Goal: Task Accomplishment & Management: Manage account settings

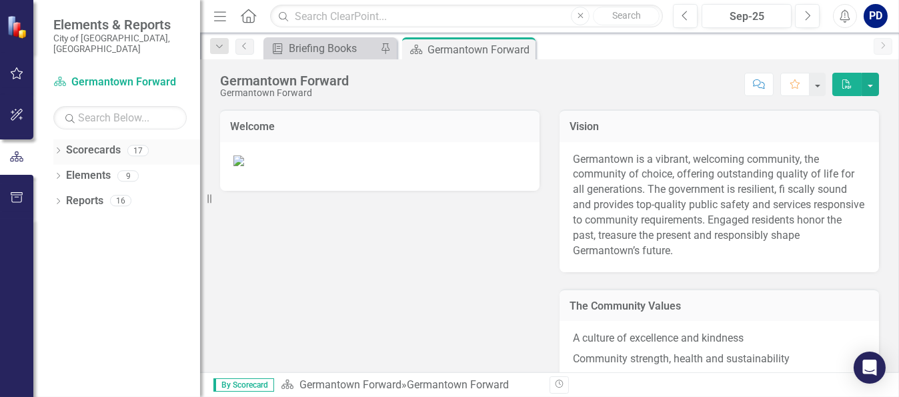
click at [58, 148] on icon "Dropdown" at bounding box center [57, 151] width 9 height 7
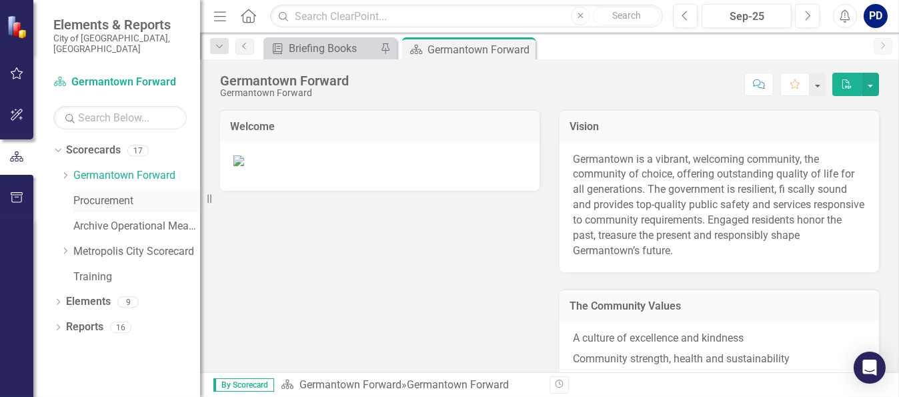
drag, startPoint x: 103, startPoint y: 187, endPoint x: 162, endPoint y: 193, distance: 59.0
click at [103, 193] on link "Procurement" at bounding box center [136, 200] width 127 height 15
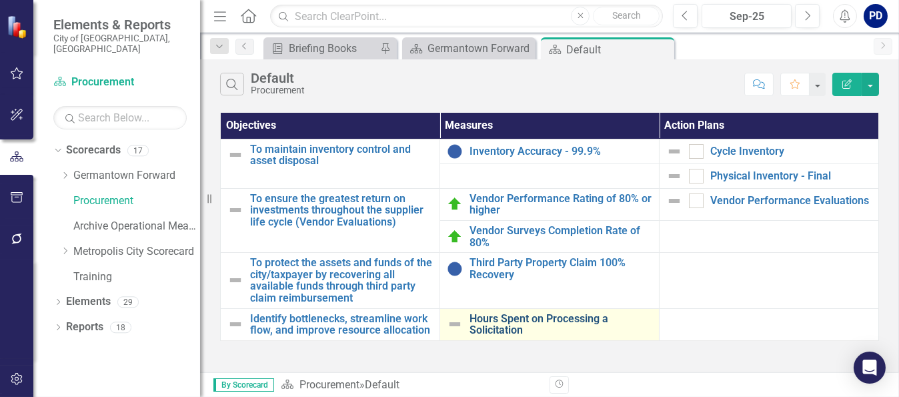
click at [569, 319] on link "Hours Spent on Processing a Solicitation" at bounding box center [560, 324] width 183 height 23
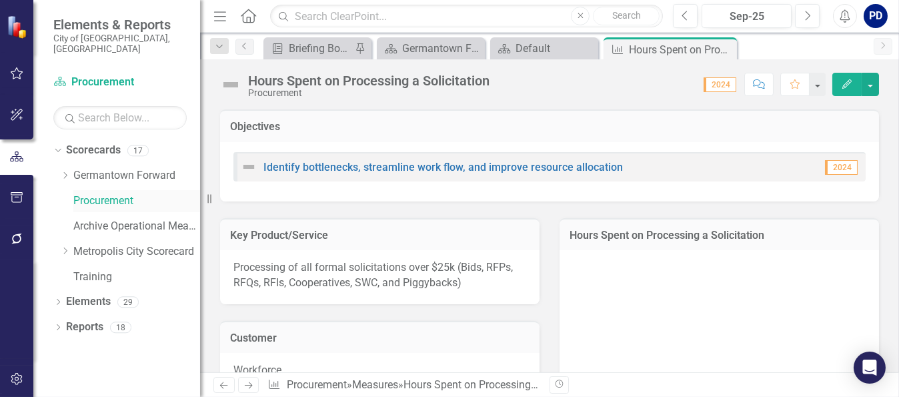
click at [95, 193] on link "Procurement" at bounding box center [136, 200] width 127 height 15
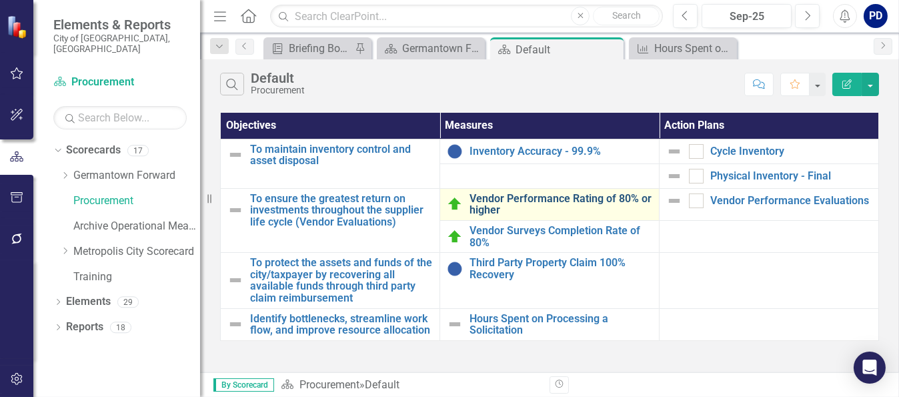
click at [543, 197] on link "Vendor Performance Rating of 80% or higher" at bounding box center [560, 204] width 183 height 23
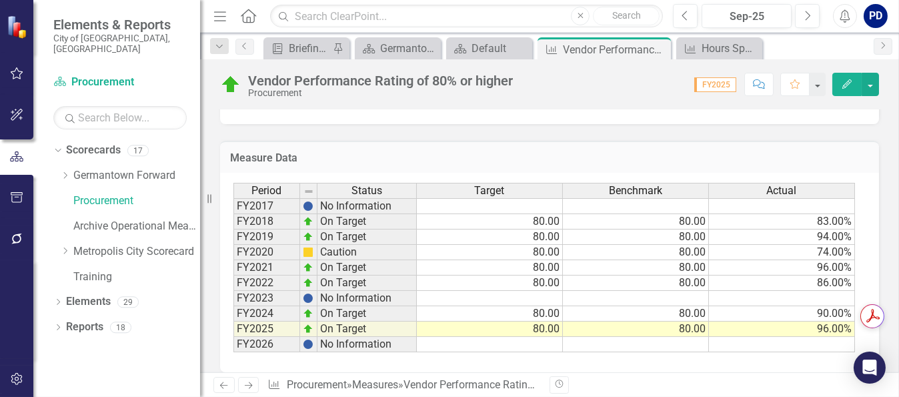
scroll to position [1575, 0]
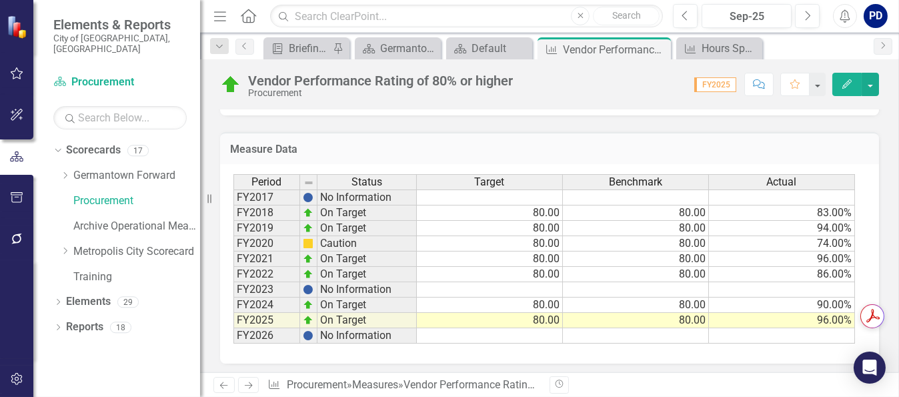
click at [538, 333] on td at bounding box center [490, 335] width 146 height 15
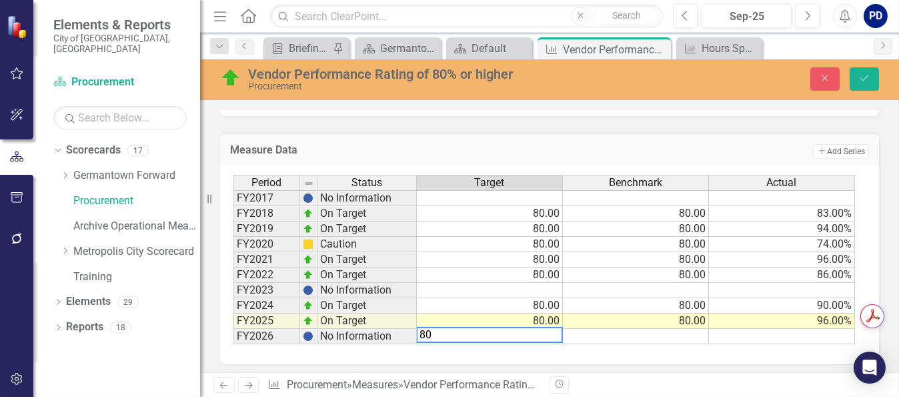
type textarea "80"
click at [639, 332] on td at bounding box center [636, 336] width 146 height 15
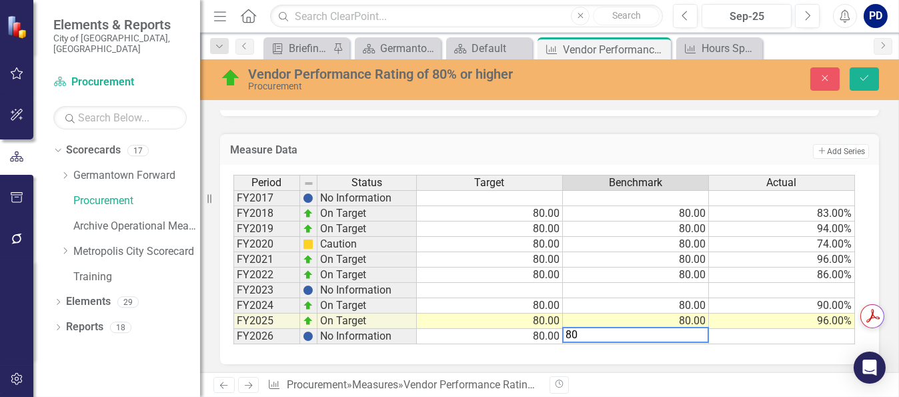
type textarea "80"
click at [720, 329] on td at bounding box center [782, 336] width 146 height 15
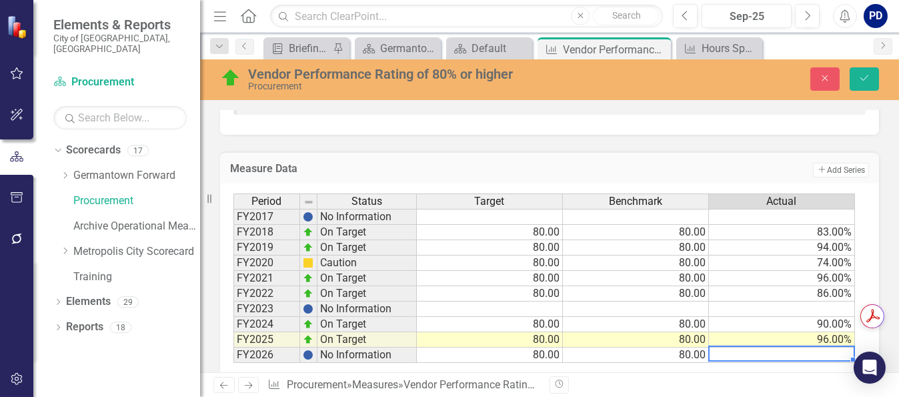
scroll to position [1576, 0]
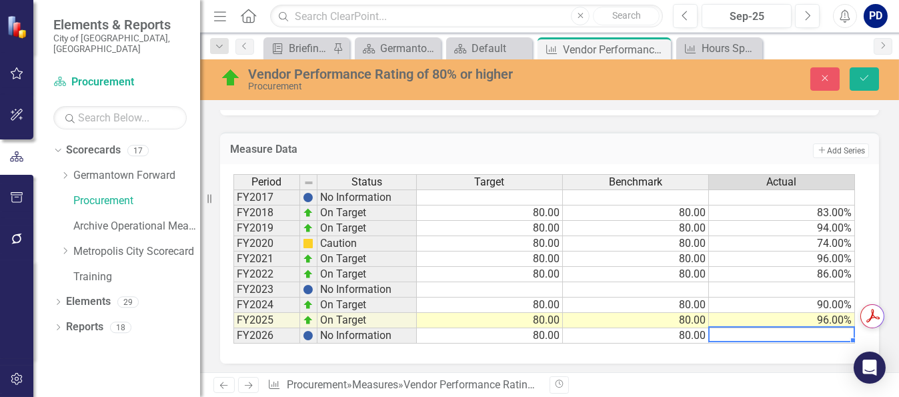
click at [817, 328] on td at bounding box center [782, 335] width 146 height 15
click at [233, 293] on div "Period Status Target Benchmark Actual FY2017 No Information FY2018 On Target 80…" at bounding box center [233, 258] width 0 height 169
click at [836, 331] on td "99.90%" at bounding box center [782, 335] width 146 height 15
click at [836, 331] on textarea "99.9" at bounding box center [781, 334] width 147 height 16
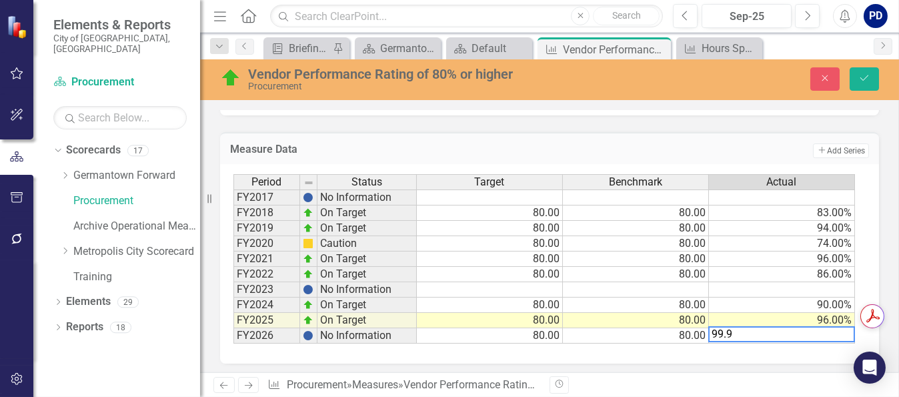
click at [736, 330] on textarea "99.9" at bounding box center [781, 334] width 147 height 16
click at [727, 330] on textarea "99..00" at bounding box center [781, 334] width 147 height 16
type textarea "99.00"
click at [737, 283] on td at bounding box center [782, 289] width 146 height 15
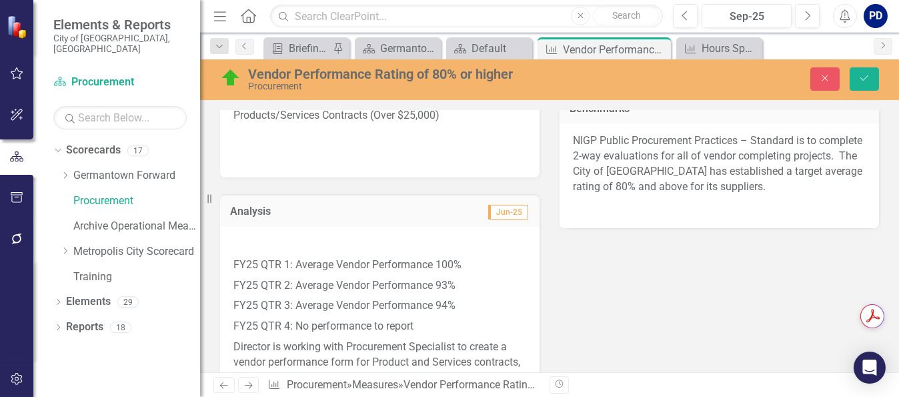
scroll to position [467, 0]
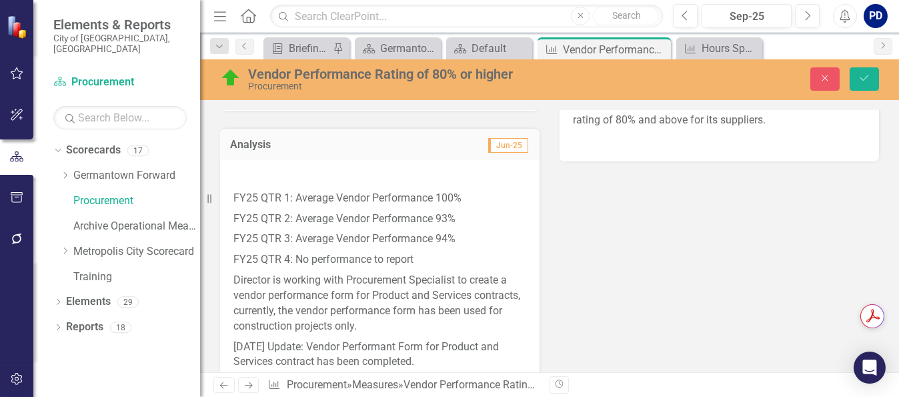
click at [255, 194] on p "FY25 QTR 1: Average Vendor Performance 100%" at bounding box center [379, 198] width 293 height 21
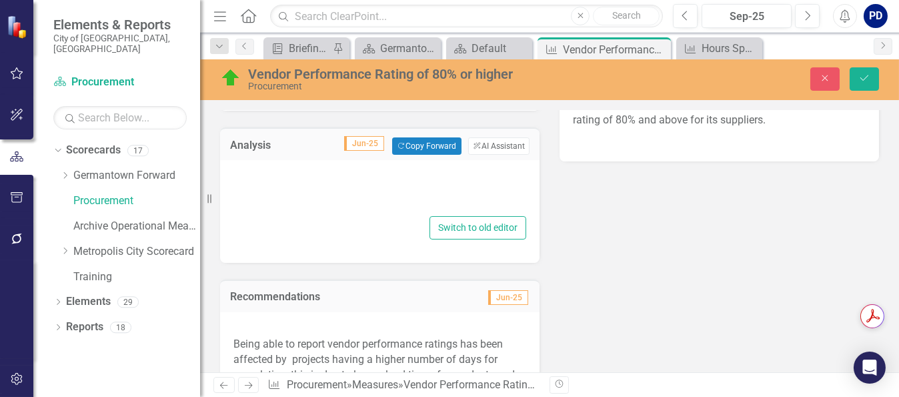
type textarea "<p>&nbsp;</p> <p>FY25 QTR 1: Average Vendor Performance 100%</p> <p>FY25 QTR 2:…"
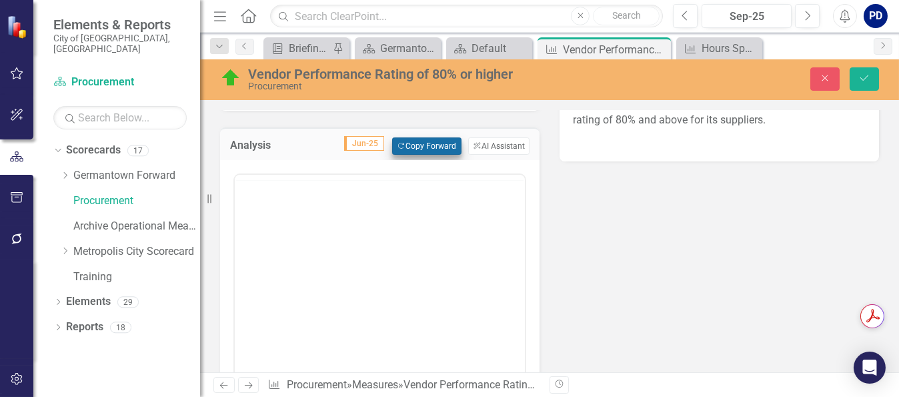
scroll to position [0, 0]
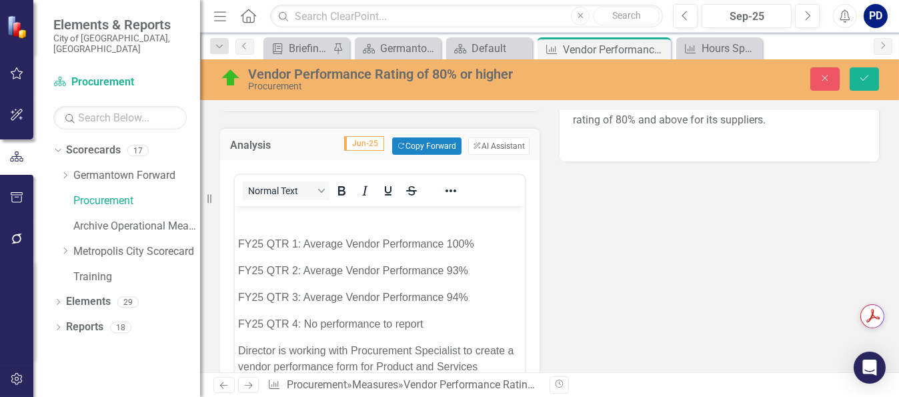
click at [463, 244] on p "FY25 QTR 1: Average Vendor Performance 100%" at bounding box center [378, 244] width 283 height 16
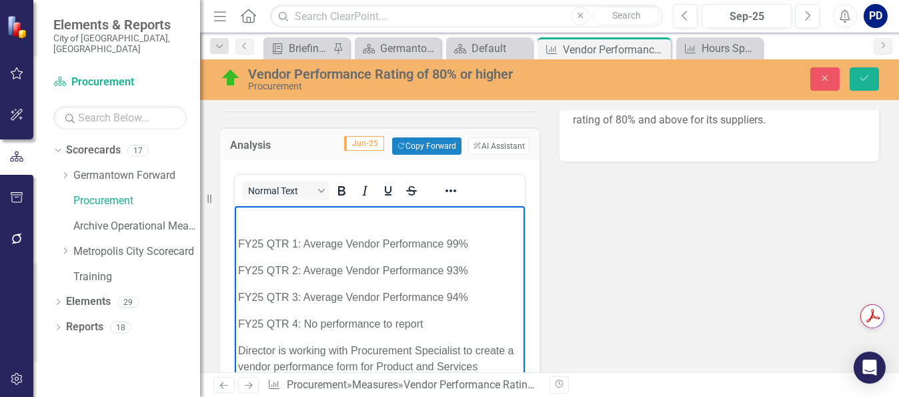
click at [471, 271] on p "FY25 QTR 2: Average Vendor Performance 93%" at bounding box center [378, 271] width 283 height 16
click at [465, 296] on p "FY25 QTR 3: Average Vendor Performance 94%" at bounding box center [378, 297] width 283 height 16
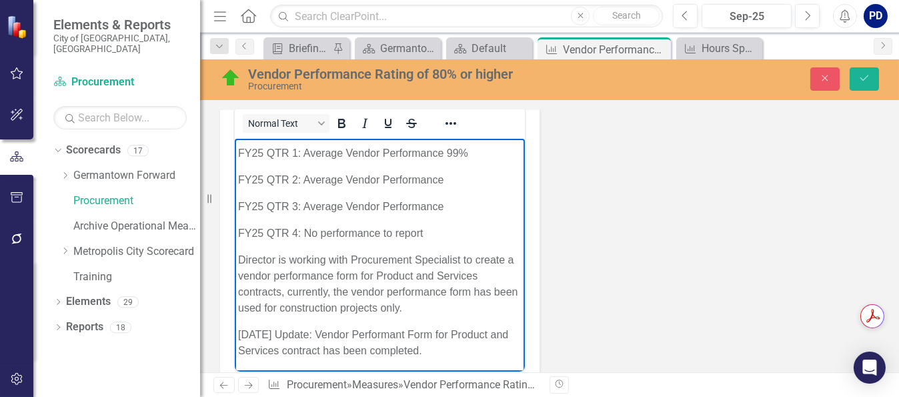
scroll to position [600, 0]
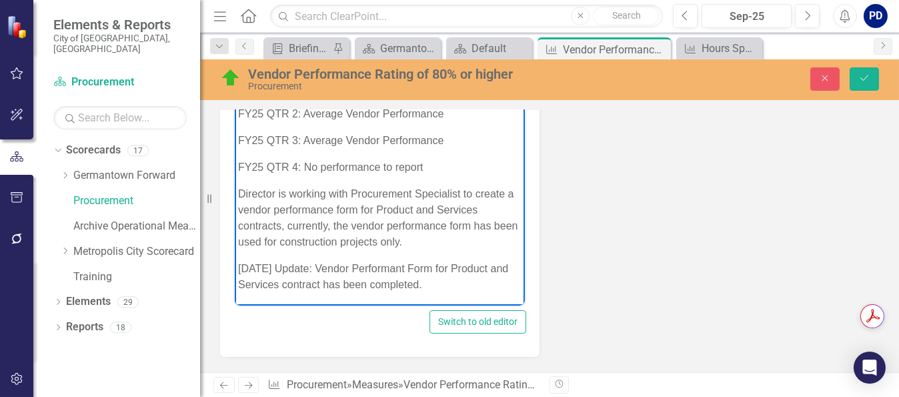
click at [451, 282] on p "[DATE] Update: Vendor Performant Form for Product and Services contract has bee…" at bounding box center [378, 277] width 283 height 32
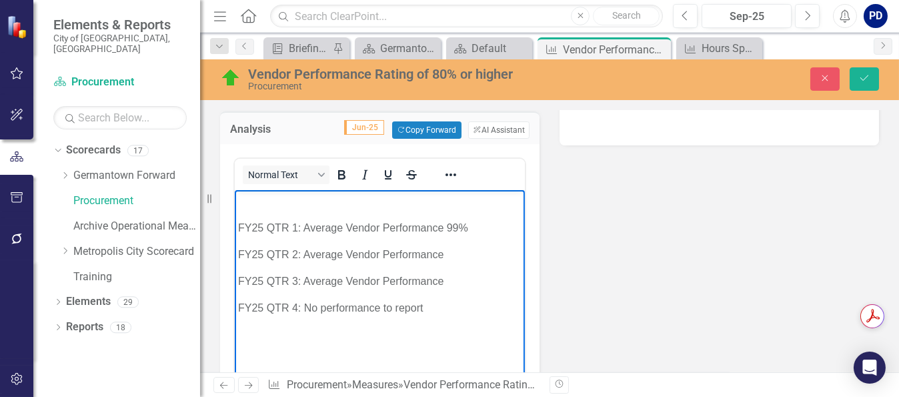
scroll to position [533, 0]
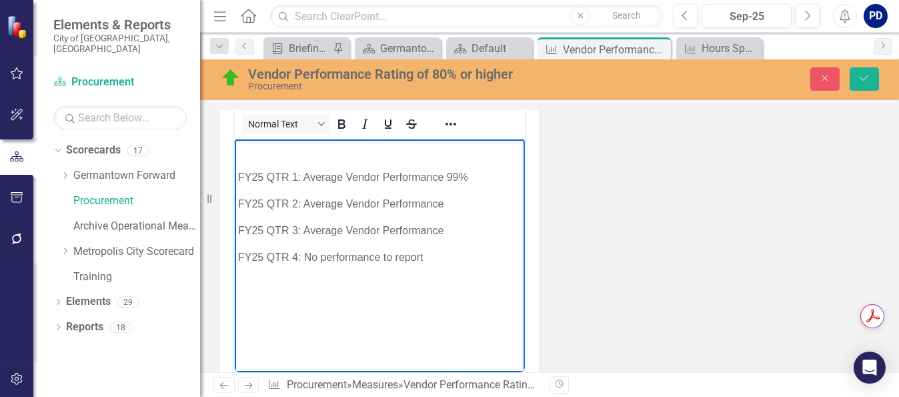
click at [260, 175] on p "FY25 QTR 1: Average Vendor Performance 99%" at bounding box center [378, 177] width 283 height 16
click at [263, 199] on p "FY25 QTR 2: Average Vendor Performance" at bounding box center [378, 204] width 283 height 16
click at [263, 227] on p "FY25 QTR 3: Average Vendor Performance" at bounding box center [378, 231] width 283 height 16
click at [262, 259] on p "FY25 QTR 4: No performance to report" at bounding box center [378, 257] width 283 height 16
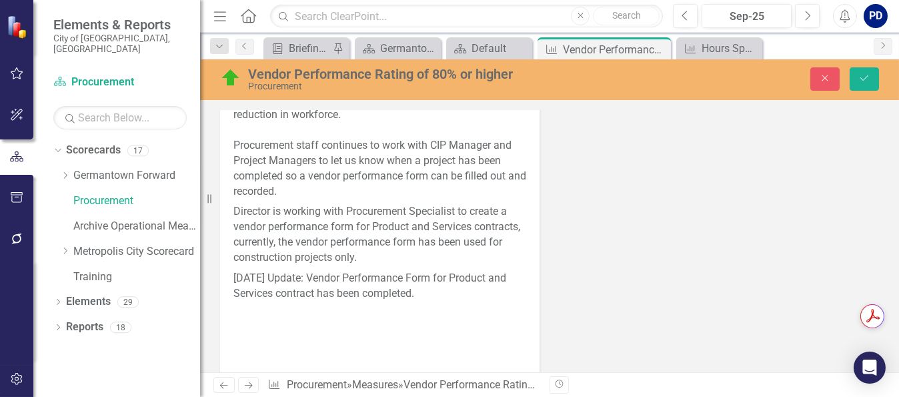
scroll to position [1000, 0]
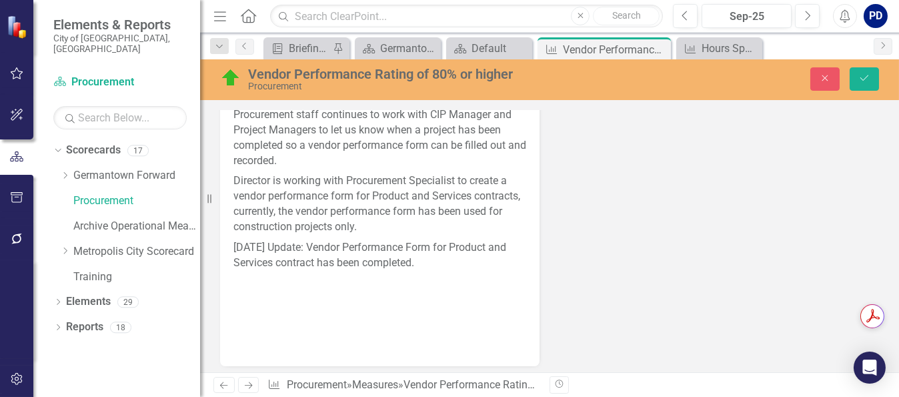
click at [233, 173] on p "Director is working with Procurement Specialist to create a vendor performance …" at bounding box center [379, 204] width 293 height 66
click at [235, 174] on p "Director is working with Procurement Specialist to create a vendor performance …" at bounding box center [379, 204] width 293 height 66
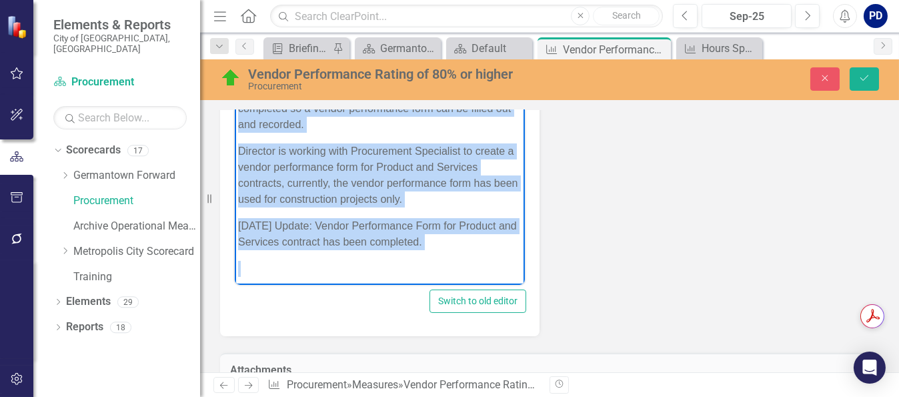
scroll to position [92, 0]
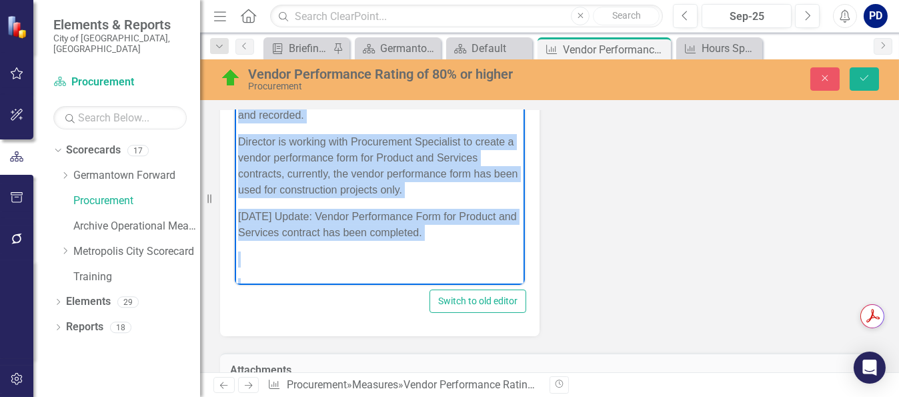
drag, startPoint x: 238, startPoint y: 160, endPoint x: 455, endPoint y: 269, distance: 243.0
click at [455, 269] on body "Being able to report vendor performance ratings has been affected by projects h…" at bounding box center [379, 160] width 290 height 401
click at [453, 259] on p "Rich Text Area. Press ALT-0 for help." at bounding box center [378, 259] width 283 height 16
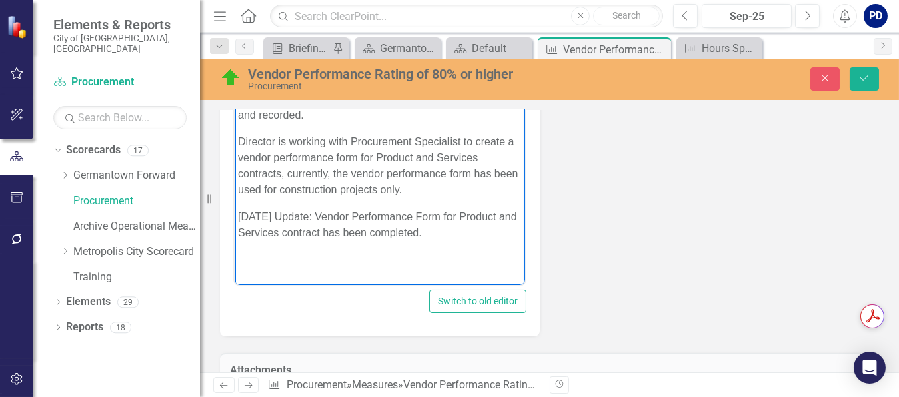
drag, startPoint x: 448, startPoint y: 233, endPoint x: 240, endPoint y: 146, distance: 225.6
click at [240, 146] on body "Being able to report vendor performance ratings has been affected by projects h…" at bounding box center [379, 160] width 290 height 401
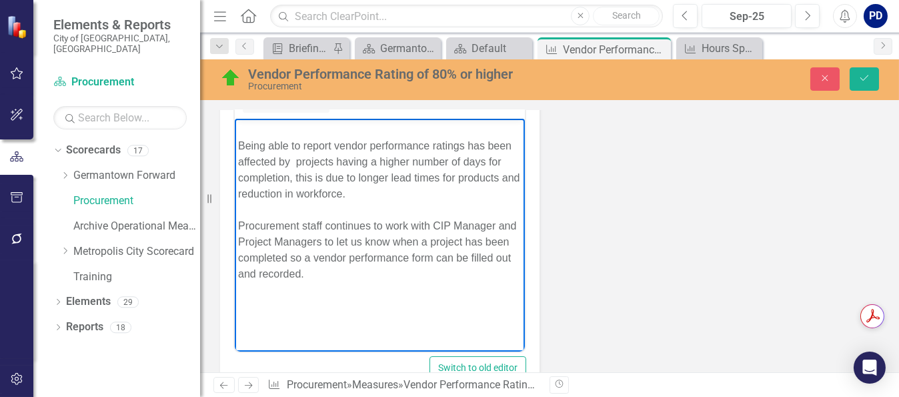
scroll to position [867, 0]
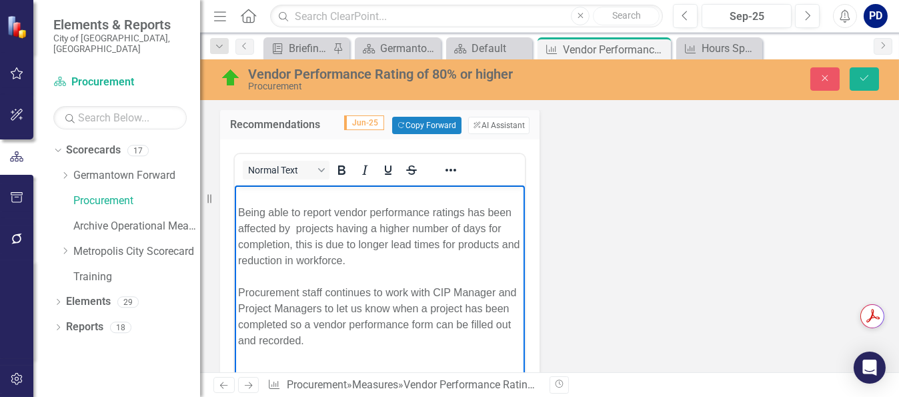
click at [414, 259] on p "Being able to report vendor performance ratings has been affected by projects h…" at bounding box center [378, 269] width 283 height 160
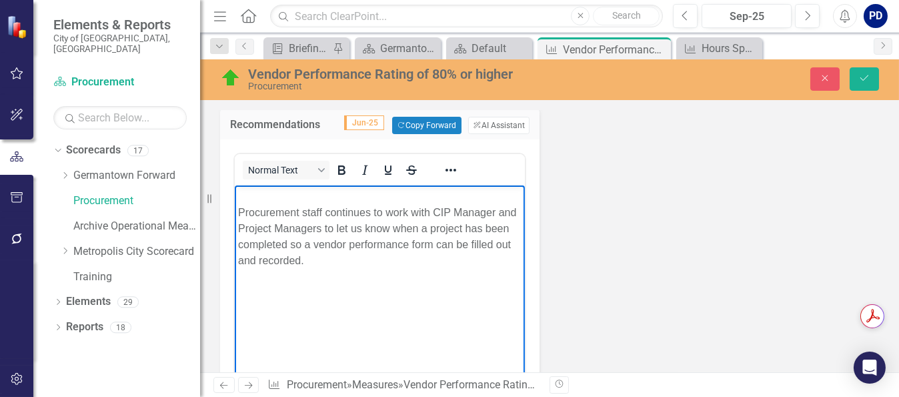
click at [315, 263] on p "Procurement staff continues to work with CIP Manager and Project Managers to le…" at bounding box center [378, 229] width 283 height 80
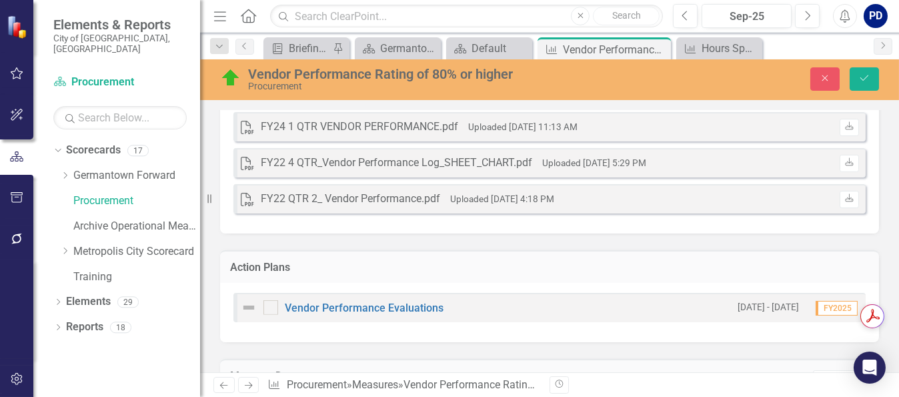
scroll to position [1453, 0]
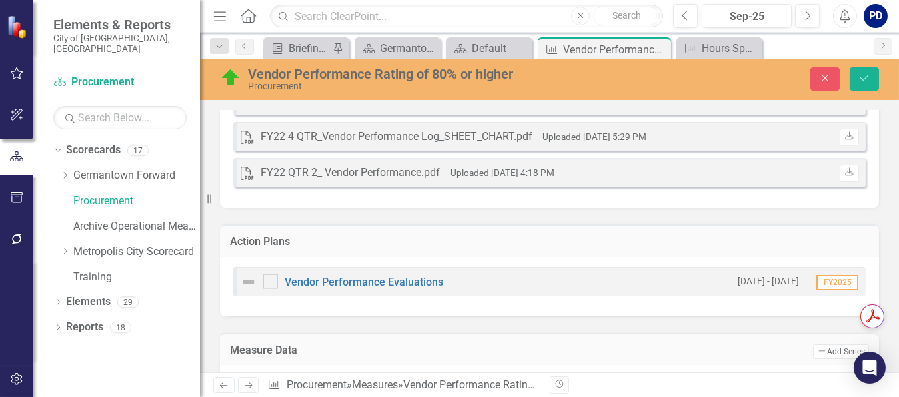
click at [611, 193] on div "PDF FY25 3 QTR. VENDOR PERFORMANCE.pdf Uploaded [DATE] 11:55 AM Download PDF FY…" at bounding box center [549, 69] width 659 height 275
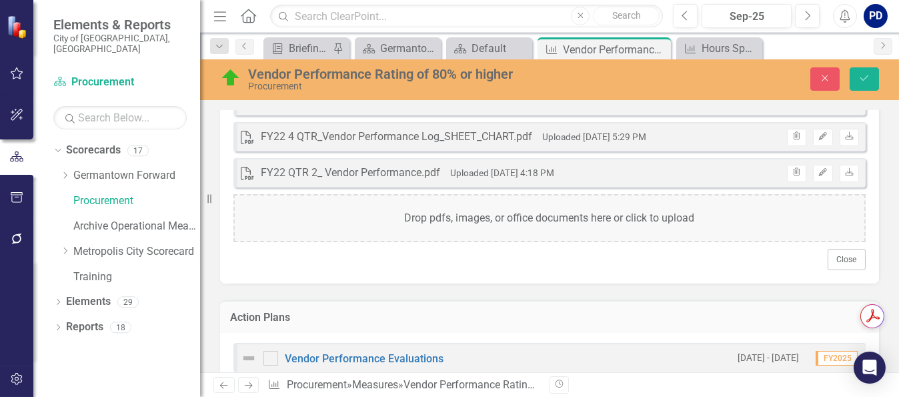
click at [517, 209] on div "Drop pdfs, images, or office documents here or click to upload" at bounding box center [549, 218] width 632 height 48
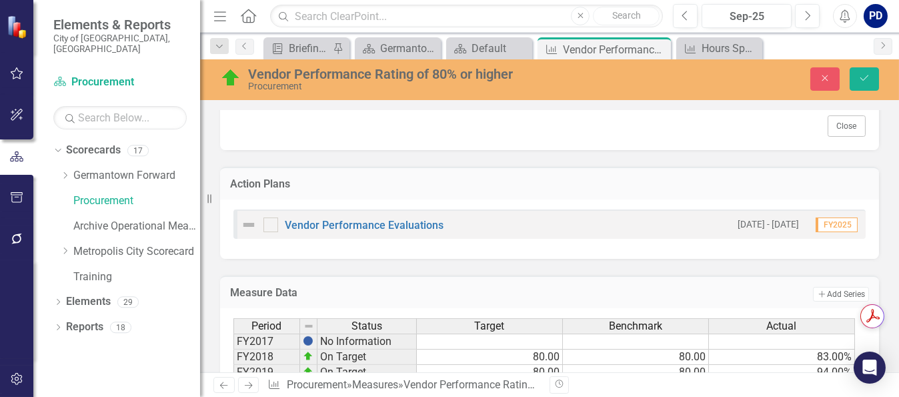
scroll to position [1556, 0]
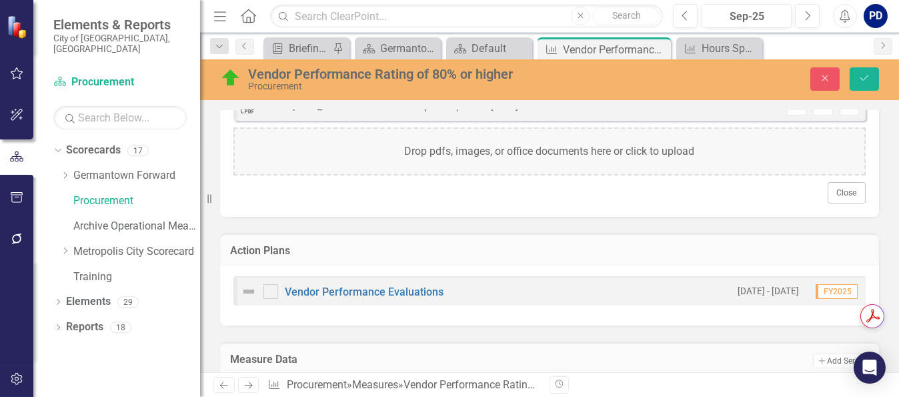
click at [507, 150] on div "Drop pdfs, images, or office documents here or click to upload" at bounding box center [549, 151] width 632 height 48
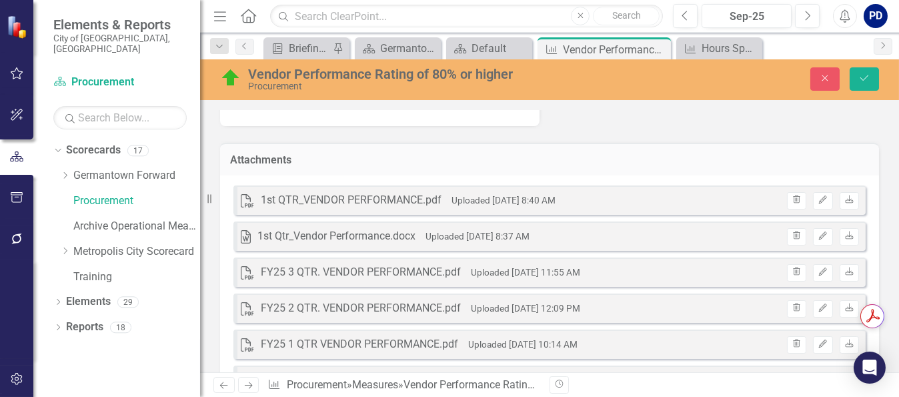
scroll to position [1192, 0]
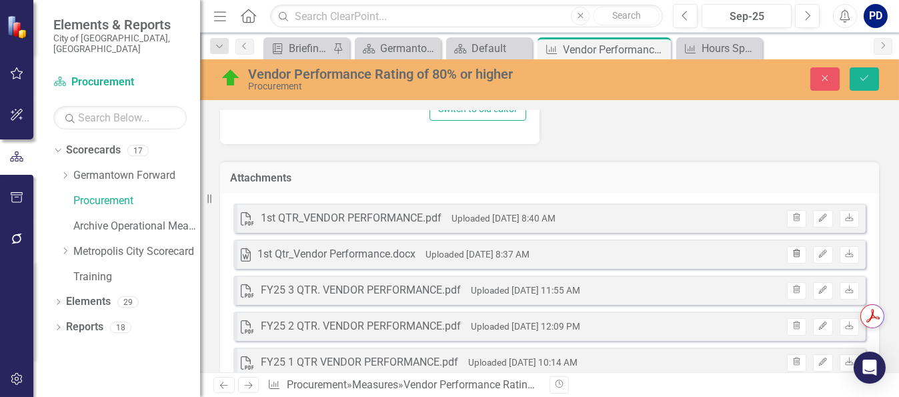
click at [791, 250] on icon "Trash" at bounding box center [796, 254] width 10 height 8
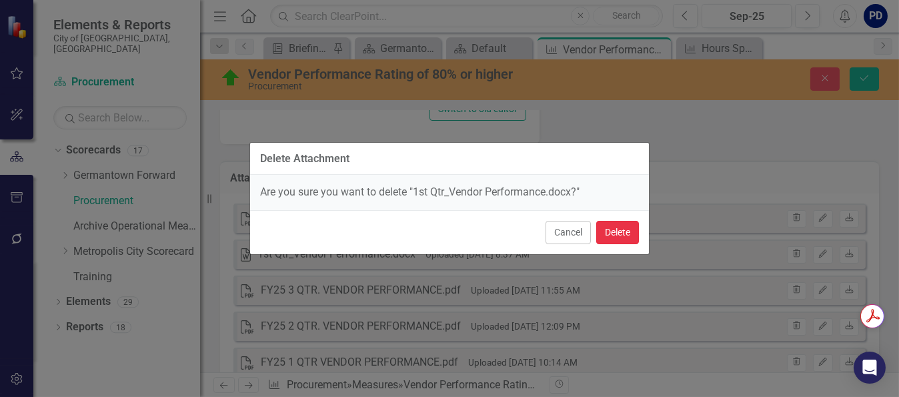
click at [623, 233] on button "Delete" at bounding box center [617, 232] width 43 height 23
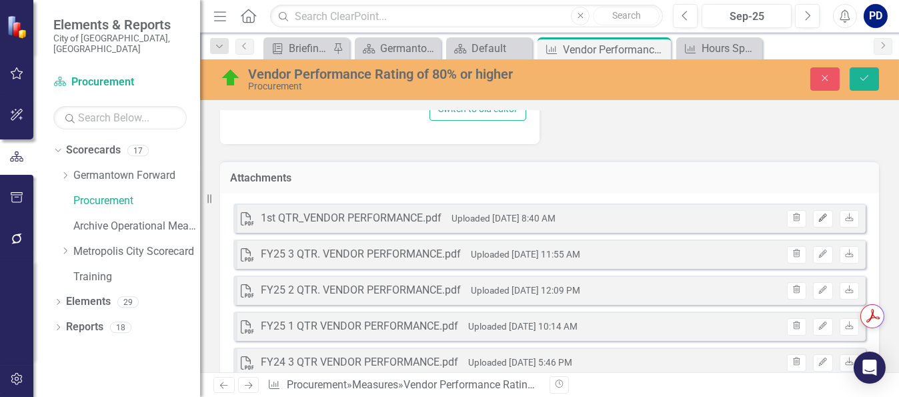
click at [813, 217] on button "Edit" at bounding box center [822, 218] width 19 height 17
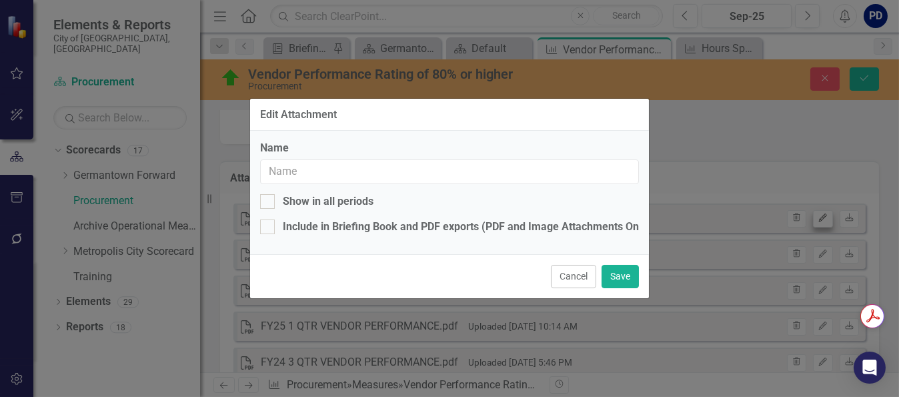
type input "1st QTR_VENDOR PERFORMANCE.pdf"
checkbox input "true"
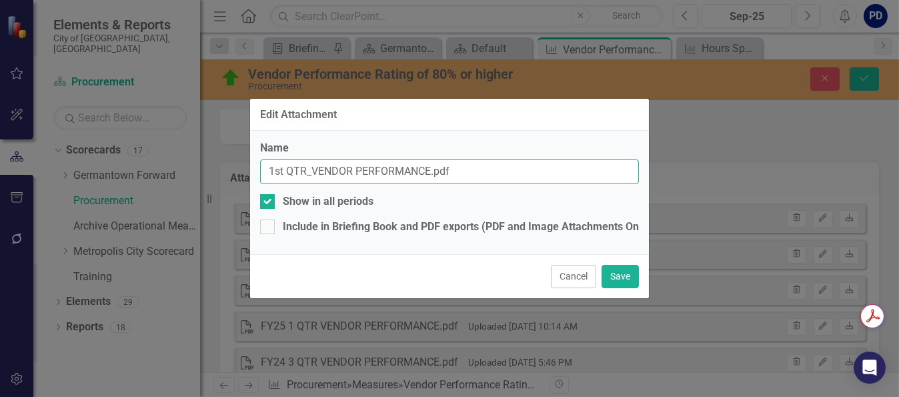
click at [268, 170] on input "1st QTR_VENDOR PERFORMANCE.pdf" at bounding box center [449, 171] width 379 height 25
click at [307, 169] on input "FY 261st QTR_VENDOR PERFORMANCE.pdf" at bounding box center [449, 171] width 379 height 25
type input "FY 26 1 QTR_VENDOR PERFORMANCE.pdf"
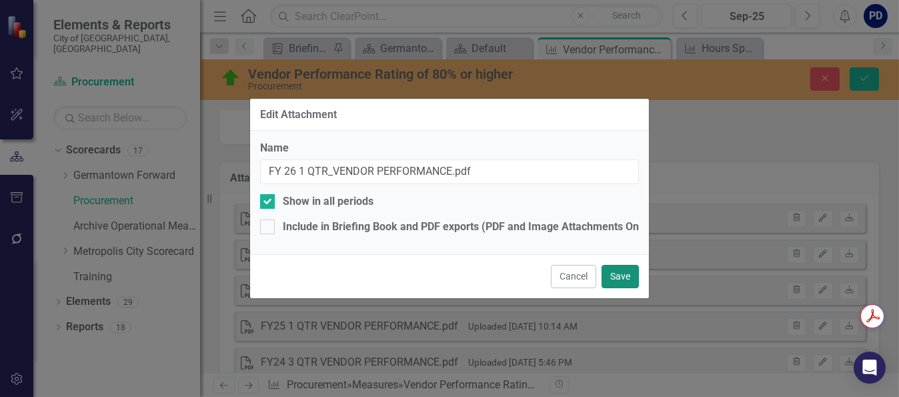
click at [624, 278] on button "Save" at bounding box center [619, 276] width 37 height 23
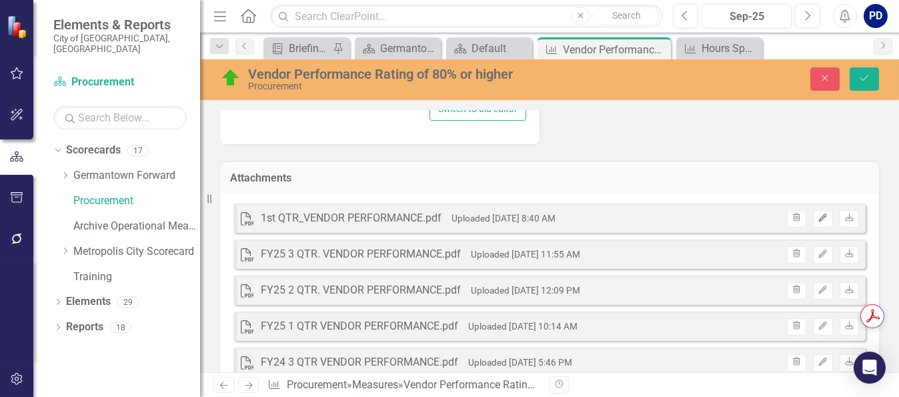
click at [813, 215] on button "Edit" at bounding box center [822, 218] width 19 height 17
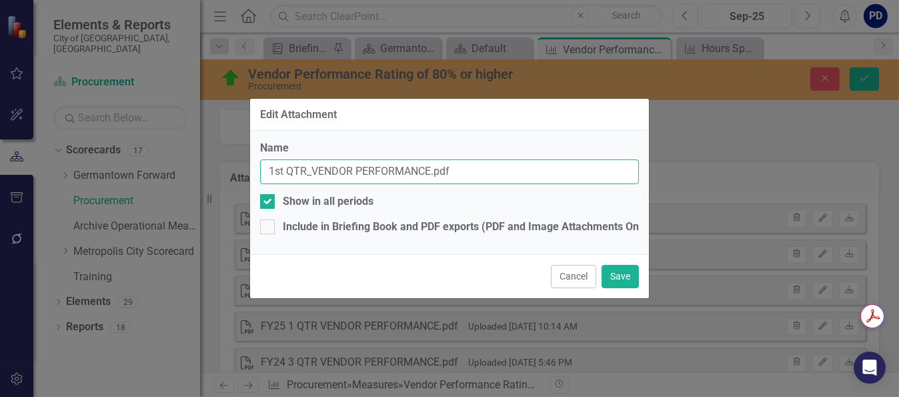
click at [270, 169] on input "1st QTR_VENDOR PERFORMANCE.pdf" at bounding box center [449, 171] width 379 height 25
click at [310, 172] on input "FY26 1st QTR_VENDOR PERFORMANCE.pdf" at bounding box center [449, 171] width 379 height 25
type input "FY26 1 QTR_VENDOR PERFORMANCE.pdf"
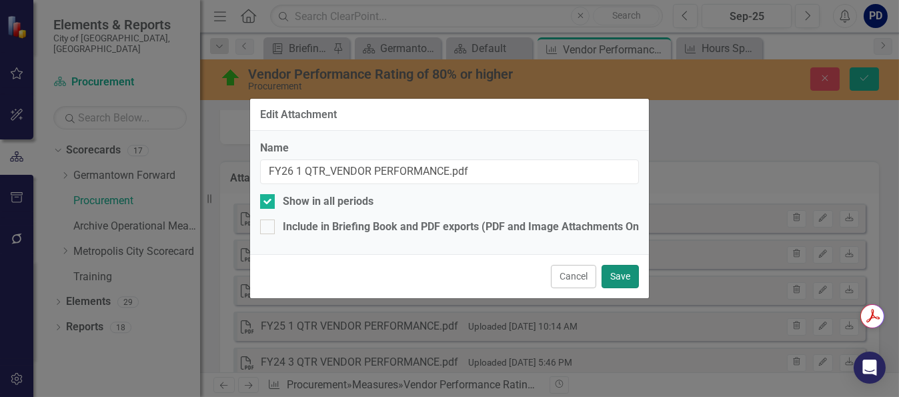
click at [617, 277] on button "Save" at bounding box center [619, 276] width 37 height 23
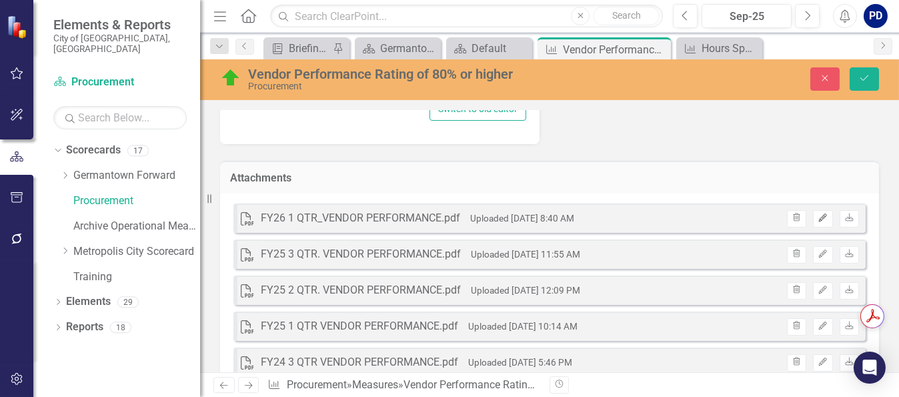
drag, startPoint x: 347, startPoint y: 211, endPoint x: 812, endPoint y: 213, distance: 465.3
click at [817, 214] on icon "Edit" at bounding box center [822, 218] width 10 height 8
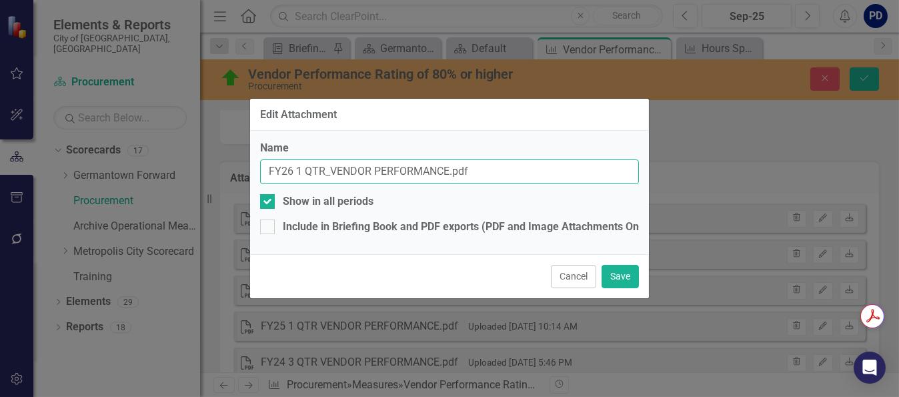
click at [330, 171] on input "FY26 1 QTR_VENDOR PERFORMANCE.pdf" at bounding box center [449, 171] width 379 height 25
type input "FY26 1 QTR VENDOR PERFORMANCE.pdf"
click at [621, 277] on button "Save" at bounding box center [619, 276] width 37 height 23
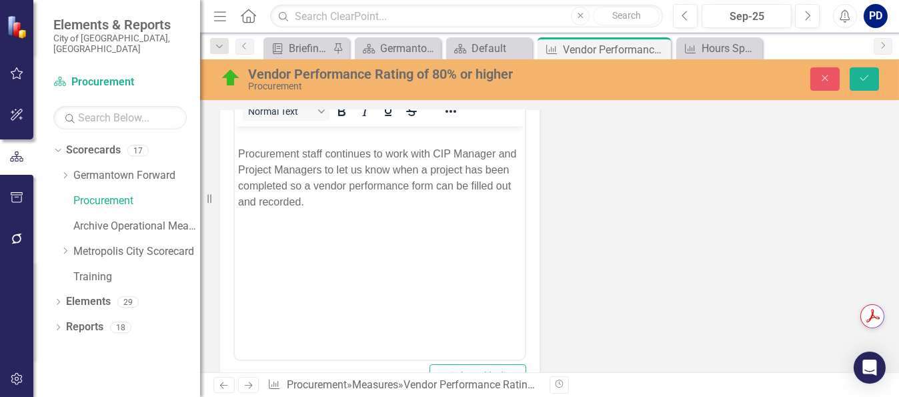
scroll to position [659, 0]
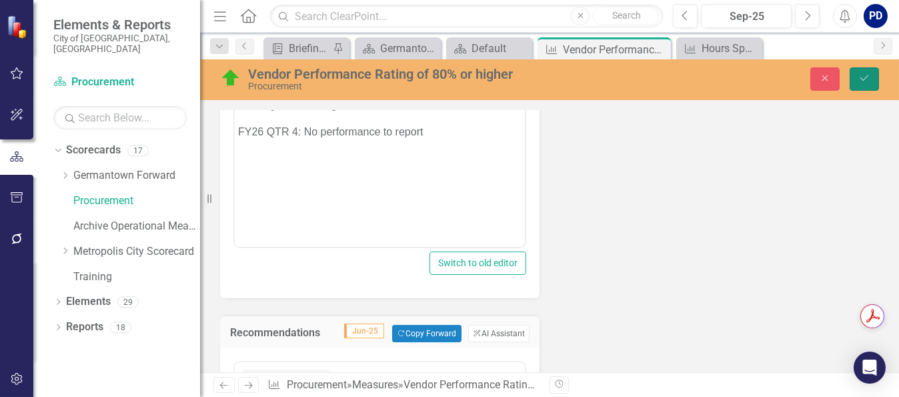
click at [863, 79] on icon "Save" at bounding box center [864, 77] width 12 height 9
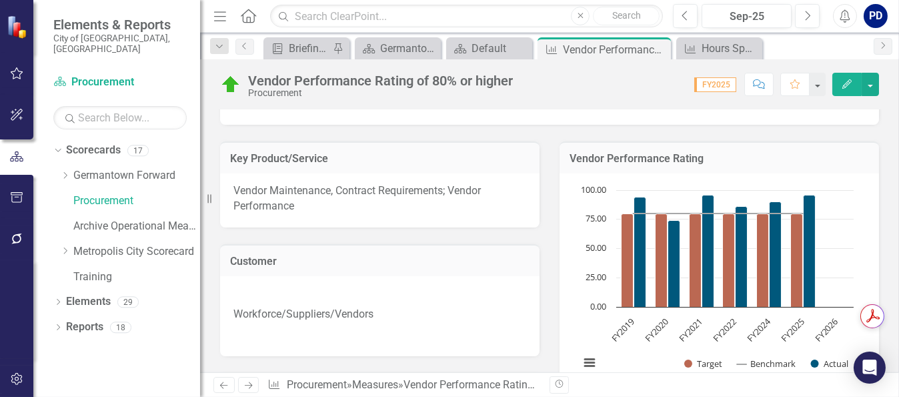
scroll to position [67, 0]
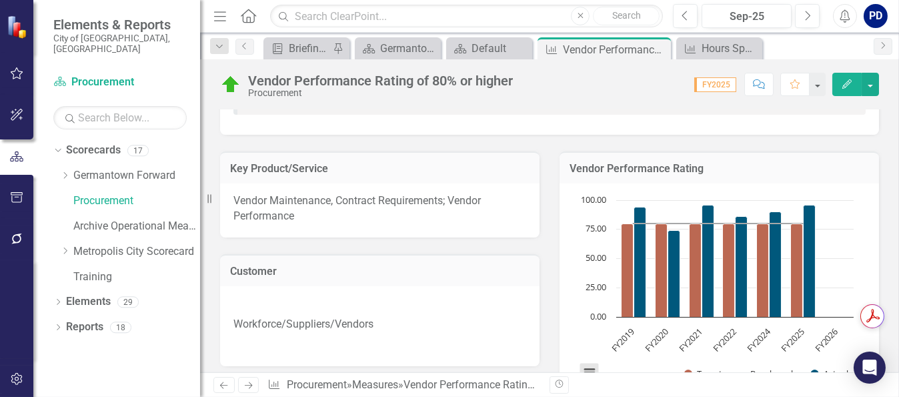
click at [585, 369] on button "View chart menu, Chart" at bounding box center [588, 372] width 19 height 19
click at [828, 189] on div "Chart Combination chart with 3 data series. Vendor Performance Rating (Chart Ty…" at bounding box center [718, 294] width 319 height 223
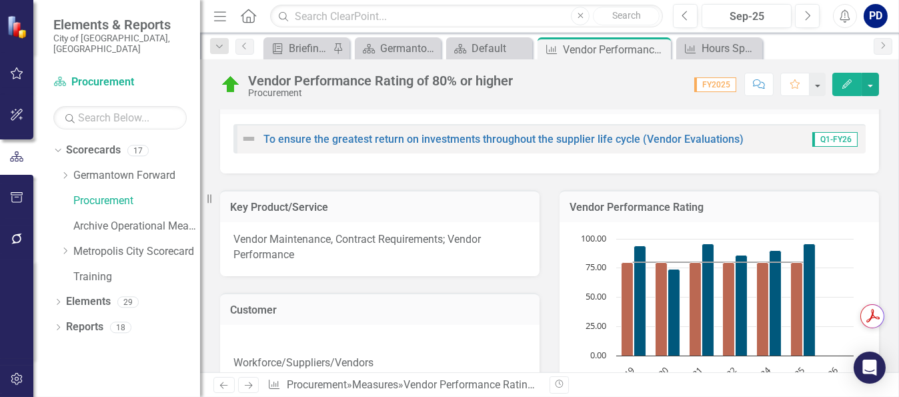
scroll to position [0, 0]
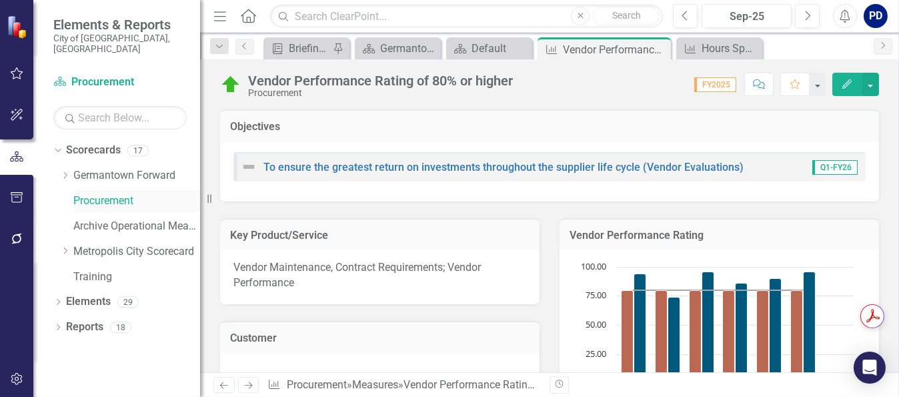
click at [92, 193] on link "Procurement" at bounding box center [136, 200] width 127 height 15
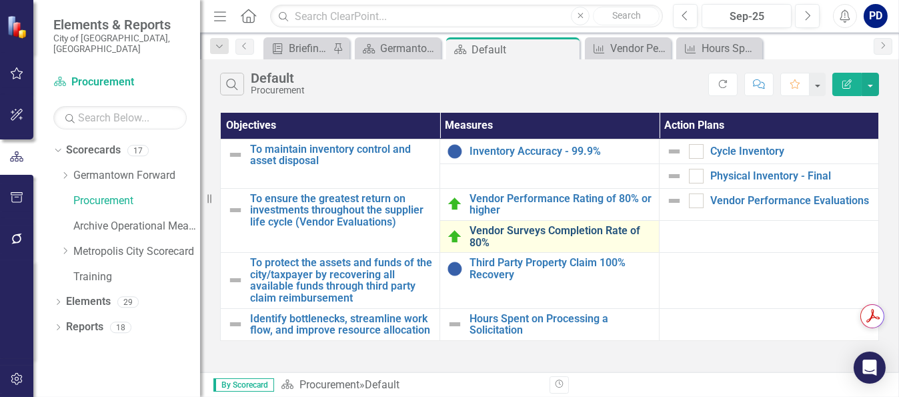
click at [587, 230] on link "Vendor Surveys Completion Rate of 80%" at bounding box center [560, 236] width 183 height 23
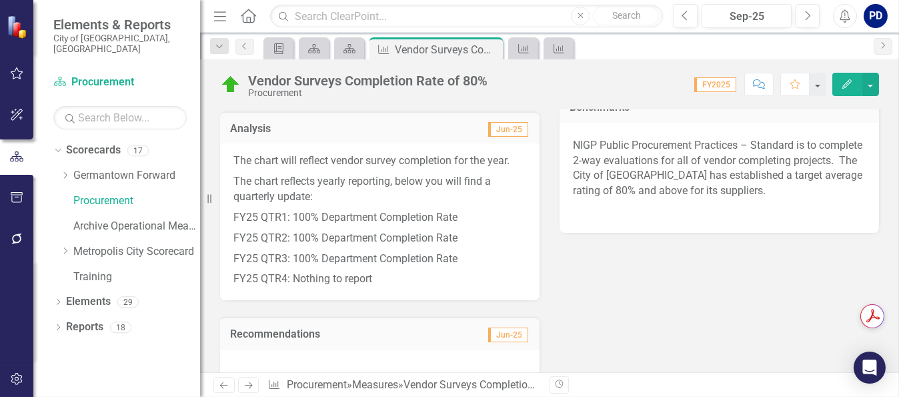
scroll to position [333, 0]
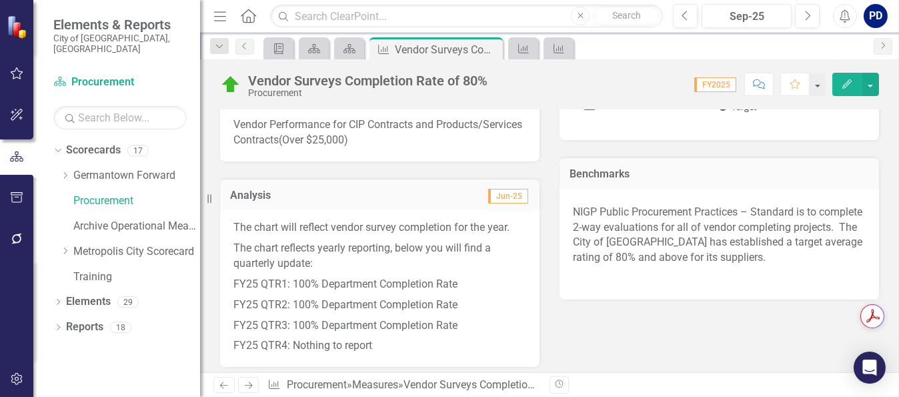
click at [397, 221] on p "The chart will reflect vendor survey completion for the year." at bounding box center [379, 229] width 293 height 18
click at [398, 221] on p "The chart will reflect vendor survey completion for the year." at bounding box center [379, 229] width 293 height 18
click at [392, 245] on p "The chart reflects yearly reporting, below you will find a quarterly update:" at bounding box center [379, 256] width 293 height 36
click at [393, 245] on p "The chart reflects yearly reporting, below you will find a quarterly update:" at bounding box center [379, 256] width 293 height 36
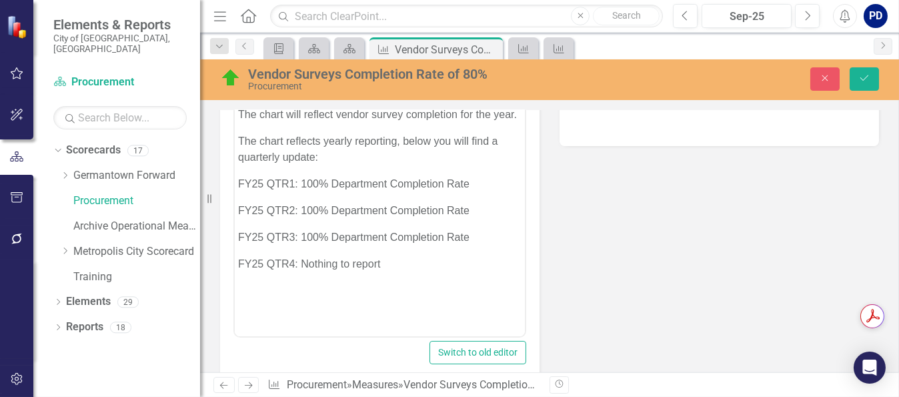
scroll to position [400, 0]
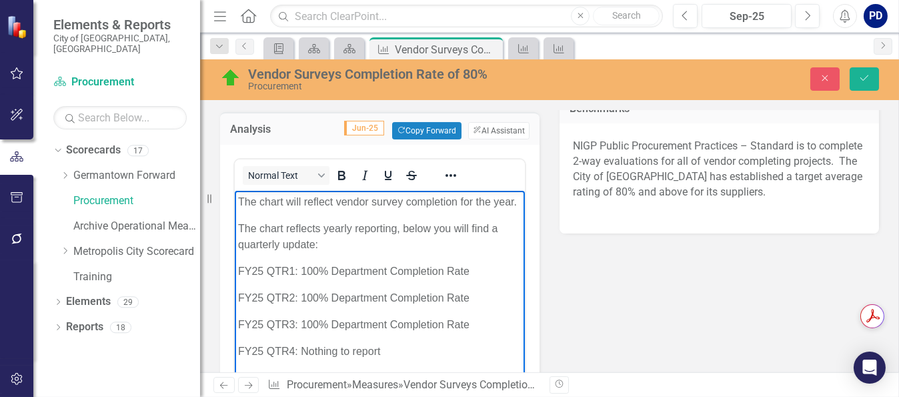
click at [261, 270] on p "FY25 QTR1: 100% Department Completion Rate" at bounding box center [378, 271] width 283 height 16
click at [262, 296] on p "FY25 QTR2: 100% Department Completion Rate" at bounding box center [378, 298] width 283 height 16
click at [261, 321] on p "FY25 QTR3: 100% Department Completion Rate" at bounding box center [378, 325] width 283 height 16
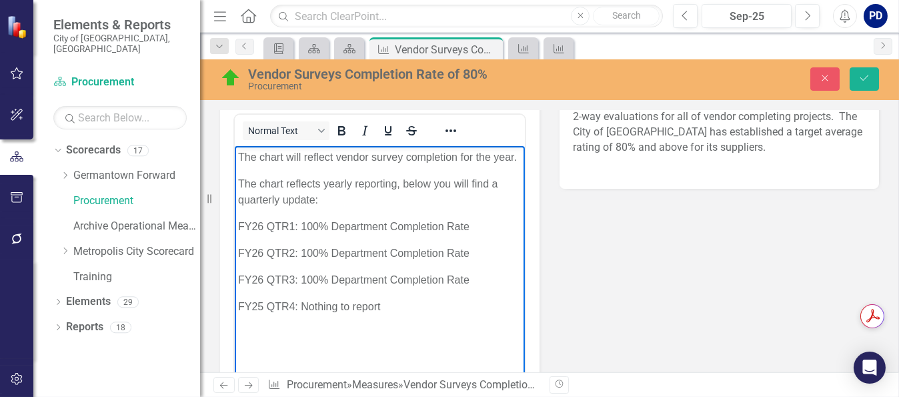
scroll to position [467, 0]
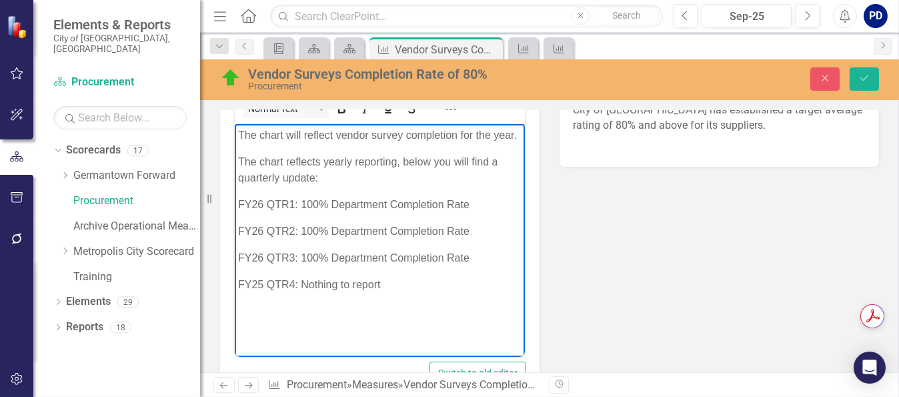
click at [262, 286] on p "FY25 QTR4: Nothing to report" at bounding box center [378, 285] width 283 height 16
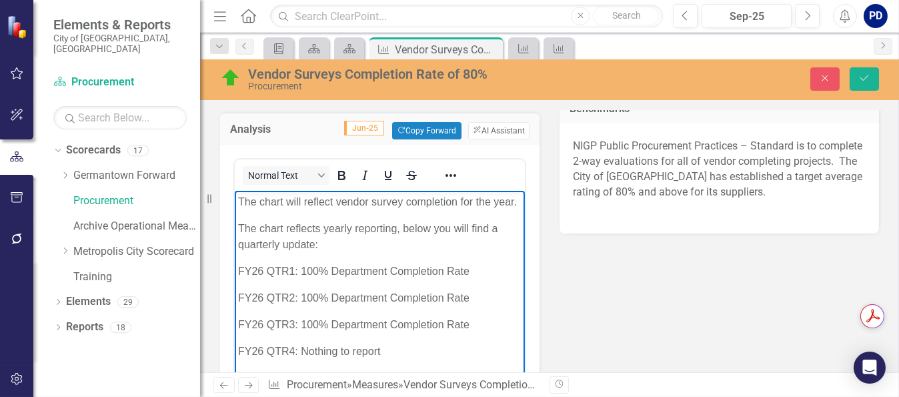
click at [326, 300] on p "FY26 QTR2: 100% Department Completion Rate" at bounding box center [378, 298] width 283 height 16
click at [331, 325] on p "FY26 QTR3: 100% Department Completion Rate" at bounding box center [378, 325] width 283 height 16
click at [328, 328] on p "FY26 QTR3: 100% Department Completion Rate" at bounding box center [378, 325] width 283 height 16
click at [379, 355] on p "FY26 QTR4: Nothing to report" at bounding box center [378, 351] width 283 height 16
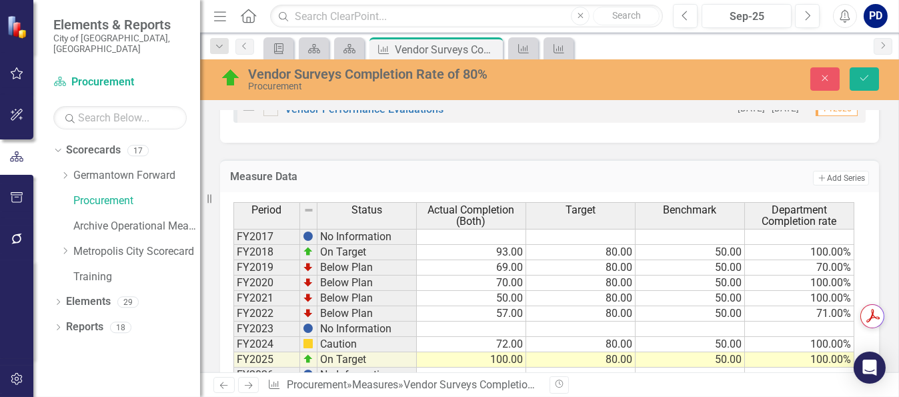
scroll to position [1520, 0]
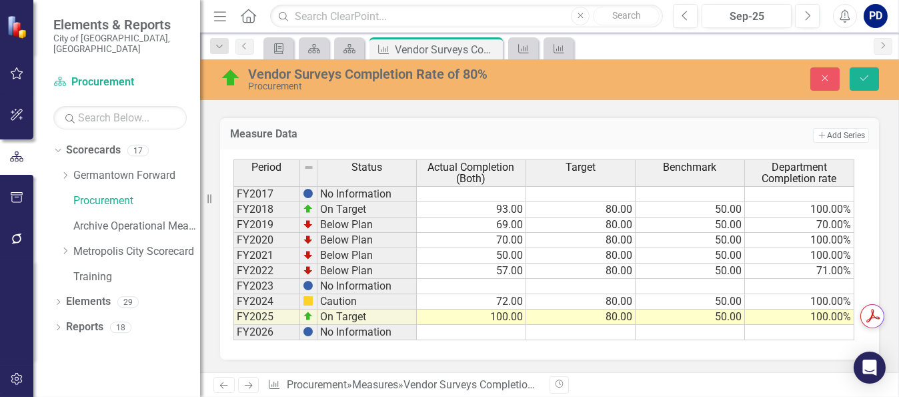
click at [511, 333] on td at bounding box center [471, 332] width 109 height 15
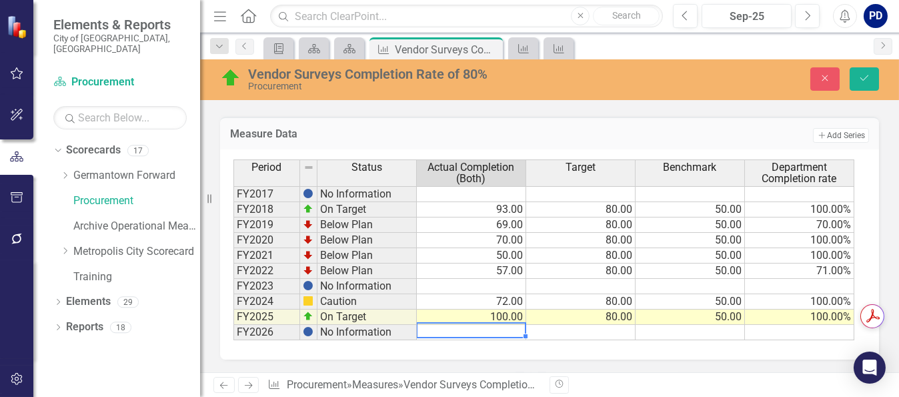
click at [583, 331] on td at bounding box center [580, 332] width 109 height 15
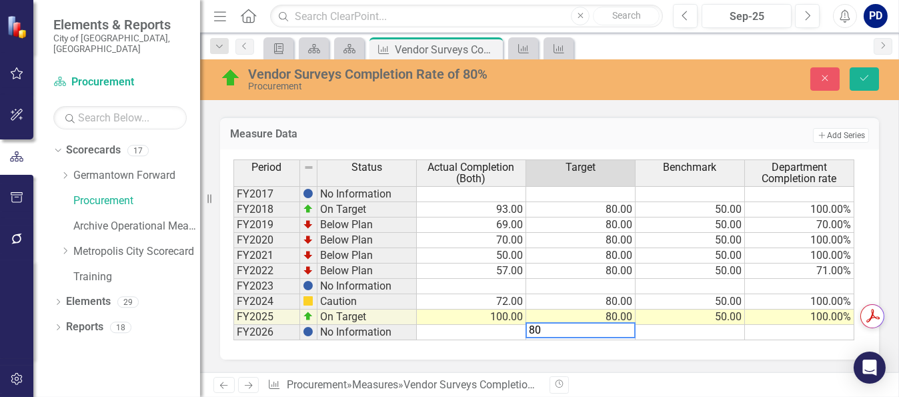
type textarea "80"
click at [725, 330] on td at bounding box center [689, 332] width 109 height 15
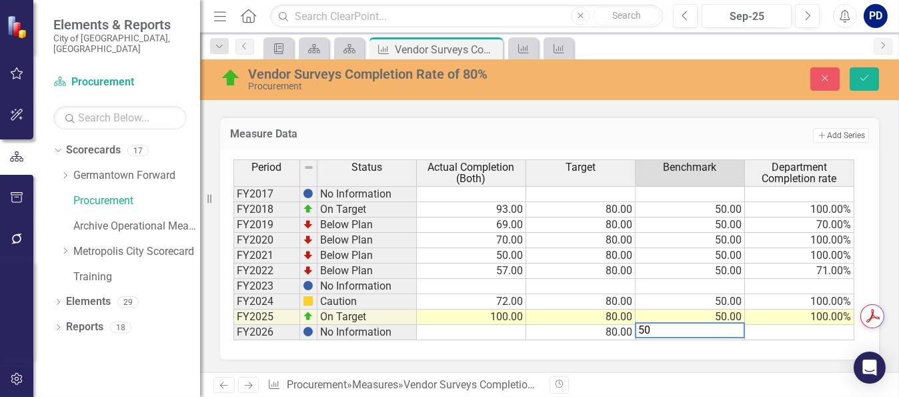
type textarea "50"
click at [817, 329] on td at bounding box center [799, 332] width 109 height 15
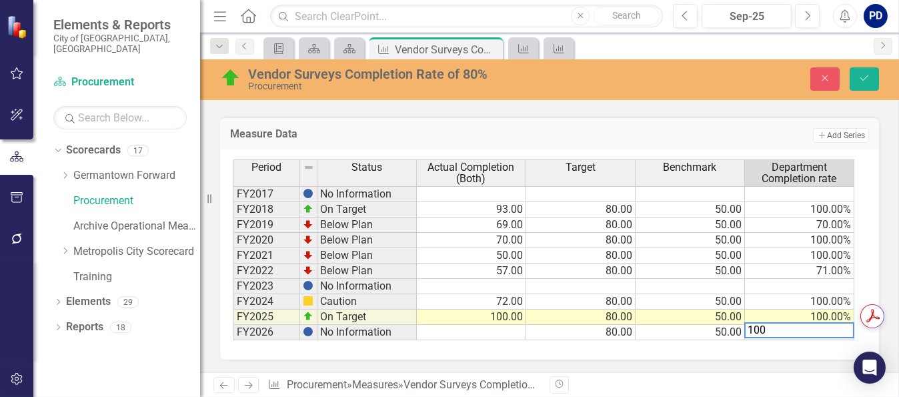
type textarea "100"
click at [491, 329] on td at bounding box center [471, 332] width 109 height 15
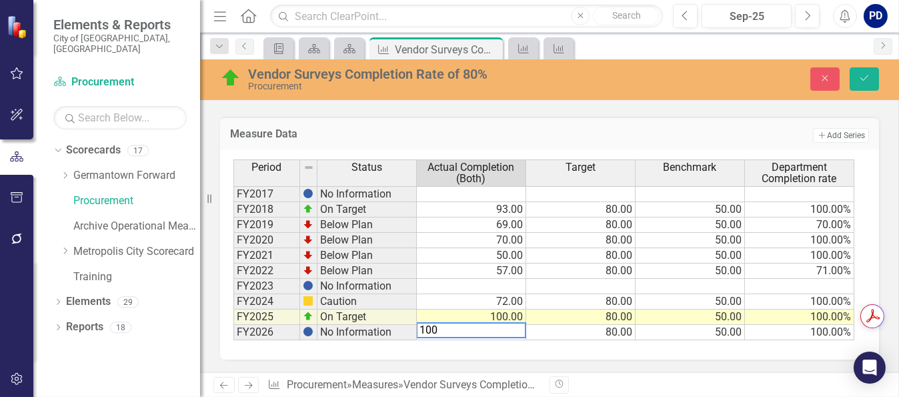
click at [555, 325] on td "80.00" at bounding box center [580, 332] width 109 height 15
type textarea "80"
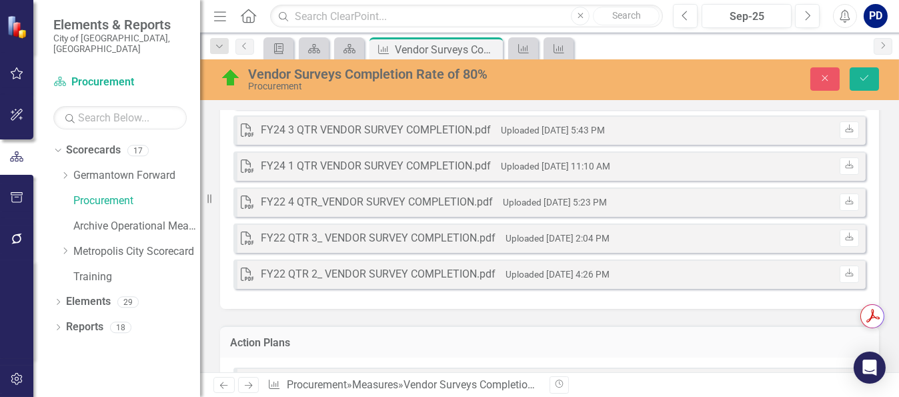
scroll to position [1253, 0]
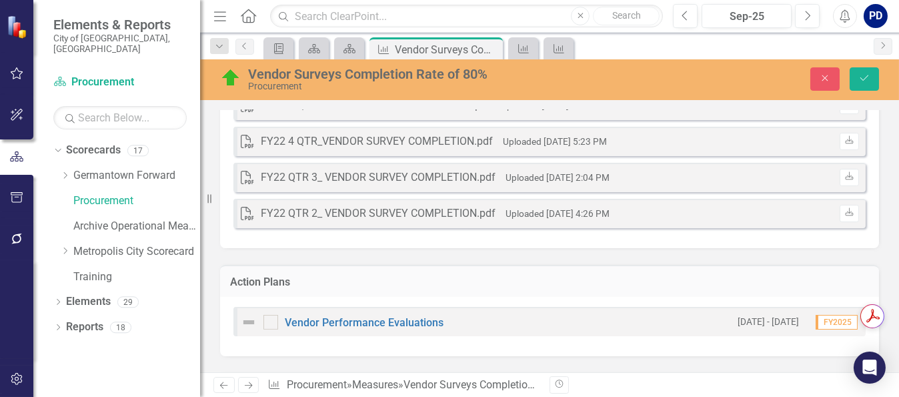
click at [530, 248] on div "PDF FY25 3 QTR VENDOR SURVEY COMPLETION.pdf Uploaded [DATE] 12:00 PM Download P…" at bounding box center [549, 92] width 659 height 311
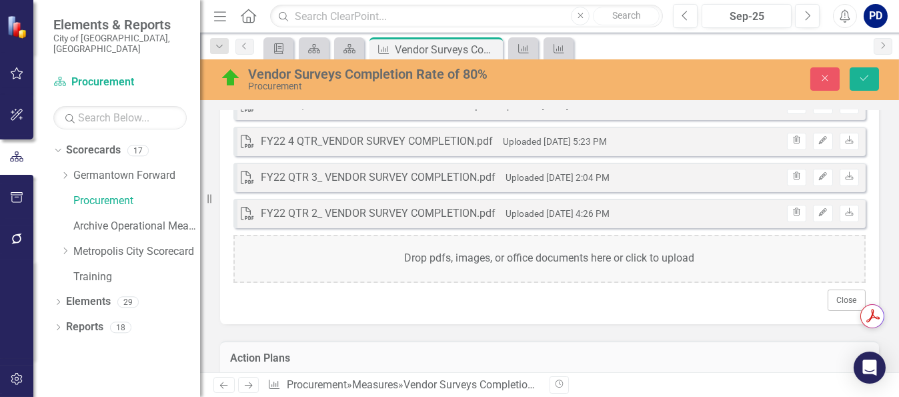
click at [509, 267] on div "Drop pdfs, images, or office documents here or click to upload" at bounding box center [549, 259] width 632 height 48
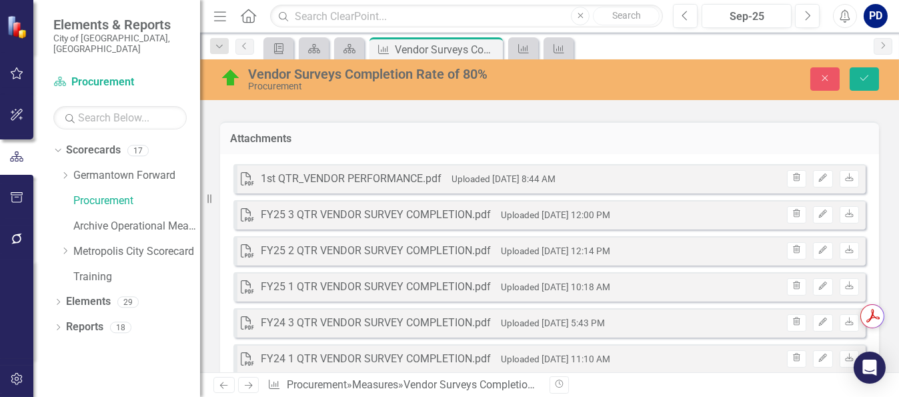
scroll to position [1023, 0]
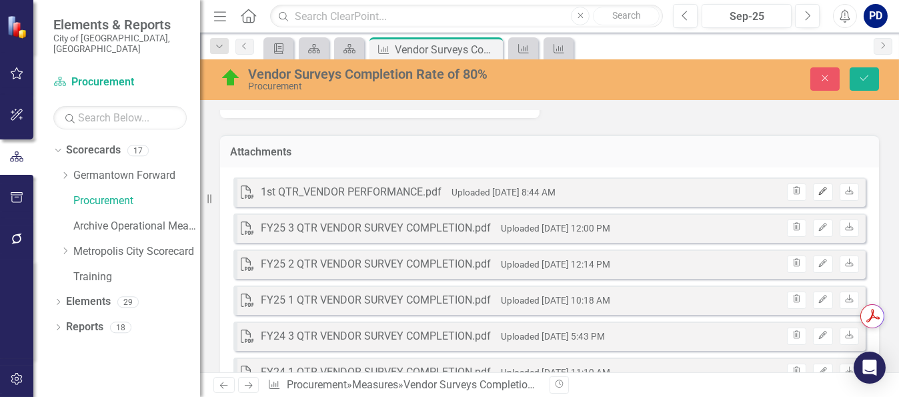
click at [817, 195] on icon "Edit" at bounding box center [822, 191] width 10 height 8
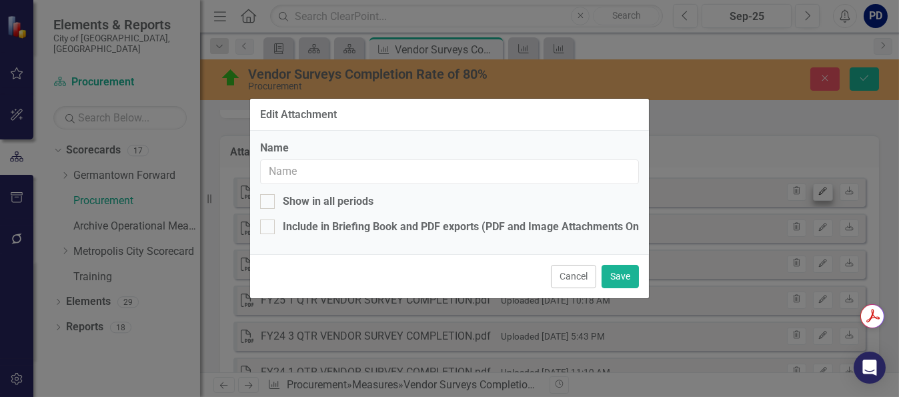
type input "1st QTR_VENDOR PERFORMANCE.pdf"
checkbox input "true"
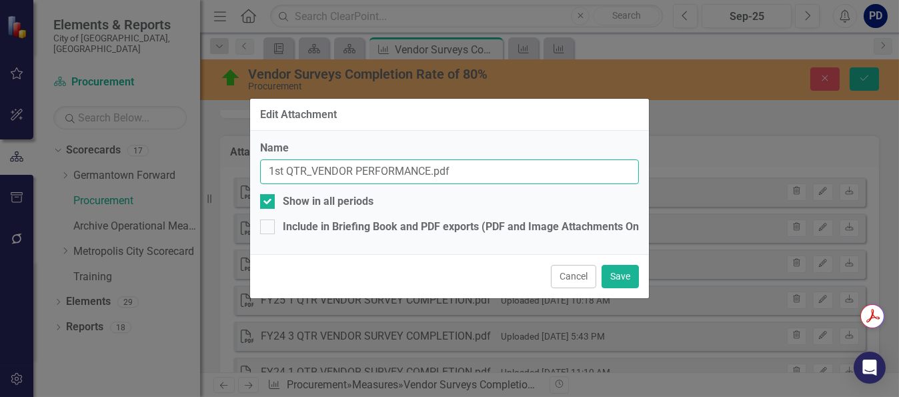
click at [267, 170] on input "1st QTR_VENDOR PERFORMANCE.pdf" at bounding box center [449, 171] width 379 height 25
click at [313, 169] on input "FY26 1st QTR_VENDOR PERFORMANCE.pdf" at bounding box center [449, 171] width 379 height 25
click at [329, 175] on input "FY26 1QTR_VENDOR PERFORMANCE.pdf" at bounding box center [449, 171] width 379 height 25
click at [442, 173] on input "FY26 1QTR VENDOR PERFORMANCE.pdf" at bounding box center [449, 171] width 379 height 25
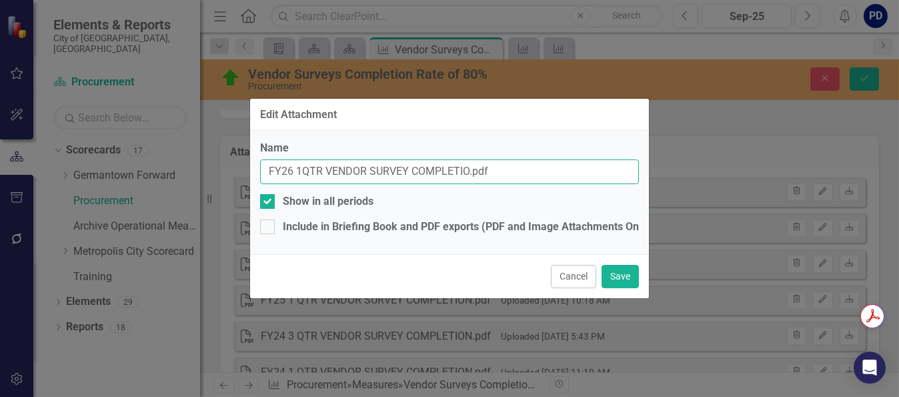
type input "FY26 1QTR VENDOR SURVEY COMPLETION.pdf"
click at [627, 275] on button "Save" at bounding box center [619, 276] width 37 height 23
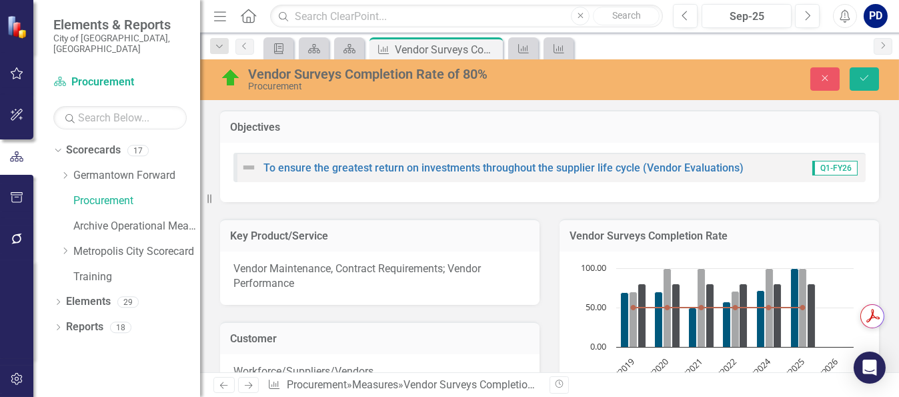
scroll to position [1023, 0]
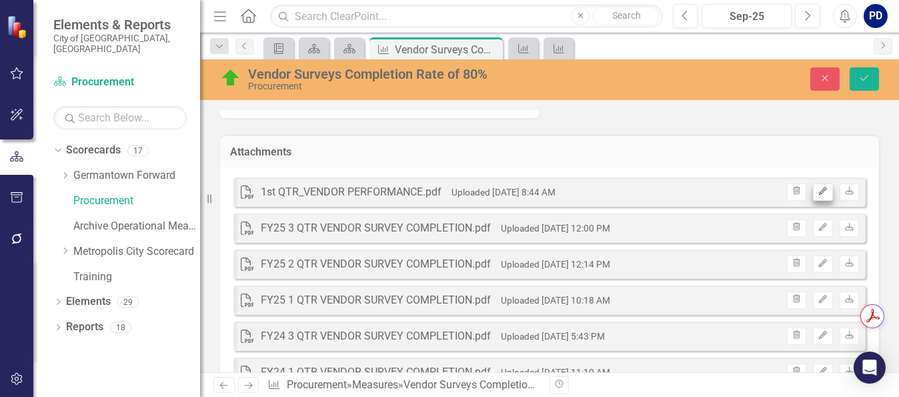
click at [819, 195] on icon "button" at bounding box center [823, 191] width 8 height 8
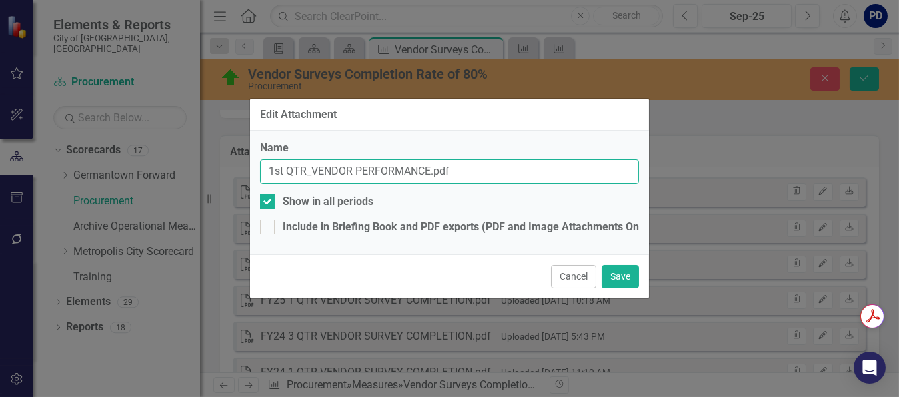
click at [269, 172] on input "1st QTR_VENDOR PERFORMANCE.pdf" at bounding box center [449, 171] width 379 height 25
click at [312, 172] on input "FY 26 1st QTR_VENDOR PERFORMANCE.pdf" at bounding box center [449, 171] width 379 height 25
click at [327, 173] on input "FY 26 1 QTR_VENDOR PERFORMANCE.pdf" at bounding box center [449, 171] width 379 height 25
click at [449, 169] on input "FY 26 1 QTR VENDOR PERFORMANCE.pdf" at bounding box center [449, 171] width 379 height 25
type input "FY 26 1 QTR VENDOR SURVEY COMPLETION.pdf"
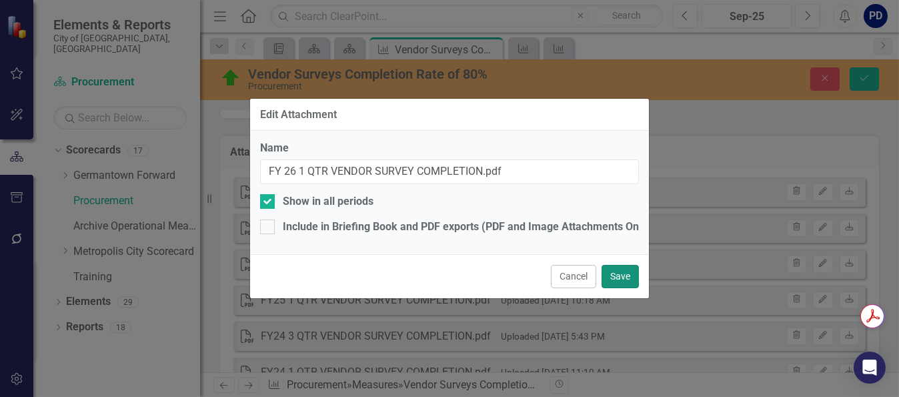
click at [619, 271] on button "Save" at bounding box center [619, 276] width 37 height 23
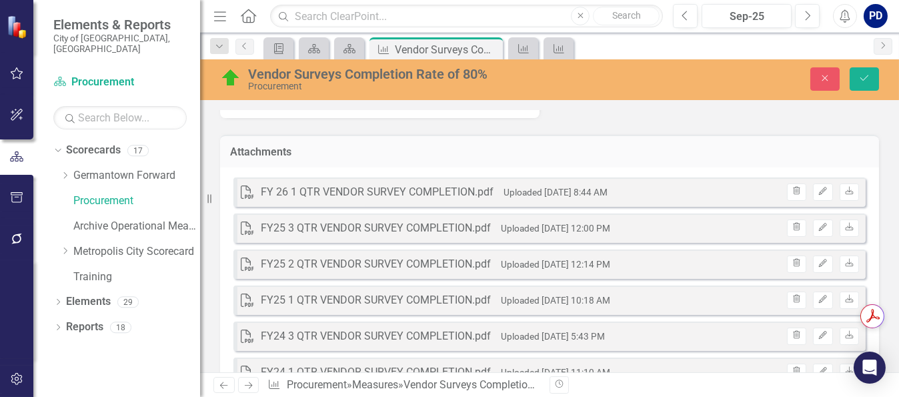
click at [365, 236] on div "FY25 3 QTR VENDOR SURVEY COMPLETION.pdf" at bounding box center [376, 228] width 230 height 15
click at [367, 236] on div "FY25 3 QTR VENDOR SURVEY COMPLETION.pdf" at bounding box center [376, 228] width 230 height 15
click at [844, 231] on icon "Download" at bounding box center [849, 227] width 10 height 8
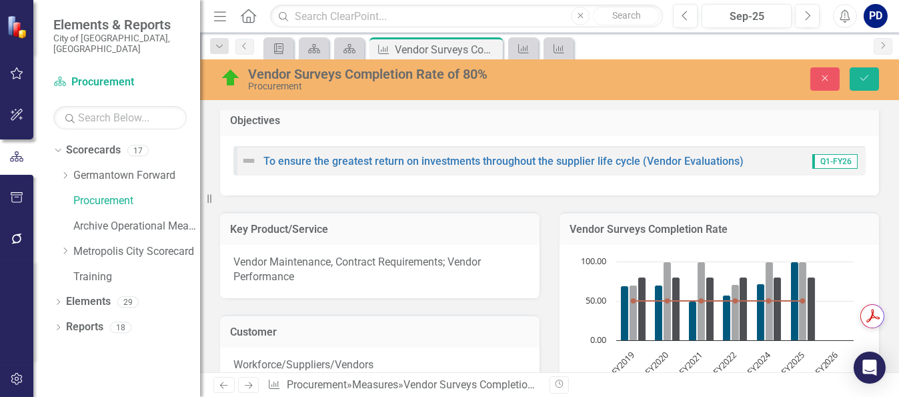
scroll to position [0, 0]
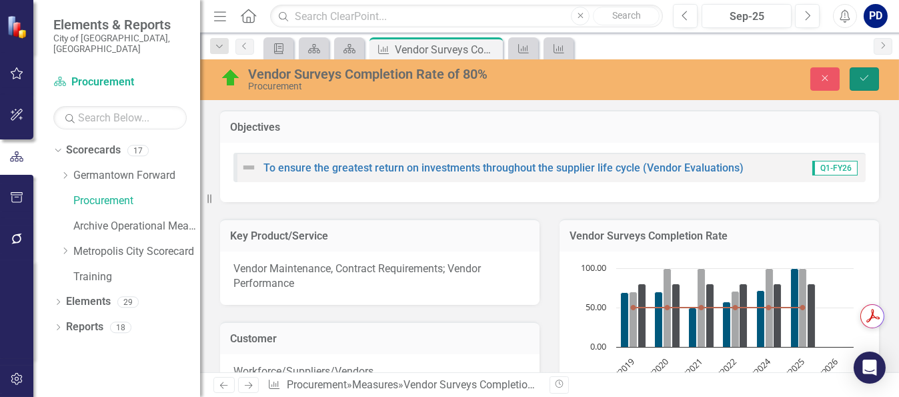
click at [859, 79] on icon "Save" at bounding box center [864, 77] width 12 height 9
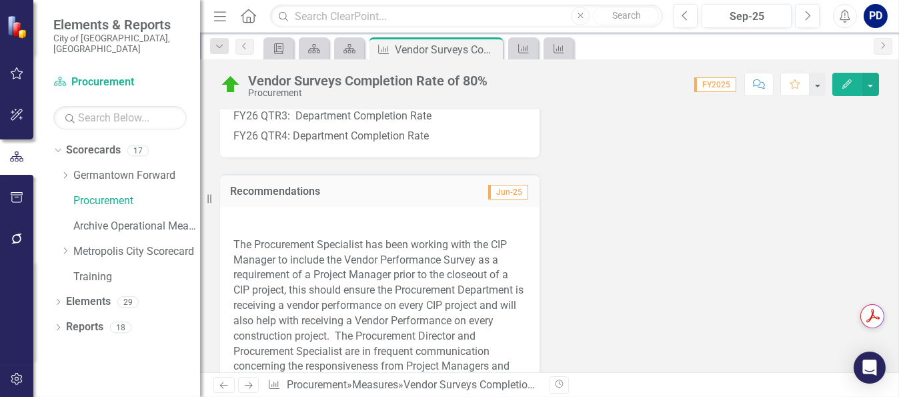
scroll to position [533, 0]
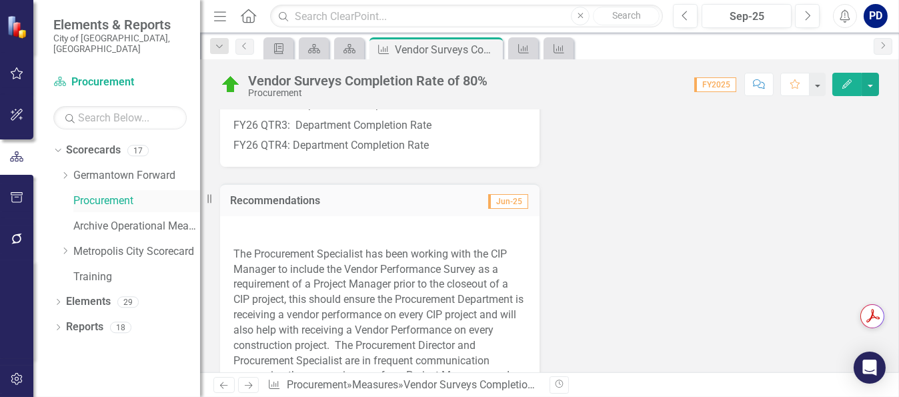
click at [97, 193] on link "Procurement" at bounding box center [136, 200] width 127 height 15
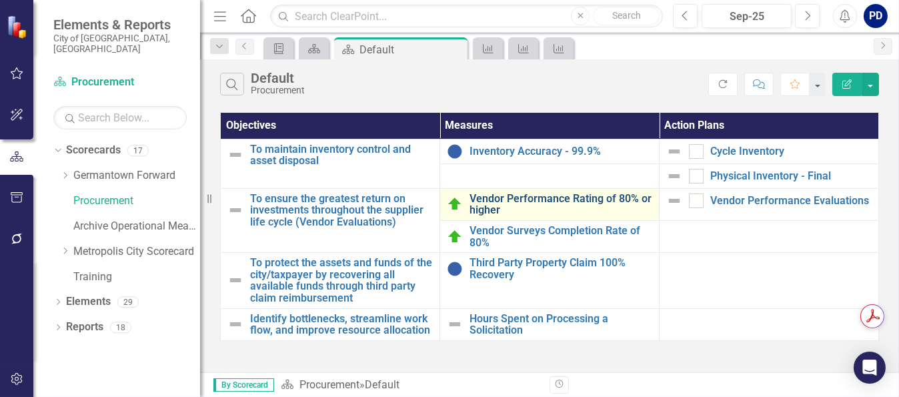
click at [527, 197] on link "Vendor Performance Rating of 80% or higher" at bounding box center [560, 204] width 183 height 23
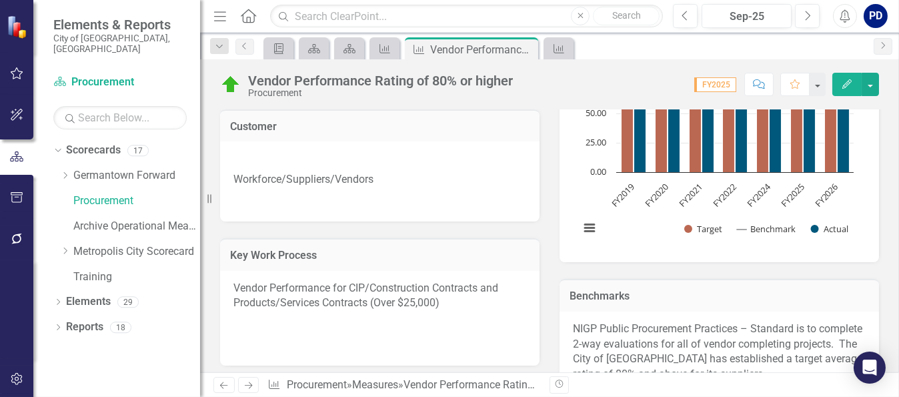
scroll to position [67, 0]
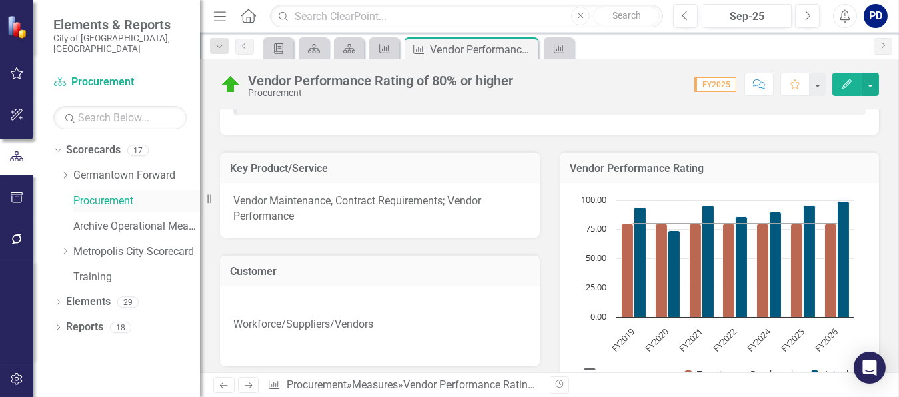
click at [88, 193] on link "Procurement" at bounding box center [136, 200] width 127 height 15
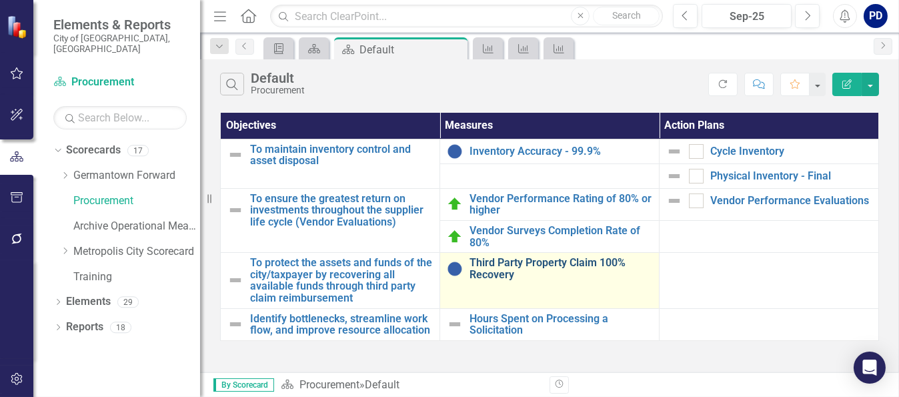
click at [541, 259] on link "Third Party Property Claim 100% Recovery" at bounding box center [560, 268] width 183 height 23
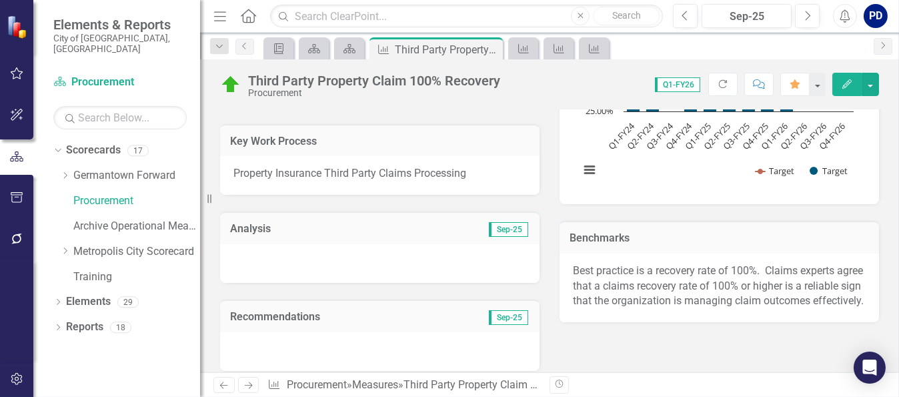
scroll to position [267, 0]
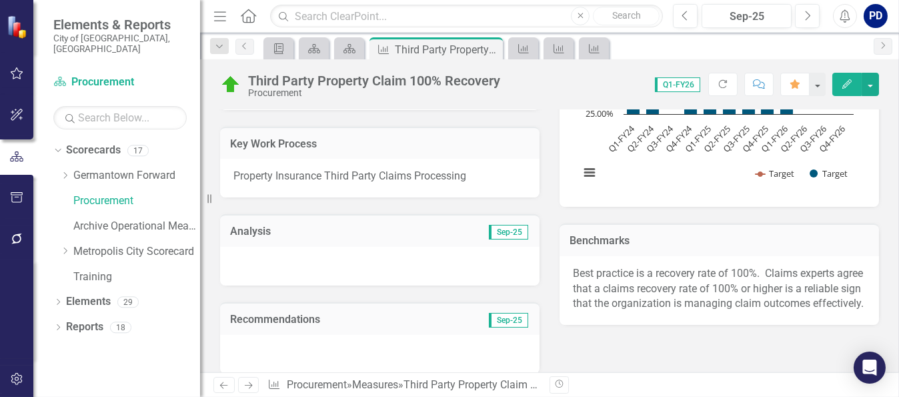
click at [385, 261] on div at bounding box center [379, 266] width 319 height 39
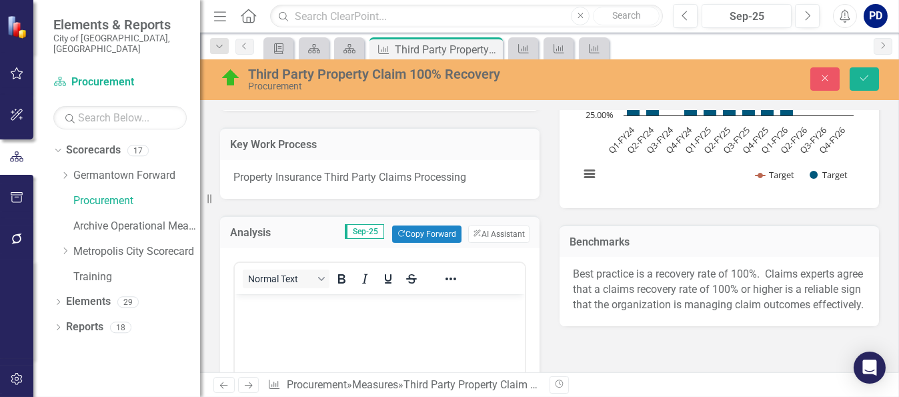
scroll to position [0, 0]
click at [409, 232] on button "Copy Forward Copy Forward" at bounding box center [426, 233] width 69 height 17
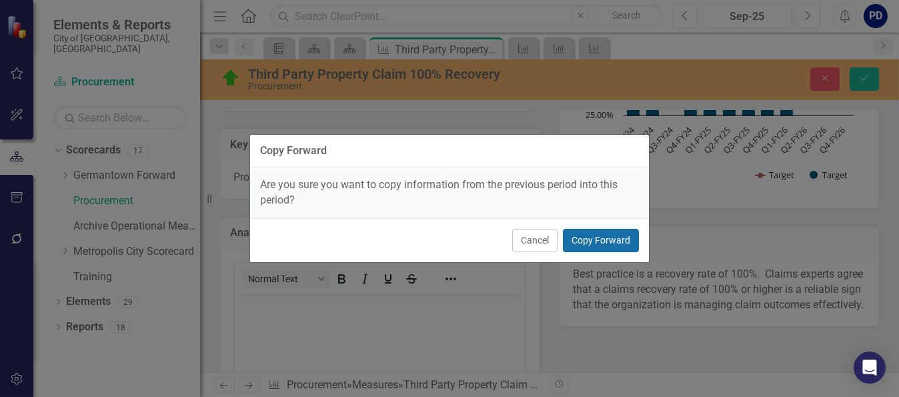
click at [590, 239] on button "Copy Forward" at bounding box center [601, 240] width 76 height 23
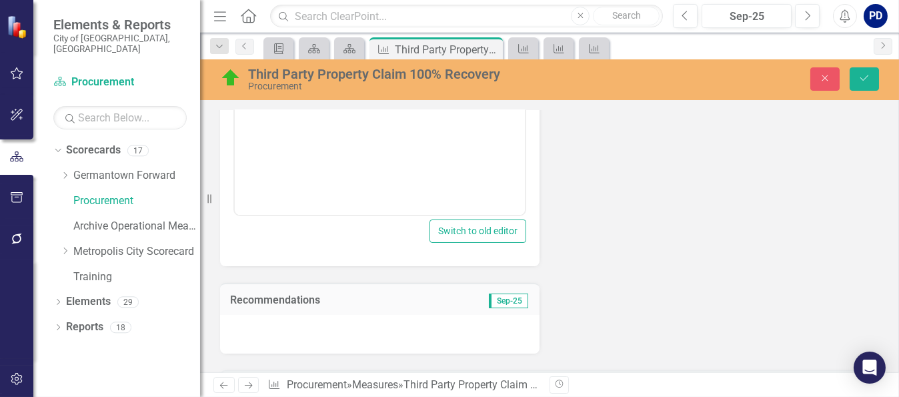
scroll to position [600, 0]
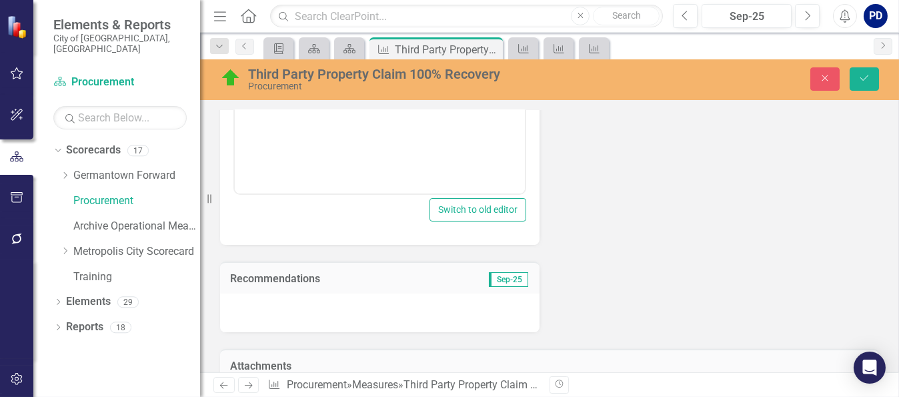
click at [365, 313] on div at bounding box center [379, 312] width 319 height 39
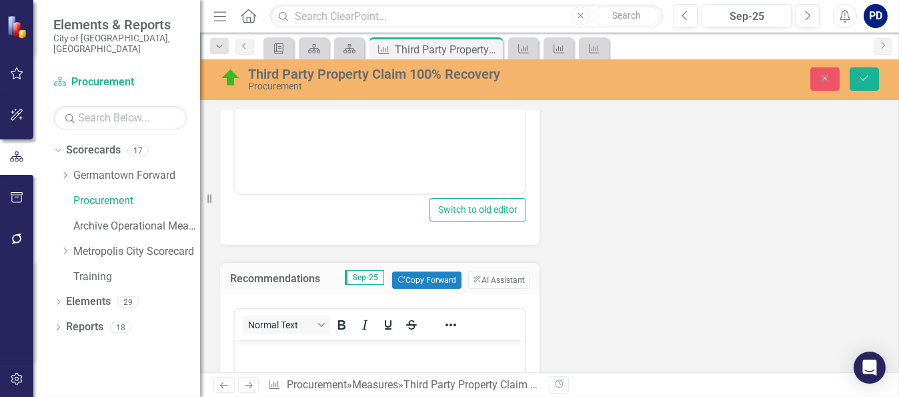
scroll to position [0, 0]
click at [420, 275] on button "Copy Forward Copy Forward" at bounding box center [426, 279] width 69 height 17
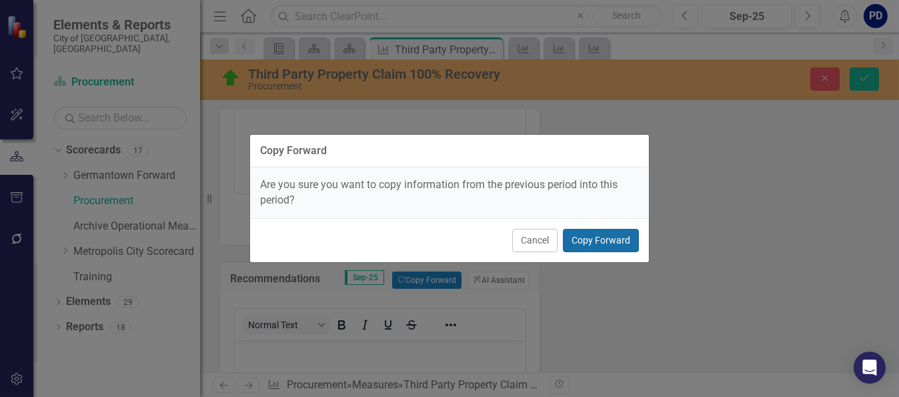
click at [604, 243] on button "Copy Forward" at bounding box center [601, 240] width 76 height 23
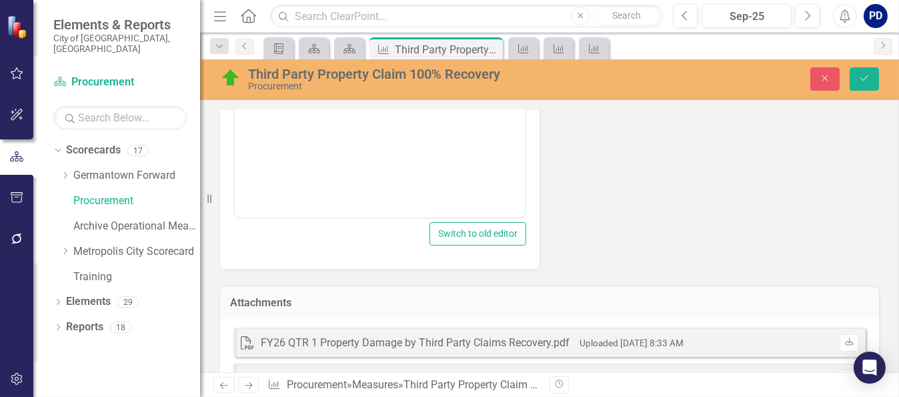
scroll to position [1067, 0]
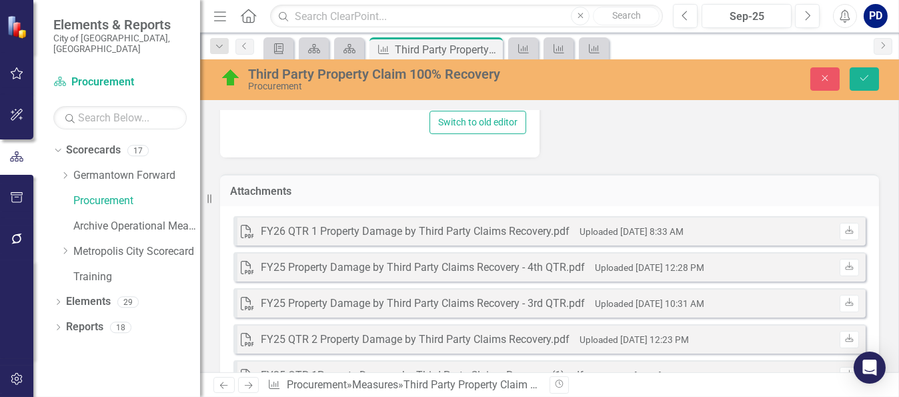
click at [371, 226] on div "FY26 QTR 1 Property Damage by Third Party Claims Recovery.pdf" at bounding box center [415, 231] width 309 height 15
click at [844, 227] on icon "Download" at bounding box center [849, 231] width 10 height 8
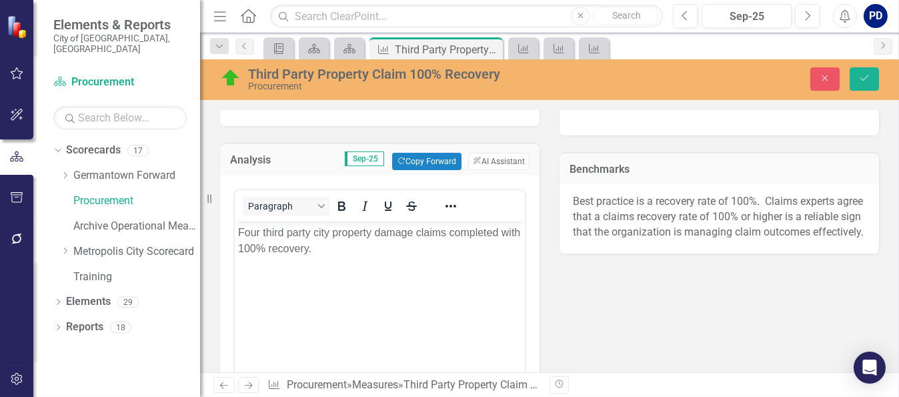
scroll to position [333, 0]
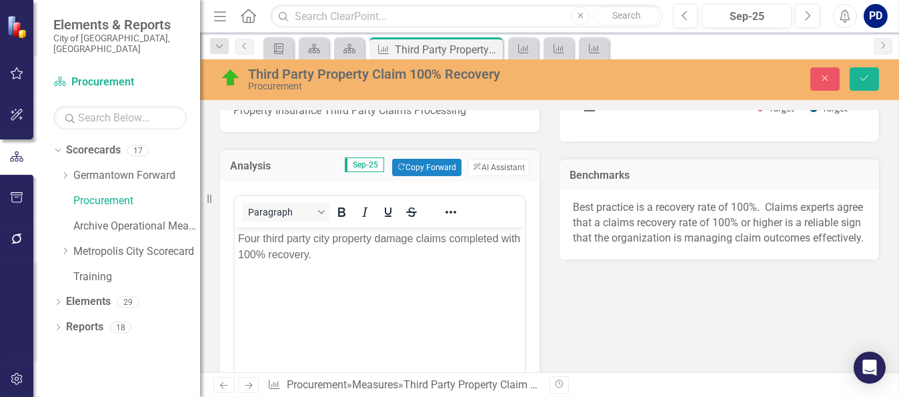
click at [257, 235] on p "Four third party city property damage claims completed with 100% recovery." at bounding box center [378, 246] width 283 height 32
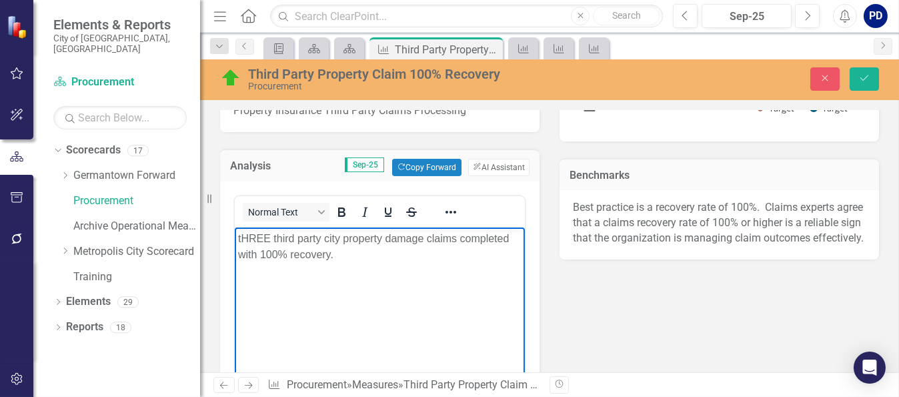
click at [389, 303] on body "tHREE third party city property damage claims completed with 100% recovery." at bounding box center [379, 327] width 290 height 200
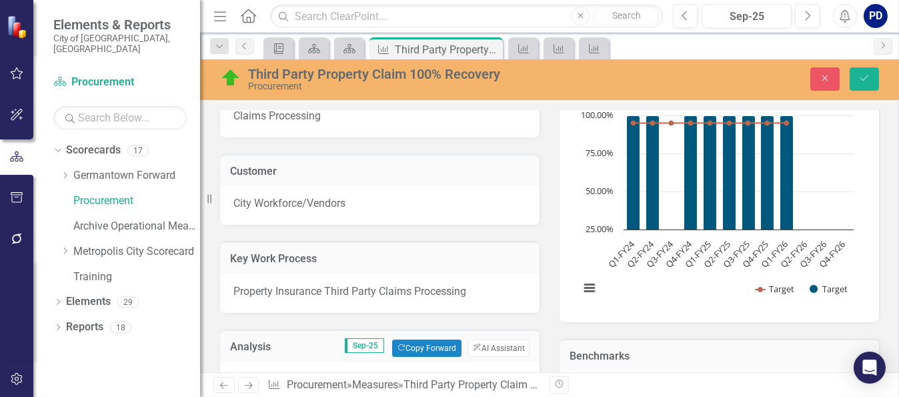
scroll to position [133, 0]
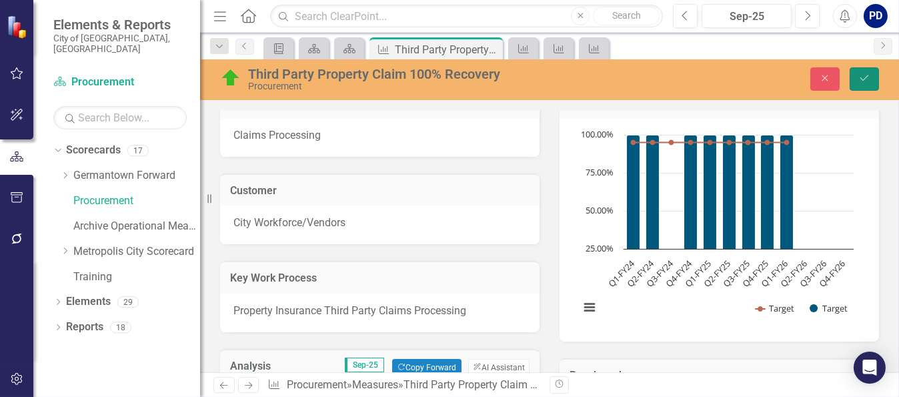
click at [857, 73] on button "Save" at bounding box center [863, 78] width 29 height 23
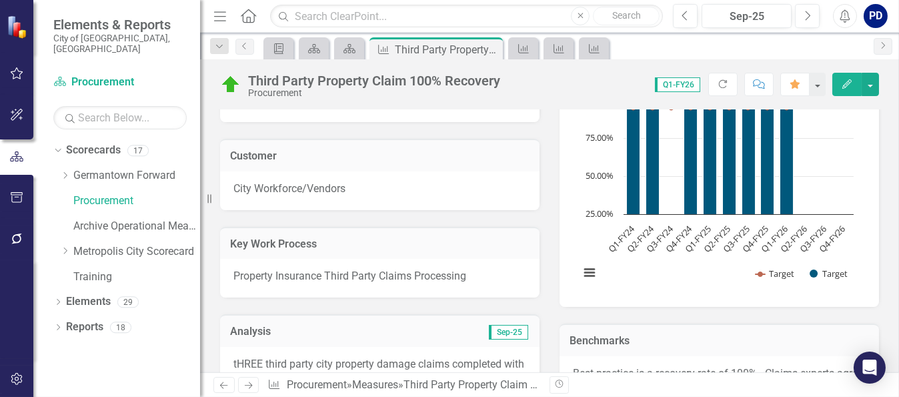
scroll to position [131, 0]
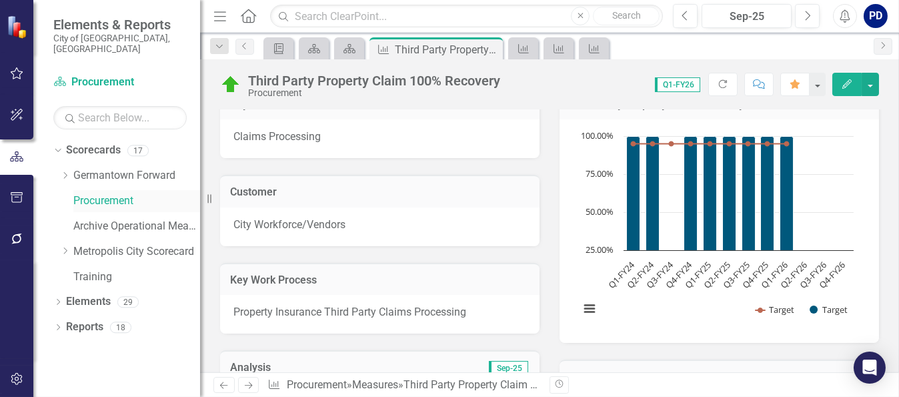
click at [103, 193] on link "Procurement" at bounding box center [136, 200] width 127 height 15
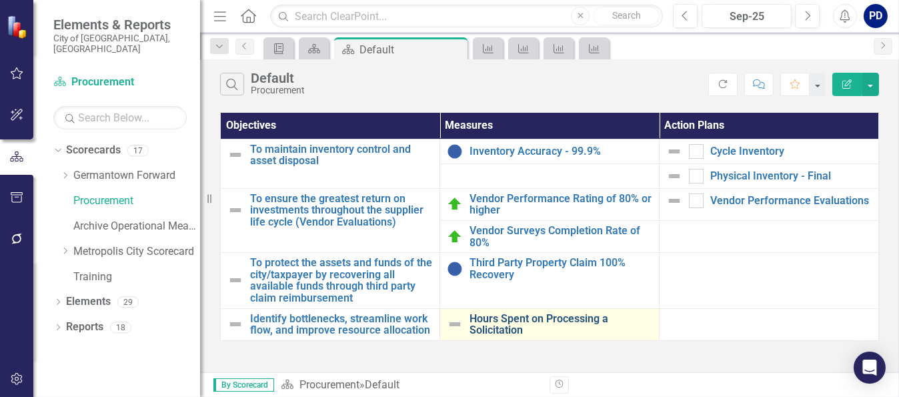
click at [516, 319] on link "Hours Spent on Processing a Solicitation" at bounding box center [560, 324] width 183 height 23
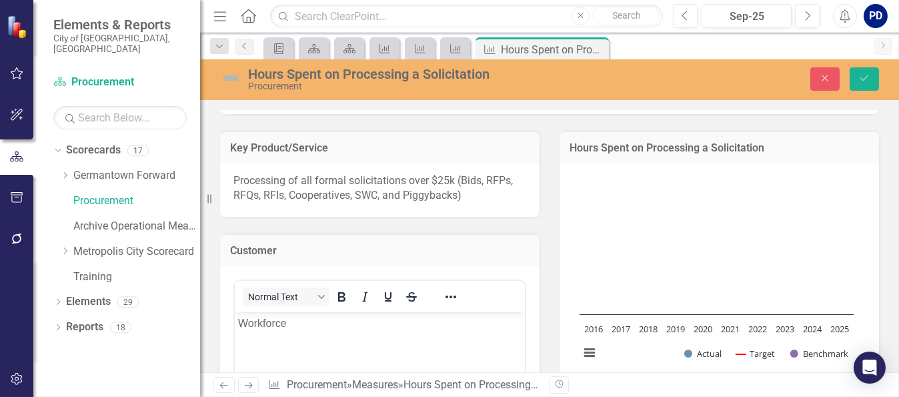
scroll to position [67, 0]
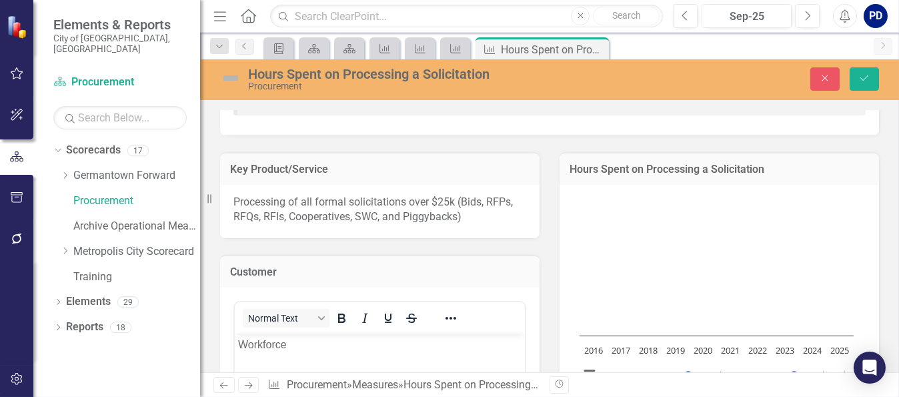
click at [603, 168] on h3 "Hours Spent on Processing a Solicitation" at bounding box center [718, 169] width 299 height 12
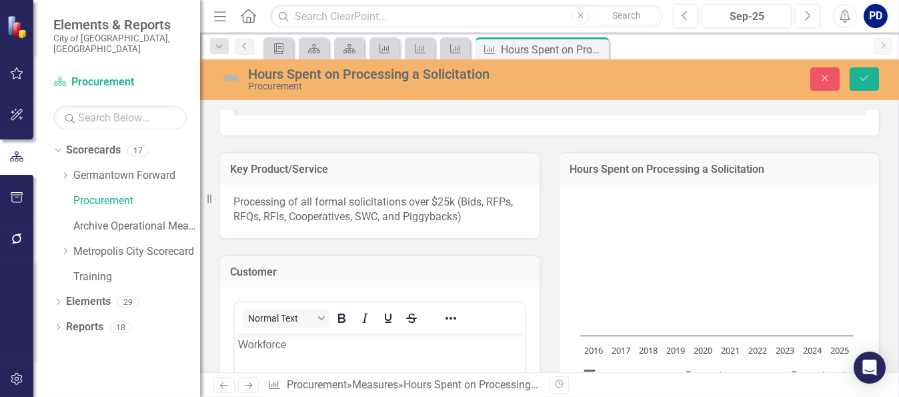
click at [603, 168] on h3 "Hours Spent on Processing a Solicitation" at bounding box center [718, 169] width 299 height 12
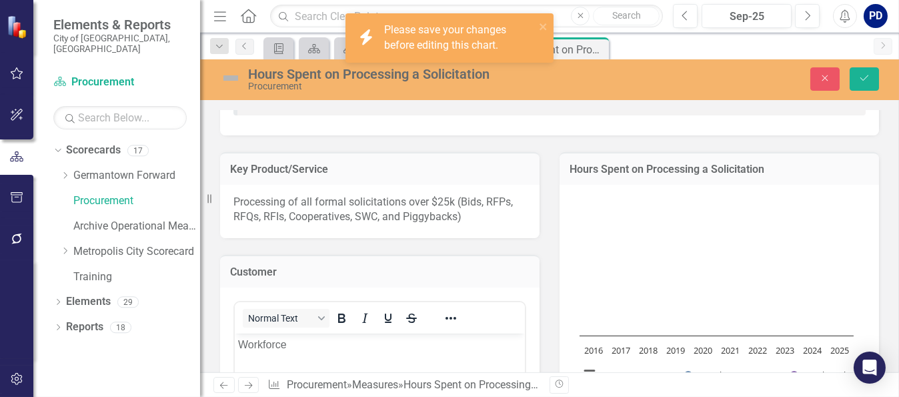
click at [645, 168] on h3 "Hours Spent on Processing a Solicitation" at bounding box center [718, 169] width 299 height 12
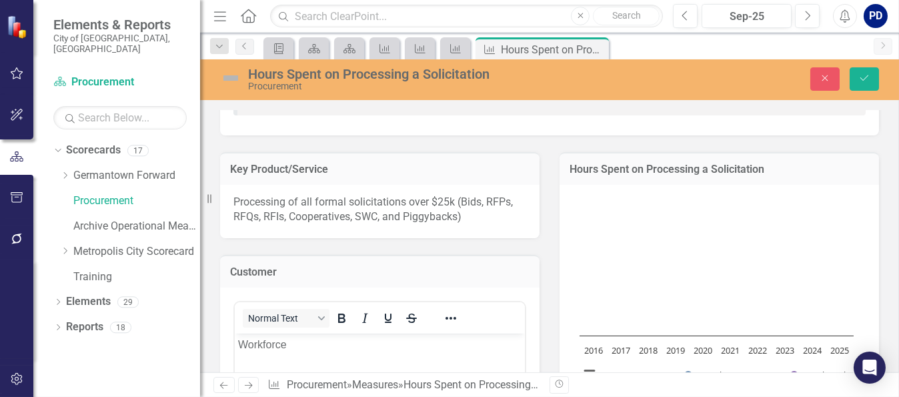
click at [329, 71] on div "Hours Spent on Processing a Solicitation" at bounding box center [414, 74] width 333 height 15
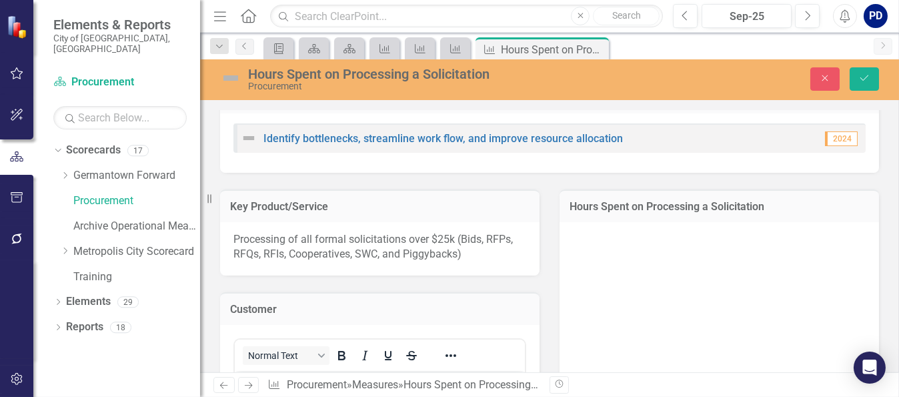
scroll to position [0, 0]
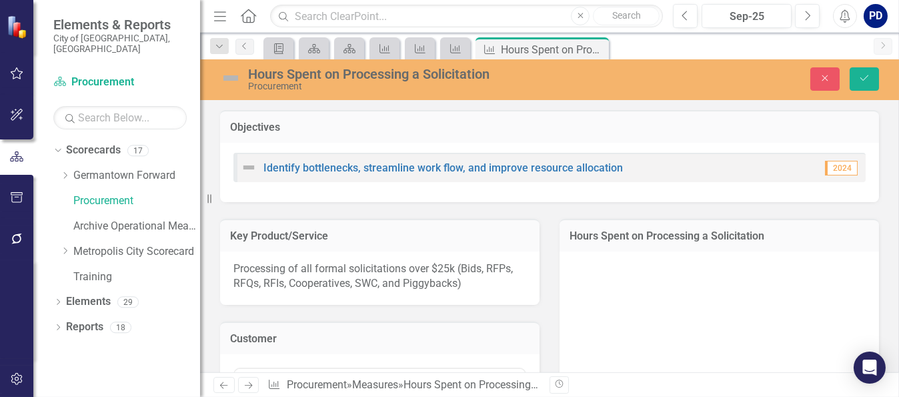
click at [628, 239] on h3 "Hours Spent on Processing a Solicitation" at bounding box center [718, 236] width 299 height 12
click at [632, 265] on rect "Interactive chart" at bounding box center [716, 361] width 287 height 200
click at [635, 265] on rect "Interactive chart" at bounding box center [716, 361] width 287 height 200
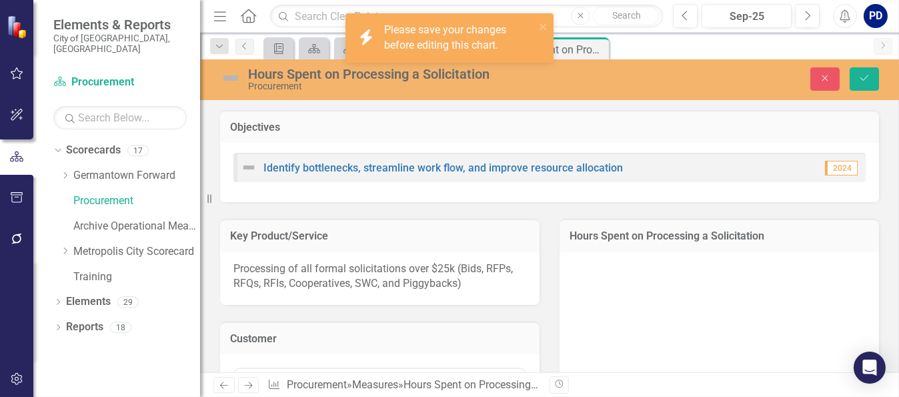
click at [624, 235] on h3 "Hours Spent on Processing a Solicitation" at bounding box center [718, 236] width 299 height 12
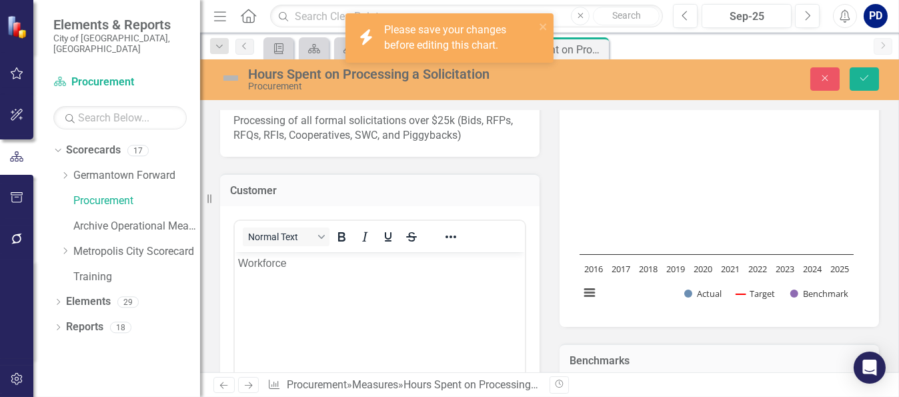
scroll to position [200, 0]
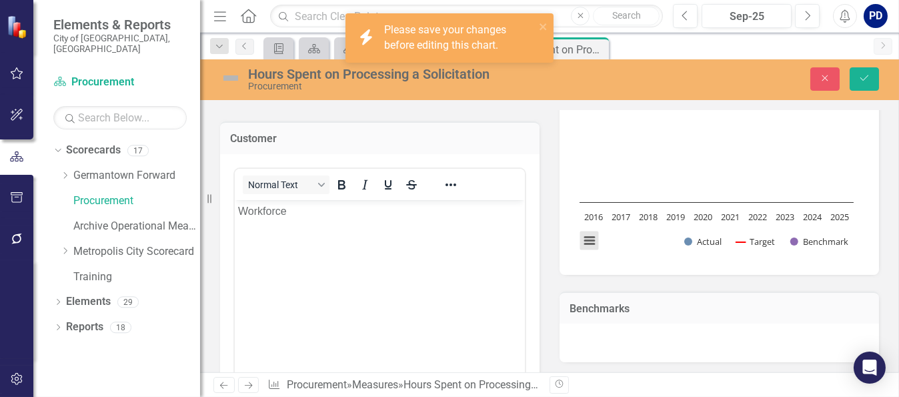
click at [583, 239] on button "View chart menu, Chart" at bounding box center [588, 240] width 19 height 19
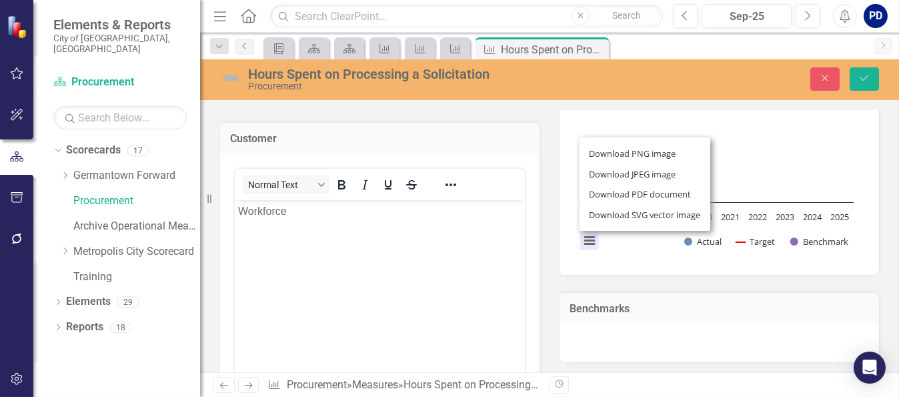
click at [586, 243] on div "Download PNG image Download JPEG image Download PDF document Download SVG vecto…" at bounding box center [645, 184] width 168 height 130
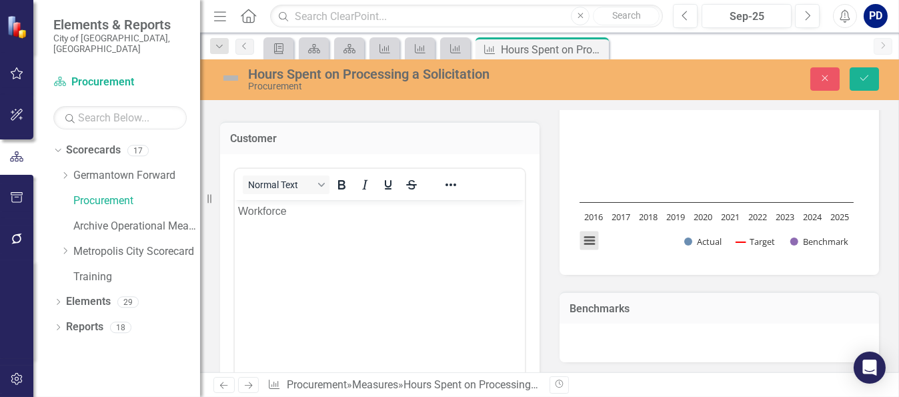
click at [586, 243] on button "View chart menu, Chart" at bounding box center [588, 240] width 19 height 19
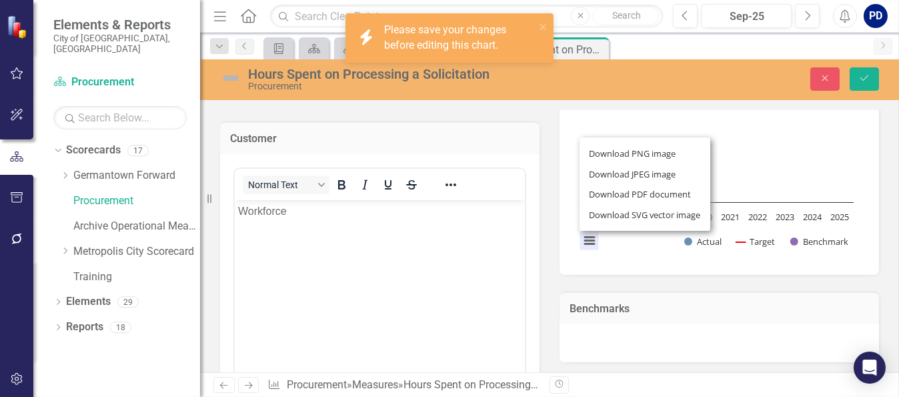
click at [586, 243] on div "Download PNG image Download JPEG image Download PDF document Download SVG vecto…" at bounding box center [645, 184] width 168 height 130
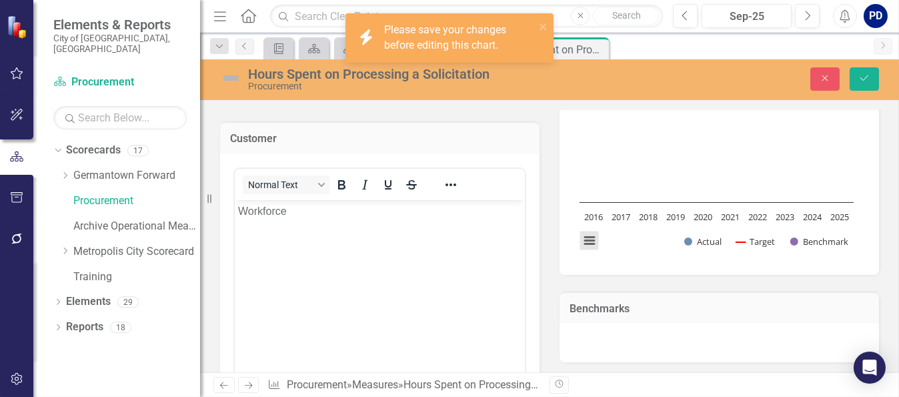
click at [586, 243] on button "View chart menu, Chart" at bounding box center [588, 240] width 19 height 19
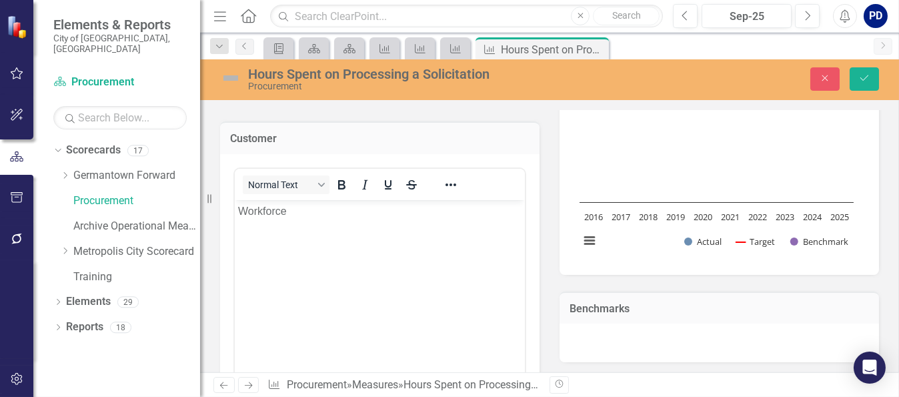
click at [805, 136] on rect "Interactive chart" at bounding box center [716, 161] width 287 height 200
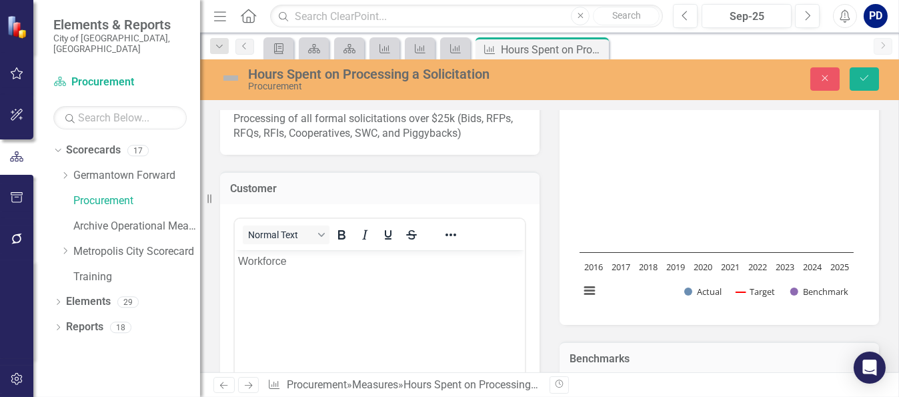
scroll to position [0, 0]
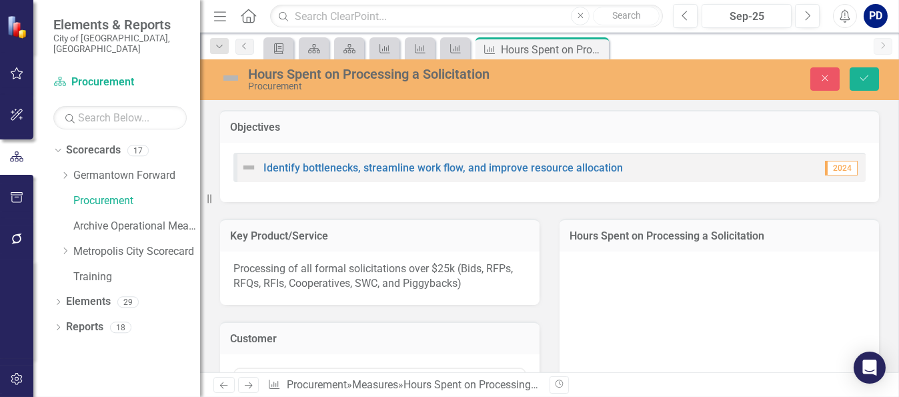
click at [251, 73] on div "Hours Spent on Processing a Solicitation" at bounding box center [414, 74] width 333 height 15
click at [97, 193] on link "Procurement" at bounding box center [136, 200] width 127 height 15
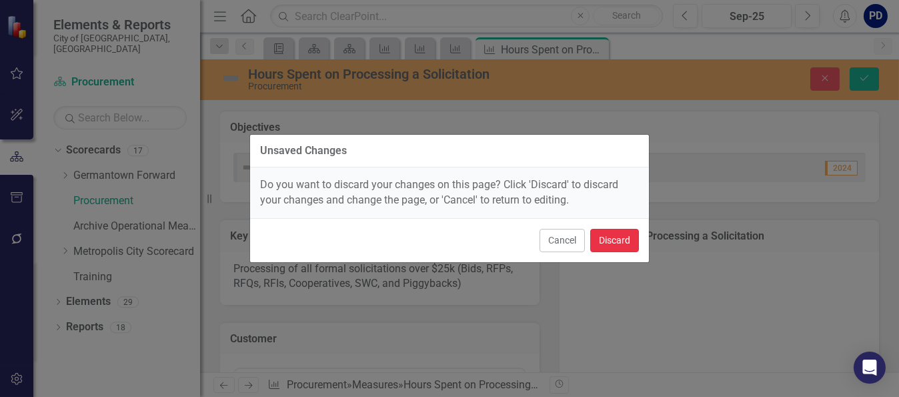
click at [619, 239] on button "Discard" at bounding box center [614, 240] width 49 height 23
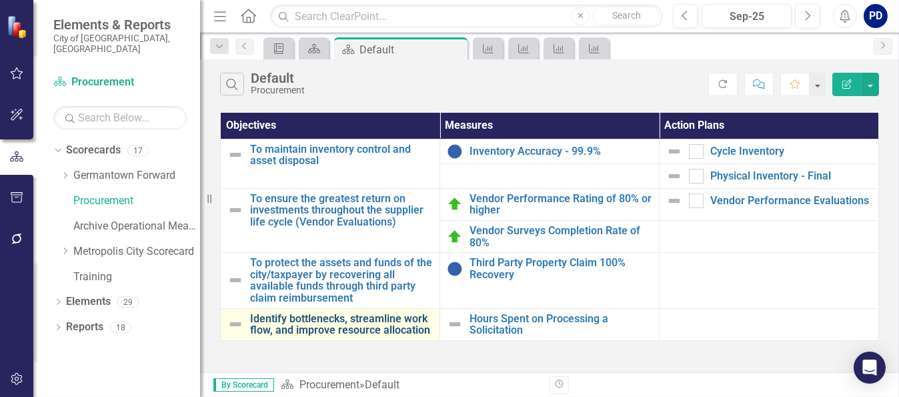
click at [283, 314] on link "Identify bottlenecks, streamline work flow, and improve resource allocation" at bounding box center [341, 324] width 183 height 23
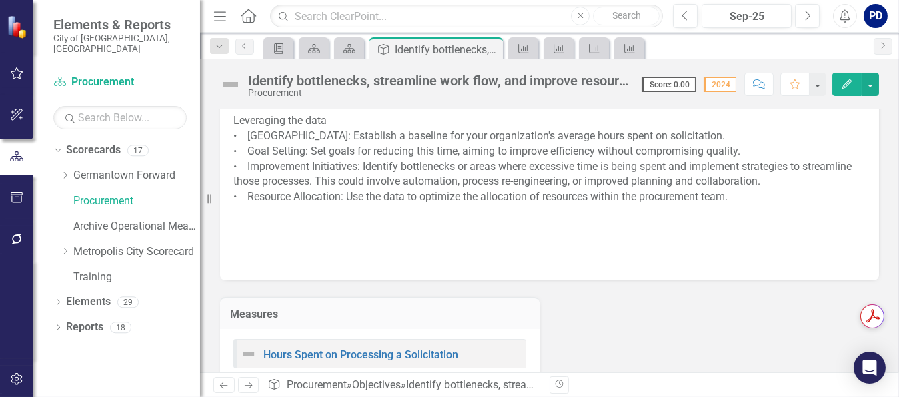
scroll to position [326, 0]
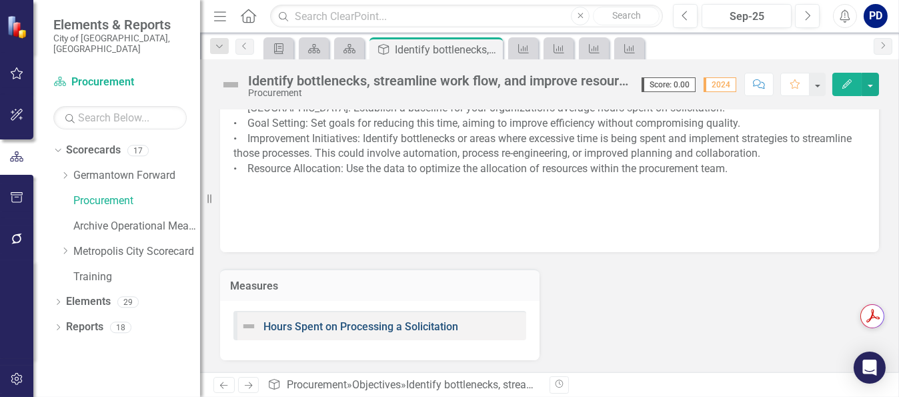
click at [273, 324] on link "Hours Spent on Processing a Solicitation" at bounding box center [360, 326] width 195 height 13
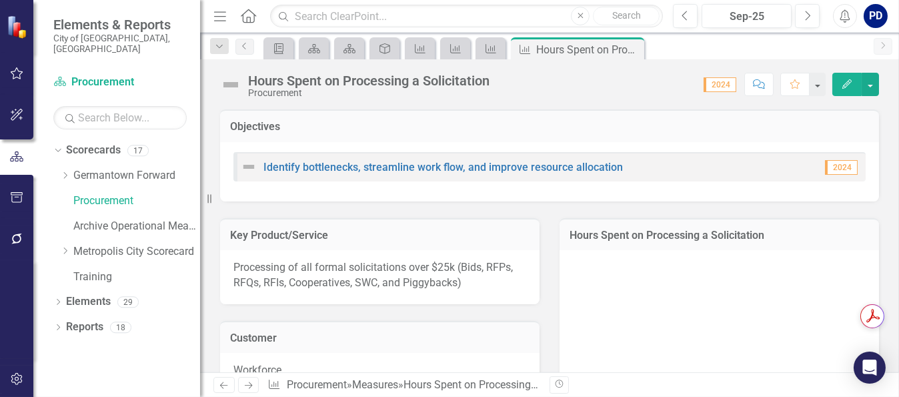
click at [597, 226] on div "Hours Spent on Processing a Solicitation" at bounding box center [718, 234] width 319 height 33
click at [575, 234] on h3 "Hours Spent on Processing a Solicitation" at bounding box center [718, 235] width 299 height 12
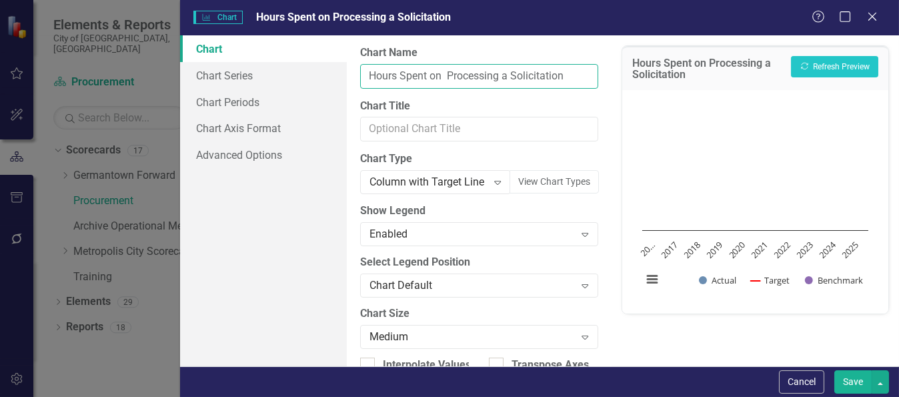
click at [367, 75] on input "Hours Spent on Processing a Solicitation" at bounding box center [479, 76] width 238 height 25
click at [469, 77] on input "Avg. Hours Spent on Processing a Solicitation" at bounding box center [479, 76] width 238 height 25
type input "Avg. Hours Spent Processing a Solicitation"
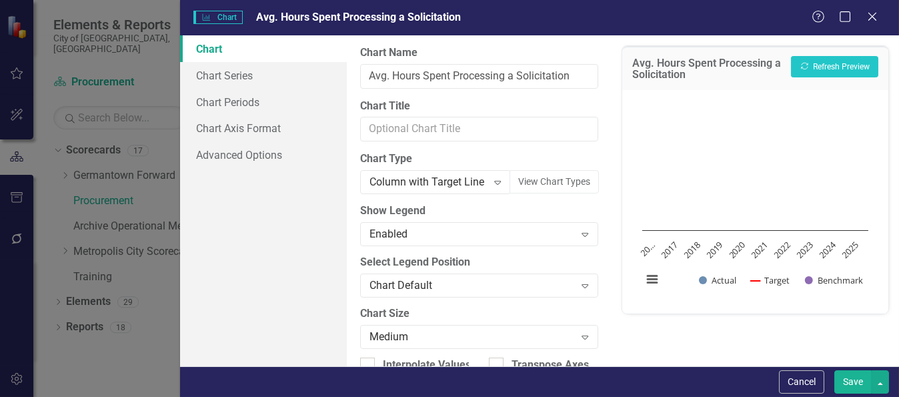
click at [492, 103] on label "Chart Title" at bounding box center [479, 106] width 238 height 15
click at [492, 117] on input "Chart Title" at bounding box center [479, 129] width 238 height 25
click at [853, 385] on button "Save" at bounding box center [852, 381] width 37 height 23
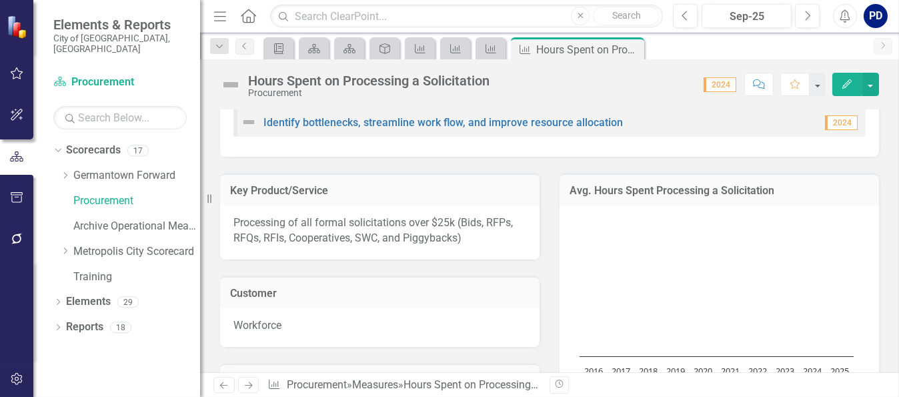
scroll to position [67, 0]
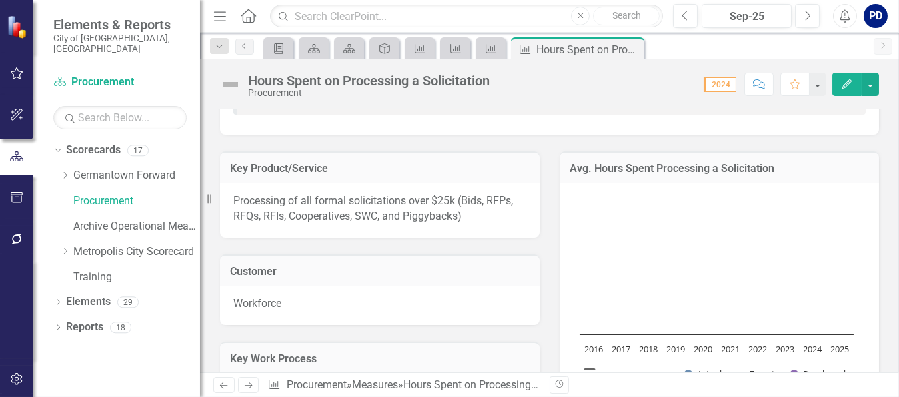
click at [321, 203] on p "Processing of all formal solicitations over $25k (Bids, RFPs, RFQs, RFIs, Coope…" at bounding box center [379, 208] width 293 height 31
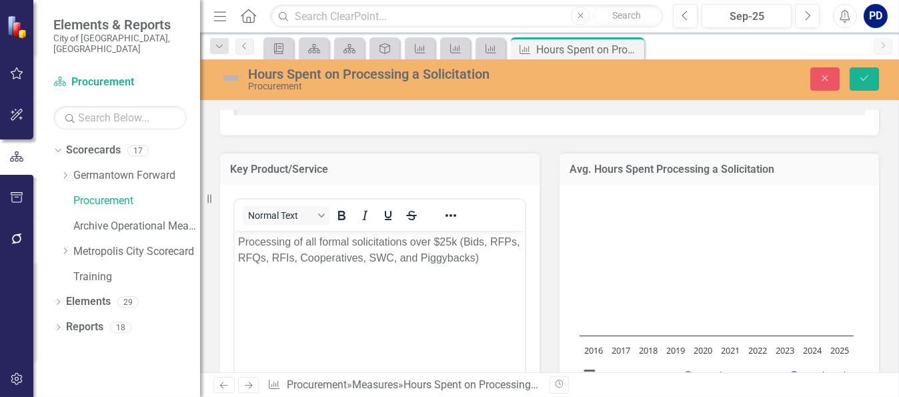
scroll to position [0, 0]
click at [671, 269] on rect "Interactive chart" at bounding box center [716, 295] width 287 height 200
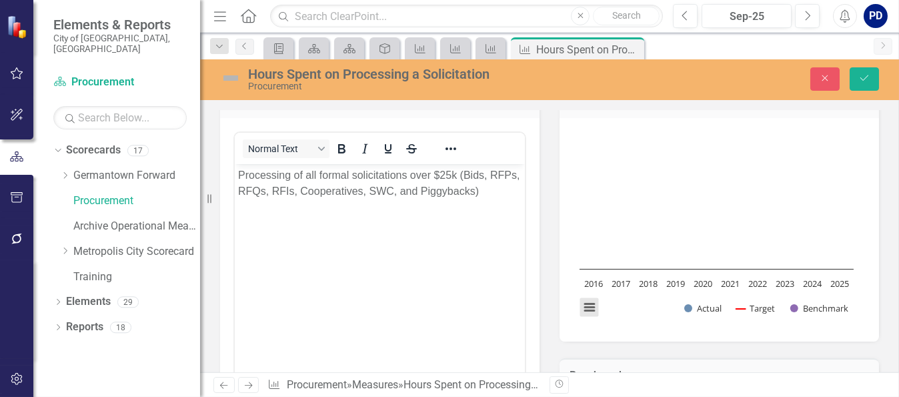
click at [587, 306] on button "View chart menu, Chart" at bounding box center [588, 306] width 19 height 19
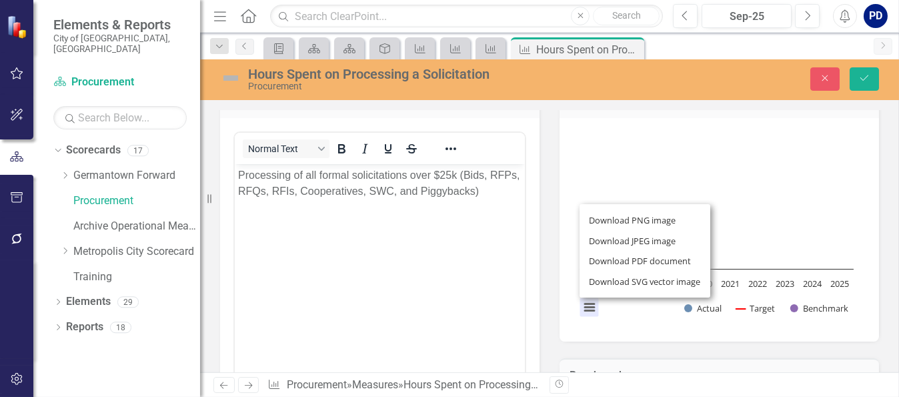
click at [587, 306] on div "Download PNG image Download JPEG image Download PDF document Download SVG vecto…" at bounding box center [645, 250] width 168 height 130
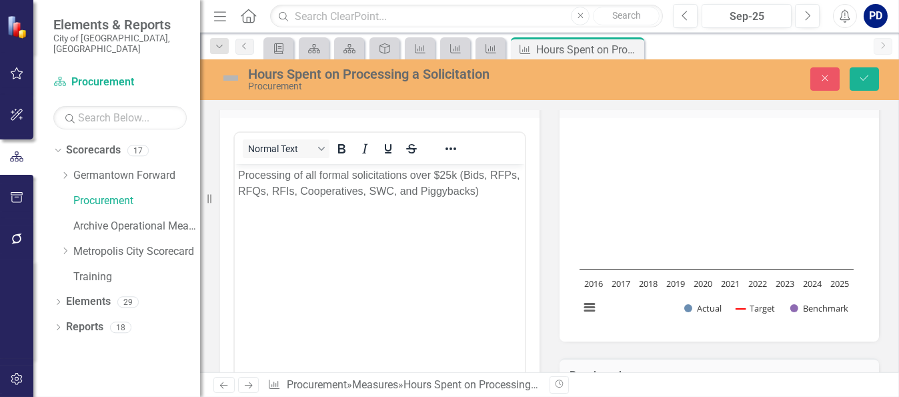
click at [660, 190] on rect "Interactive chart" at bounding box center [716, 228] width 287 height 200
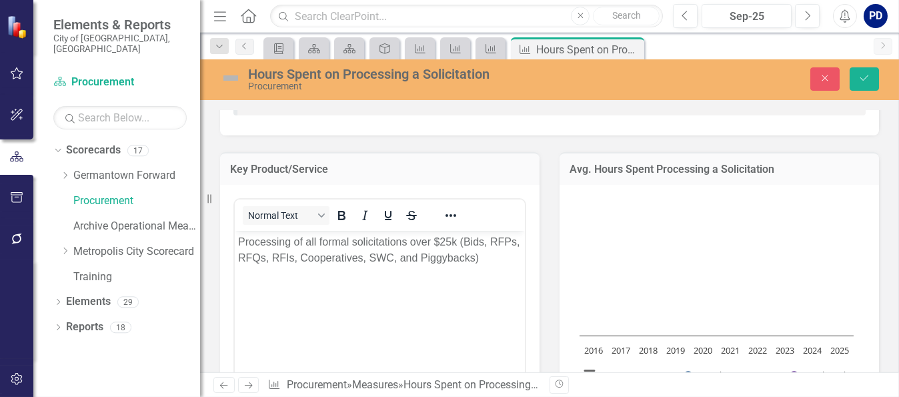
scroll to position [0, 0]
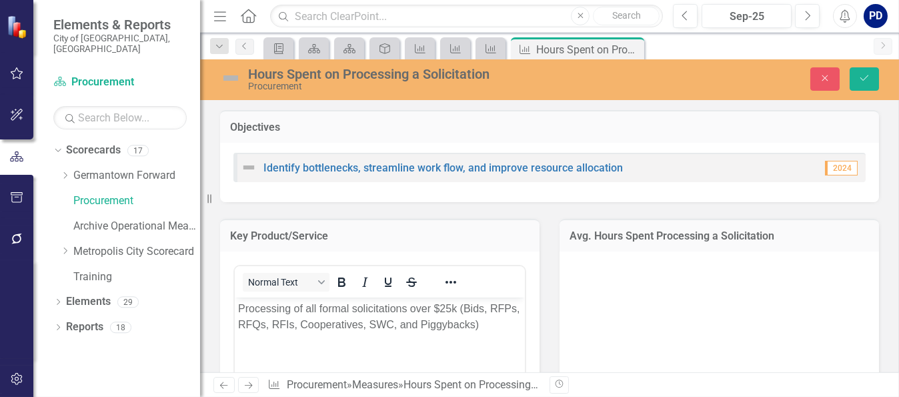
click at [506, 324] on p "Processing of all formal solicitations over $25k (Bids, RFPs, RFQs, RFIs, Coope…" at bounding box center [378, 316] width 283 height 32
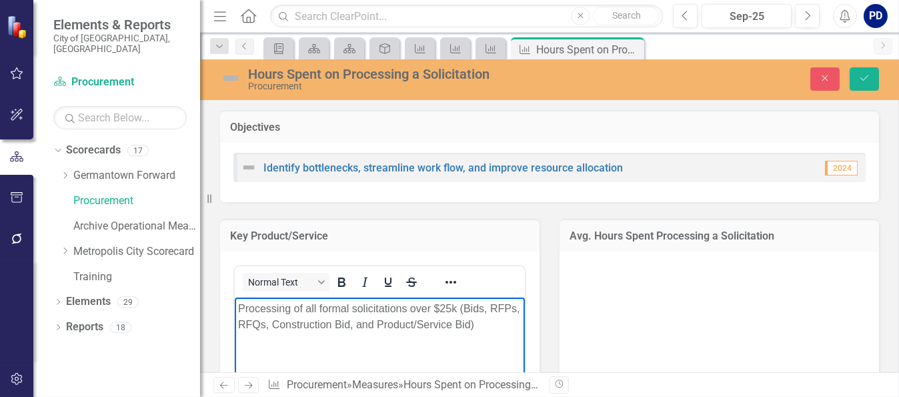
click at [485, 309] on p "Processing of all formal solicitations over $25k (Bids, RFPs, RFQs, Constructio…" at bounding box center [378, 316] width 283 height 32
click at [489, 306] on p "Processing of all formal solicitations over $25k (RFPs, RFQs, Construction Bid,…" at bounding box center [378, 316] width 283 height 32
click at [266, 324] on p "Processing of all formal solicitations over $25k (RFP, RFQs, Construction Bid, …" at bounding box center [378, 316] width 283 height 32
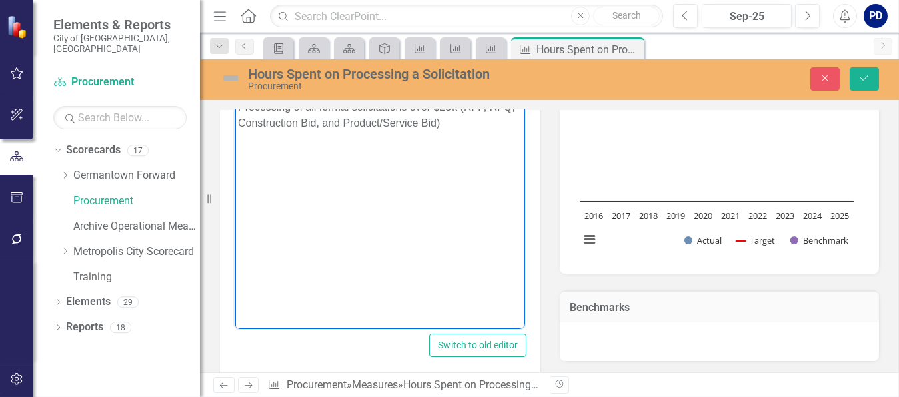
scroll to position [1, 0]
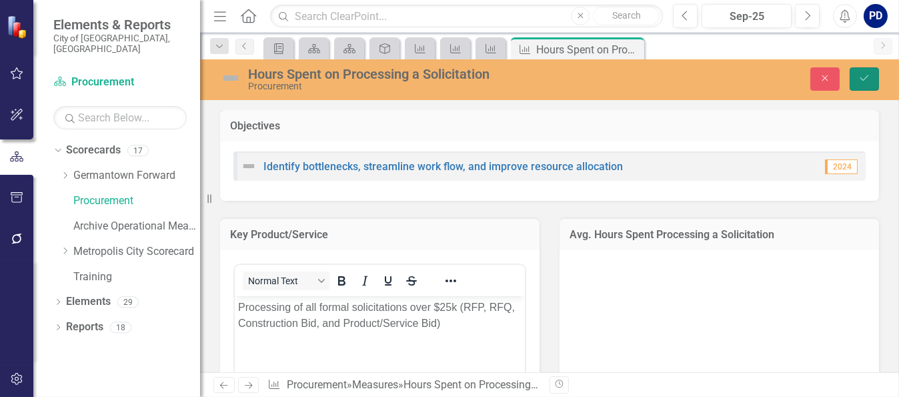
click at [867, 83] on button "Save" at bounding box center [863, 78] width 29 height 23
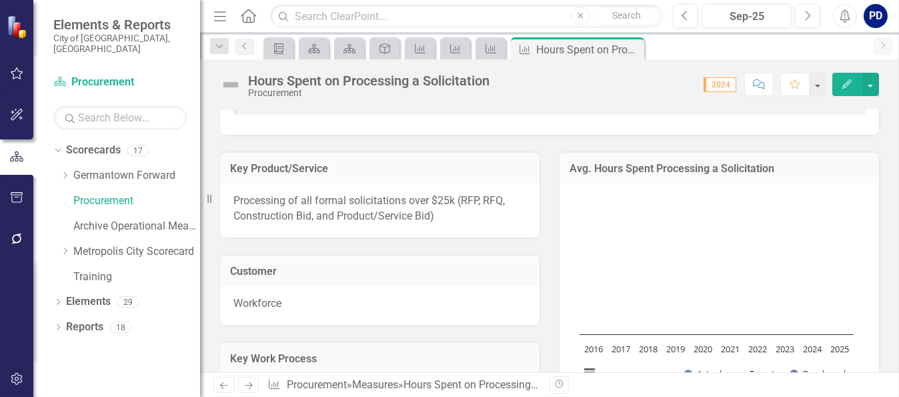
scroll to position [133, 0]
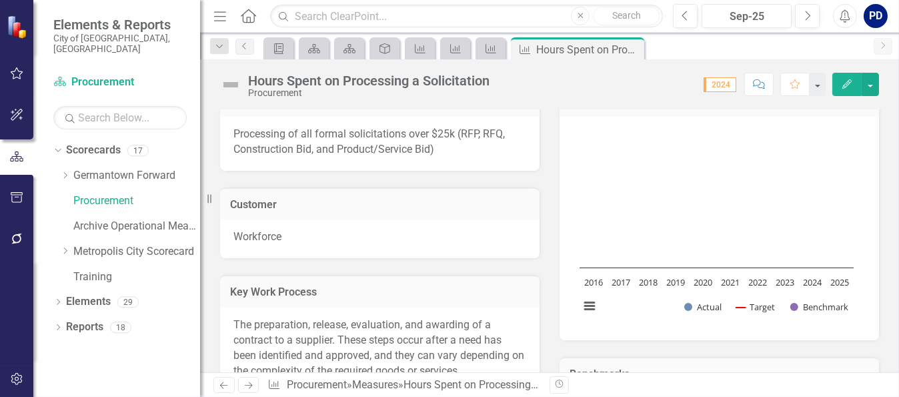
click at [635, 199] on rect "Interactive chart" at bounding box center [716, 227] width 287 height 200
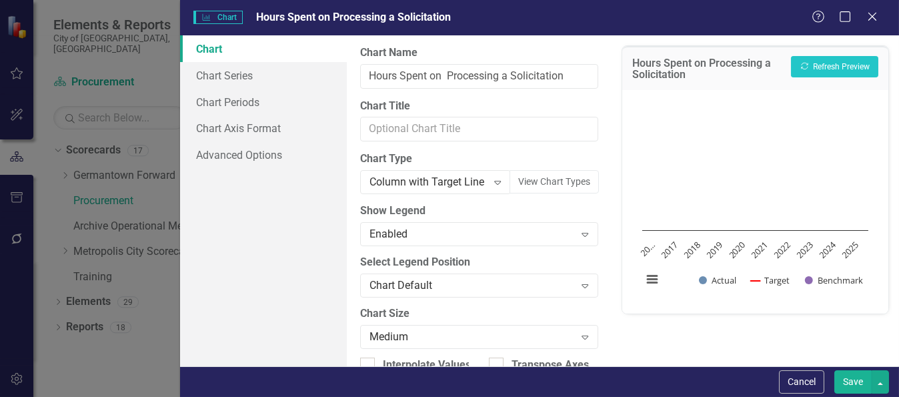
type input "Avg. Hours Spent Processing a Solicitation"
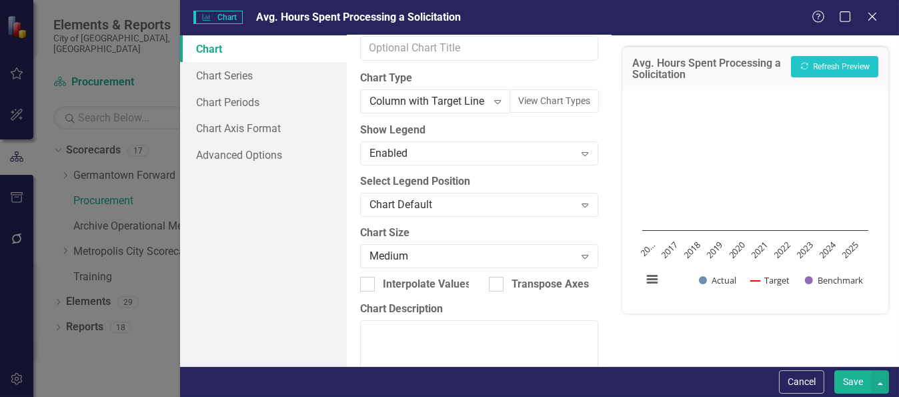
scroll to position [5, 0]
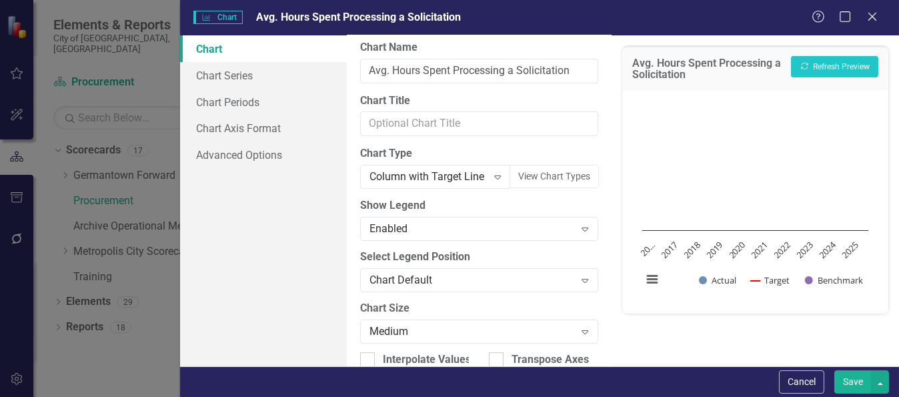
click at [215, 53] on link "Chart" at bounding box center [263, 48] width 167 height 27
click at [491, 176] on icon "Expand" at bounding box center [497, 176] width 13 height 11
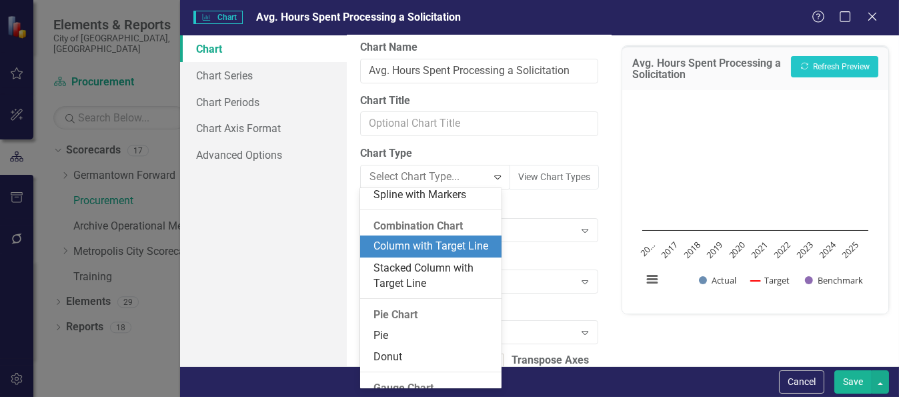
scroll to position [821, 0]
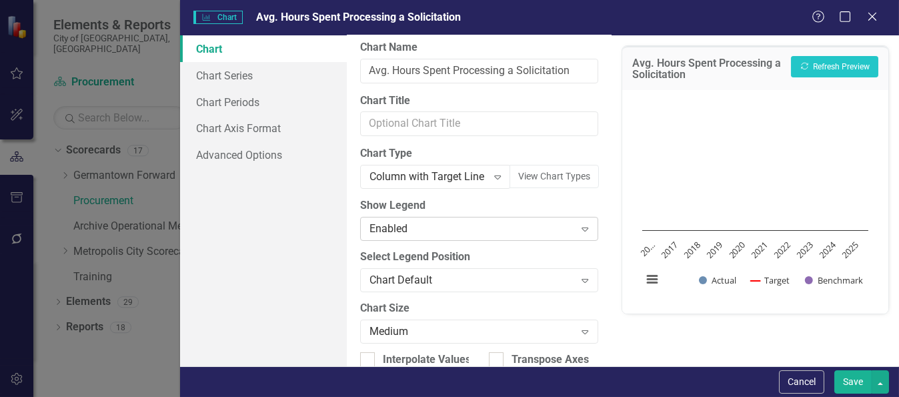
click at [579, 227] on icon "Expand" at bounding box center [584, 228] width 13 height 11
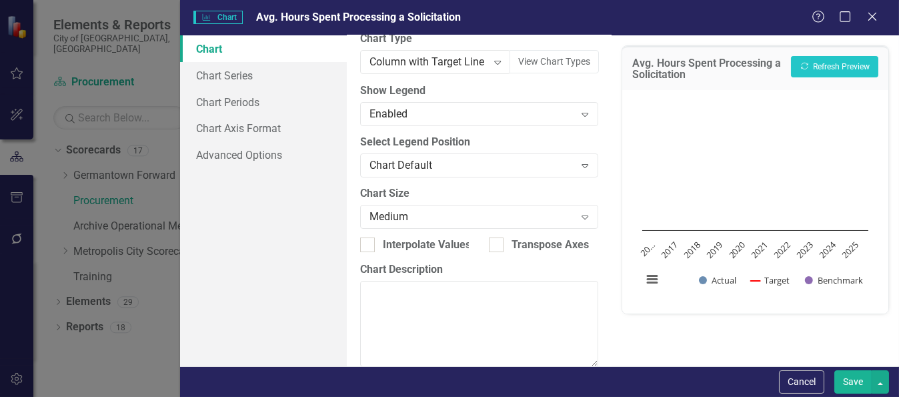
scroll to position [139, 0]
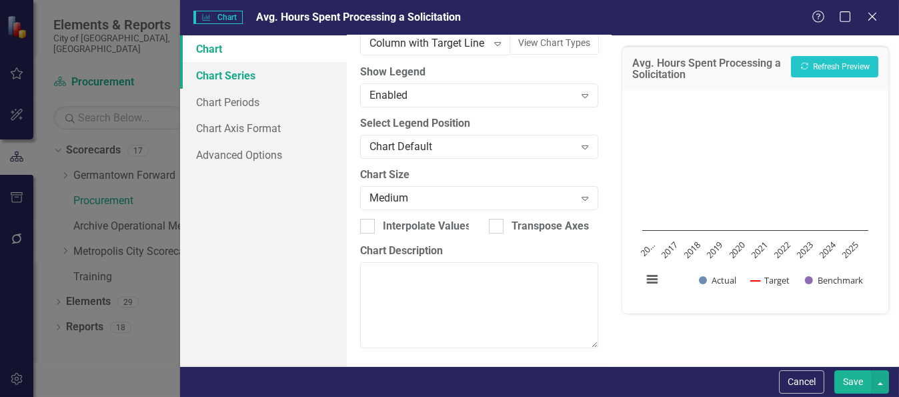
click at [243, 81] on link "Chart Series" at bounding box center [263, 75] width 167 height 27
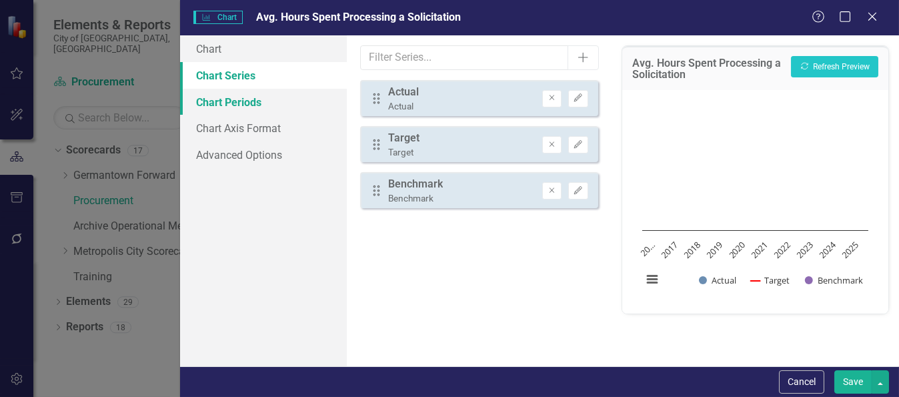
click at [242, 102] on link "Chart Periods" at bounding box center [263, 102] width 167 height 27
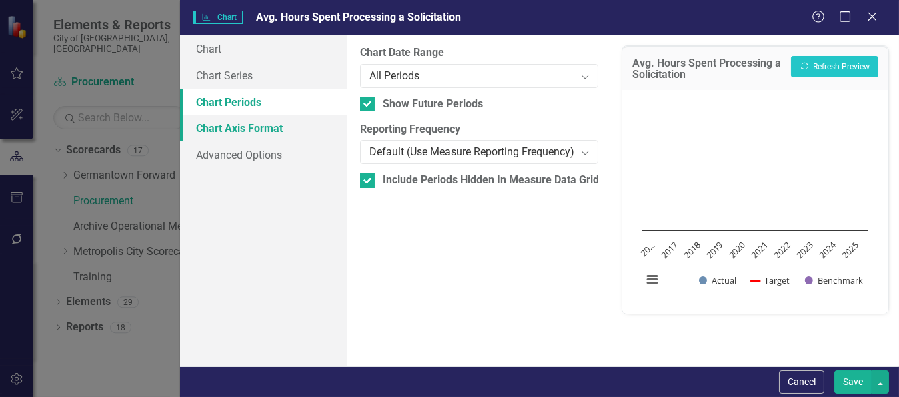
click at [251, 129] on link "Chart Axis Format" at bounding box center [263, 128] width 167 height 27
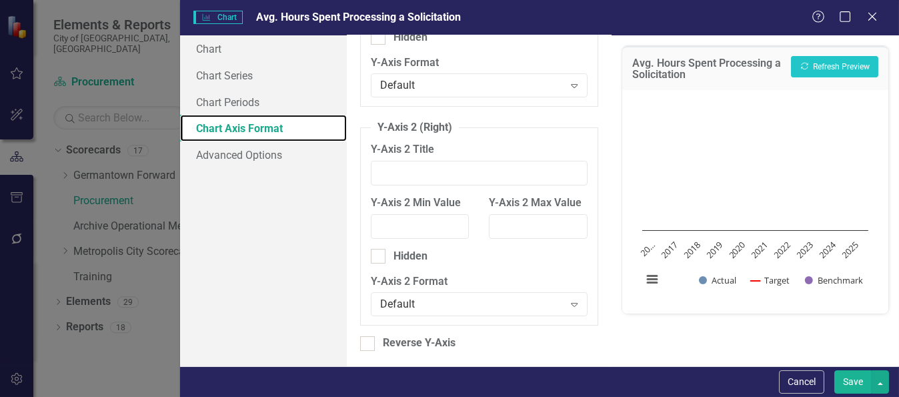
scroll to position [202, 0]
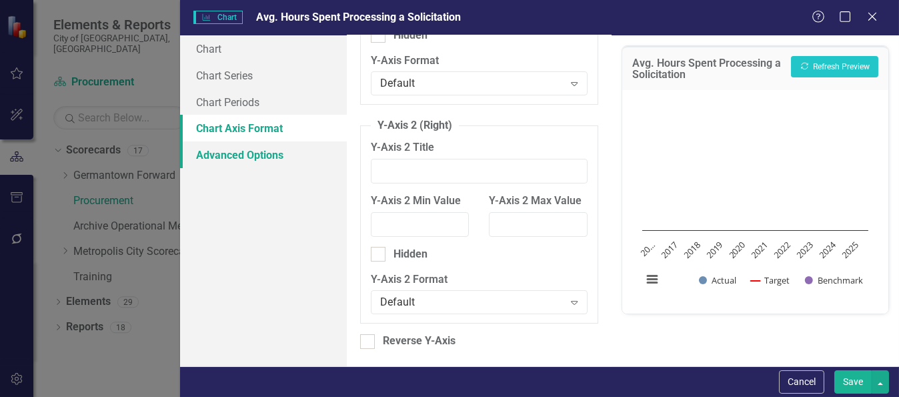
click at [252, 149] on link "Advanced Options" at bounding box center [263, 154] width 167 height 27
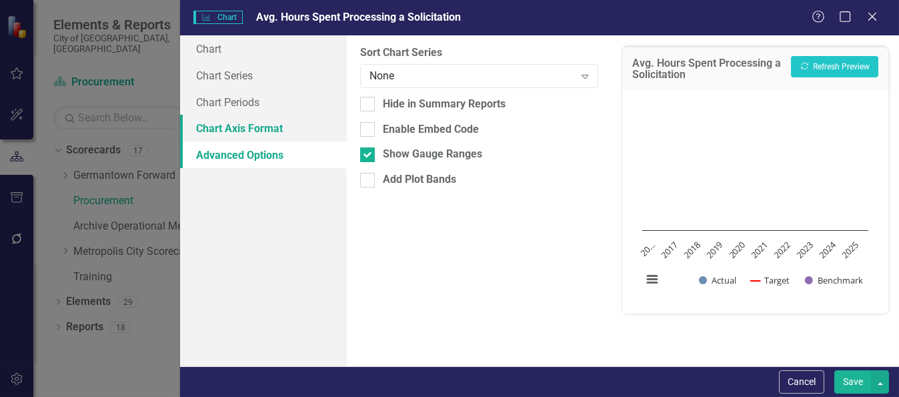
click at [233, 129] on link "Chart Axis Format" at bounding box center [263, 128] width 167 height 27
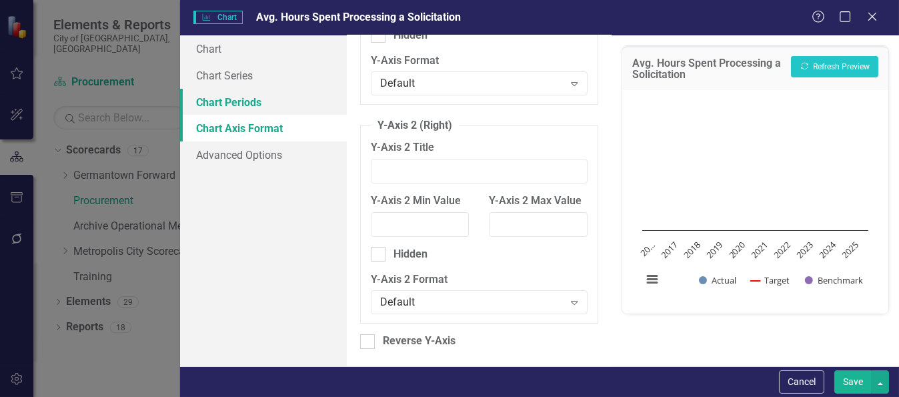
click at [241, 103] on link "Chart Periods" at bounding box center [263, 102] width 167 height 27
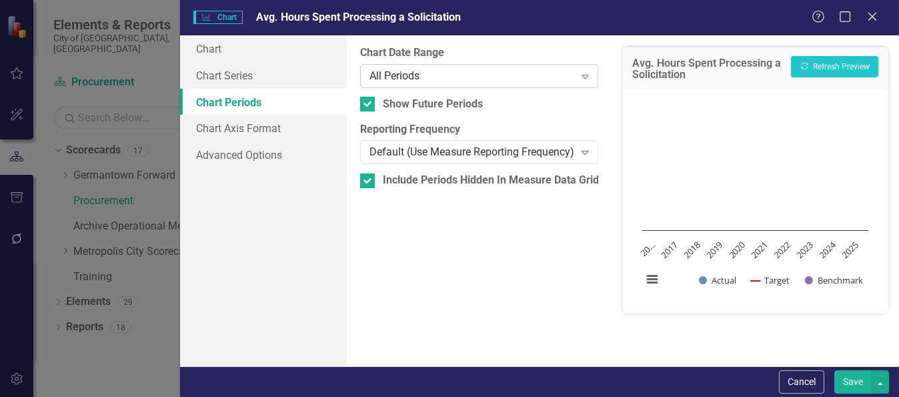
click at [580, 74] on icon "Expand" at bounding box center [584, 76] width 13 height 11
click at [203, 49] on link "Chart" at bounding box center [263, 48] width 167 height 27
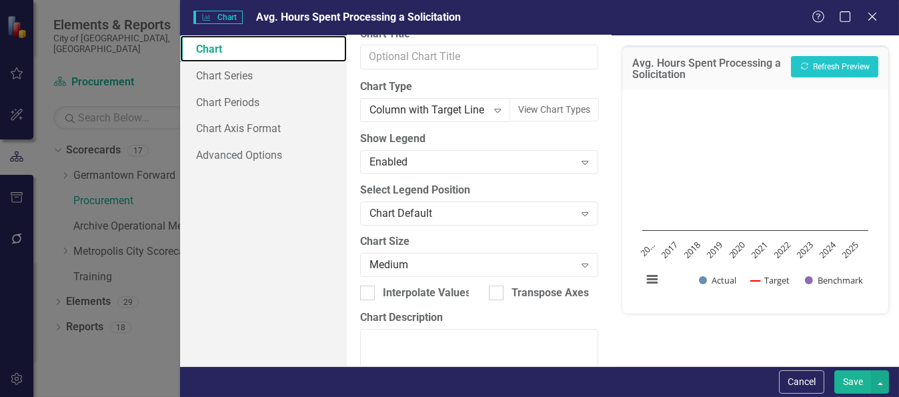
scroll to position [5, 0]
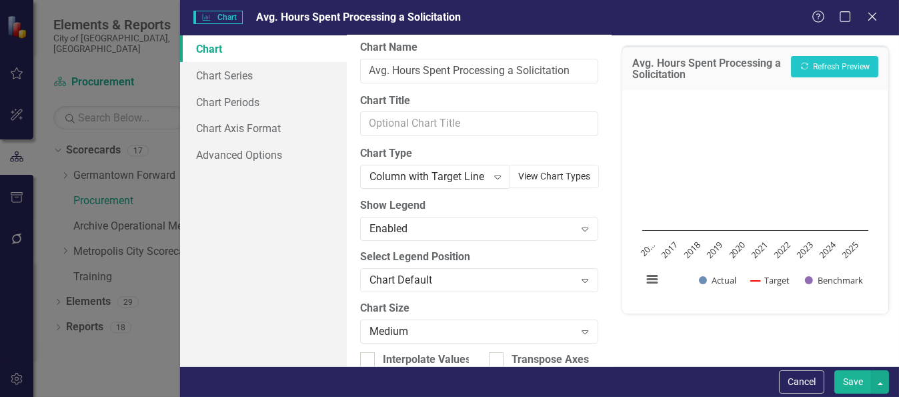
click at [531, 171] on button "View Chart Types" at bounding box center [553, 176] width 89 height 23
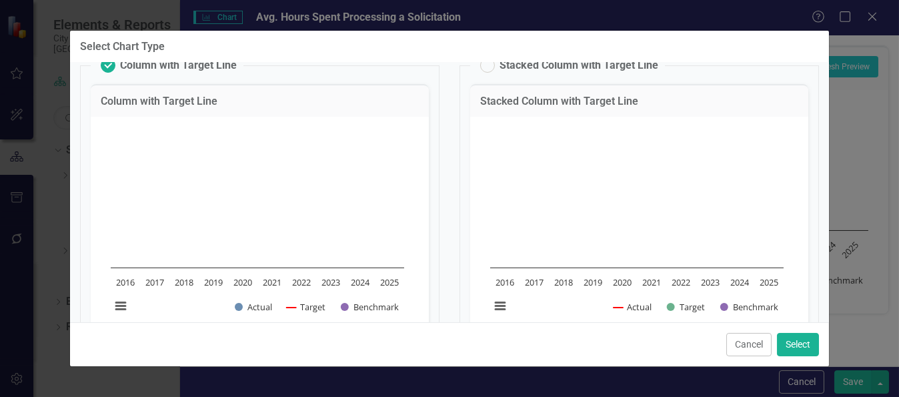
scroll to position [0, 0]
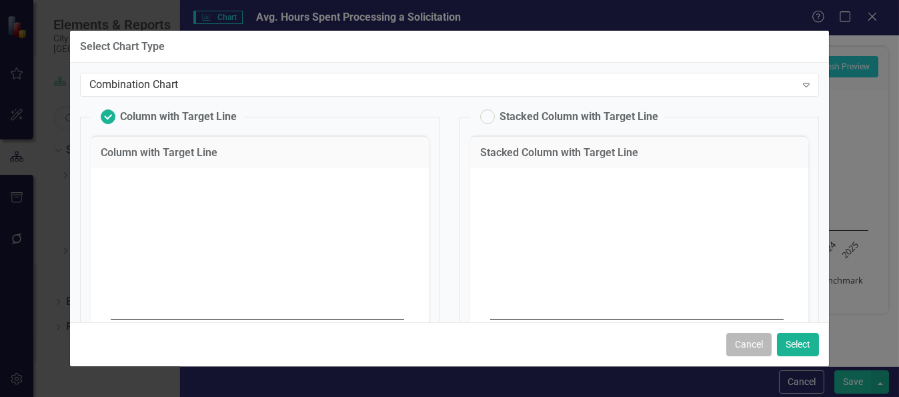
click at [748, 348] on button "Cancel" at bounding box center [748, 344] width 45 height 23
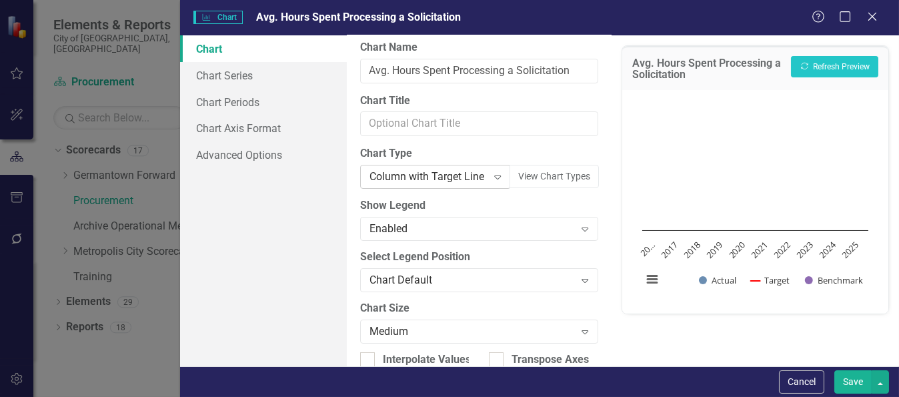
click at [492, 178] on icon "Expand" at bounding box center [497, 176] width 13 height 11
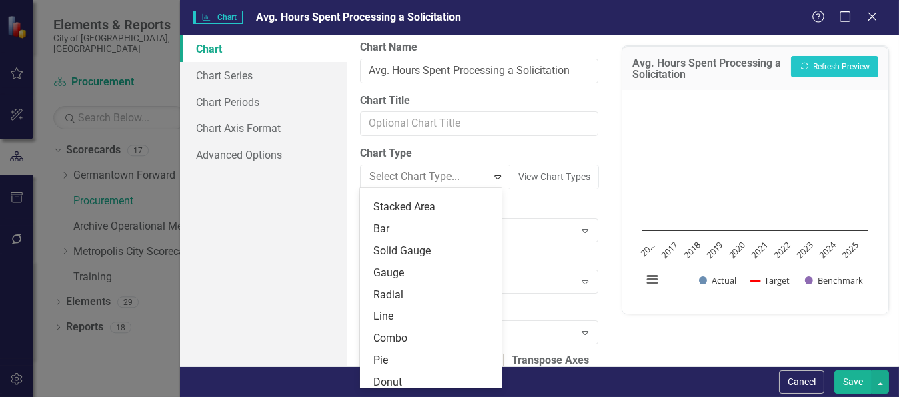
scroll to position [21, 0]
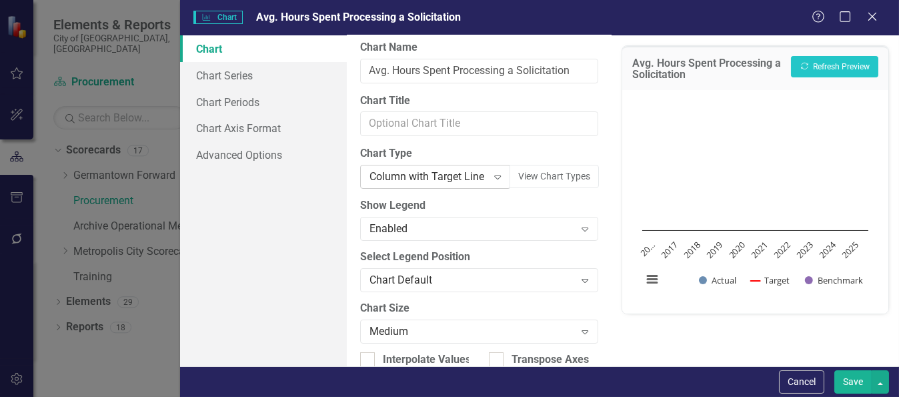
click at [491, 176] on icon "Expand" at bounding box center [497, 176] width 13 height 11
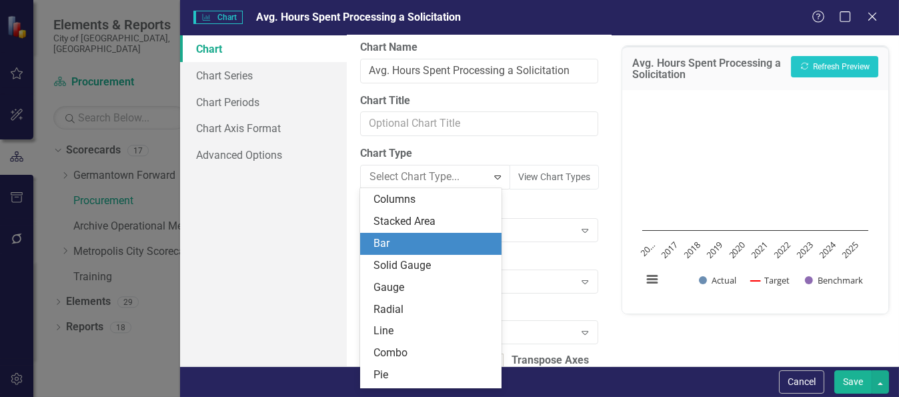
click at [415, 243] on div "Bar" at bounding box center [433, 243] width 120 height 15
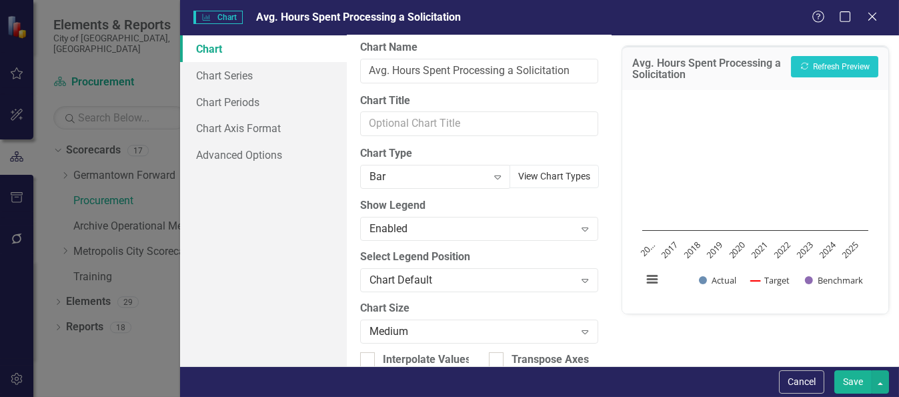
click at [557, 177] on button "View Chart Types" at bounding box center [553, 176] width 89 height 23
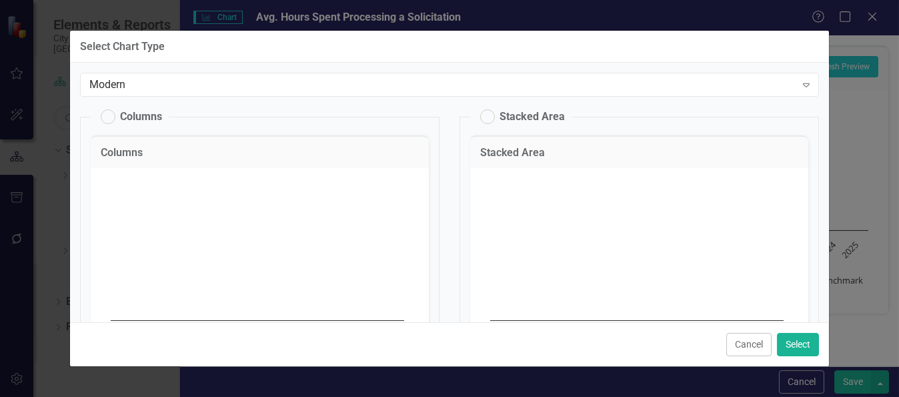
click at [107, 117] on label "Columns" at bounding box center [131, 116] width 61 height 15
click at [106, 117] on input "Columns" at bounding box center [101, 113] width 9 height 9
radio input "true"
radio input "false"
click at [108, 117] on label "Columns" at bounding box center [131, 116] width 61 height 15
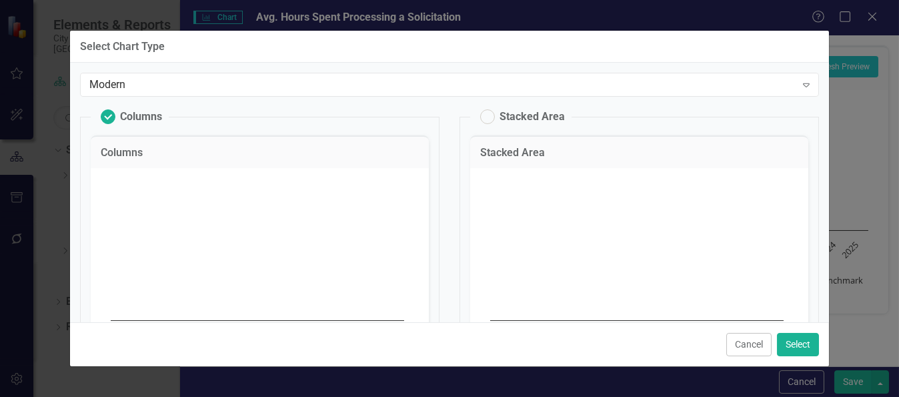
click at [106, 117] on input "Columns" at bounding box center [101, 113] width 9 height 9
click at [107, 113] on label "Columns" at bounding box center [131, 116] width 61 height 15
click at [106, 113] on input "Columns" at bounding box center [101, 113] width 9 height 9
click at [735, 347] on button "Cancel" at bounding box center [748, 344] width 45 height 23
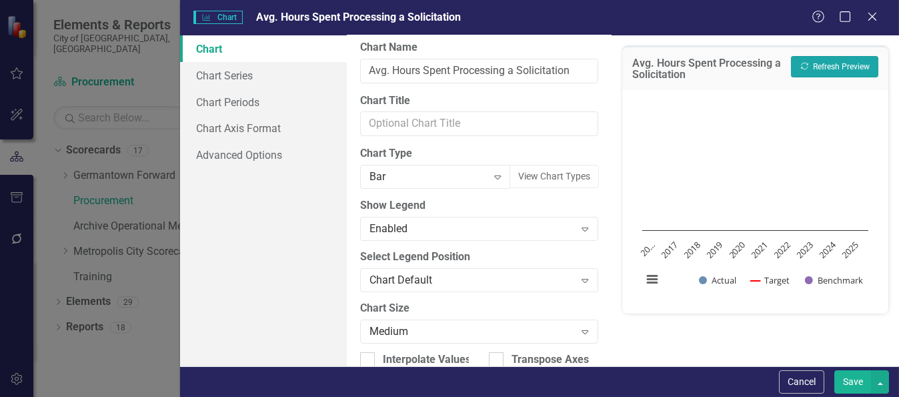
click at [814, 64] on button "Recalculate Refresh Preview" at bounding box center [834, 66] width 87 height 21
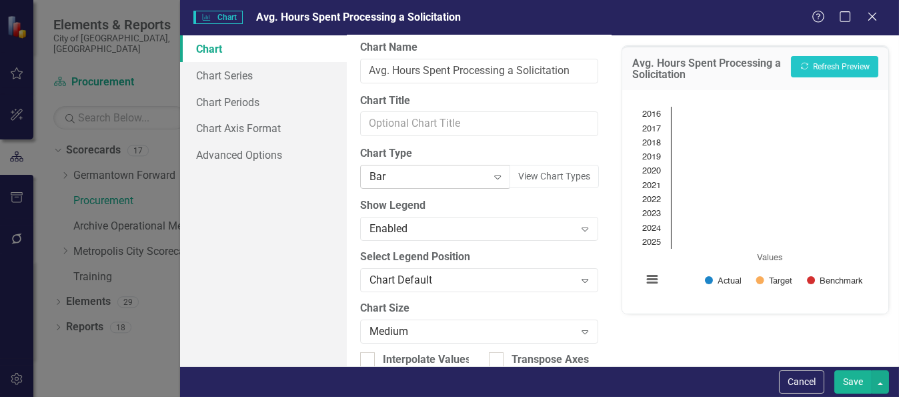
click at [491, 176] on icon "Expand" at bounding box center [497, 176] width 13 height 11
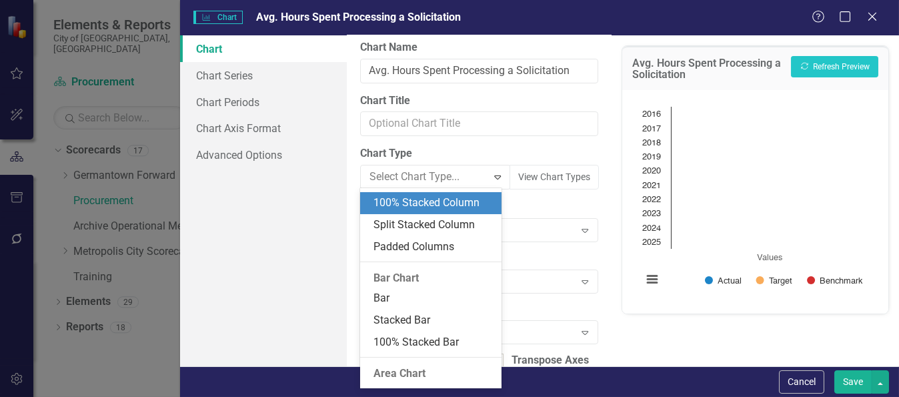
scroll to position [400, 0]
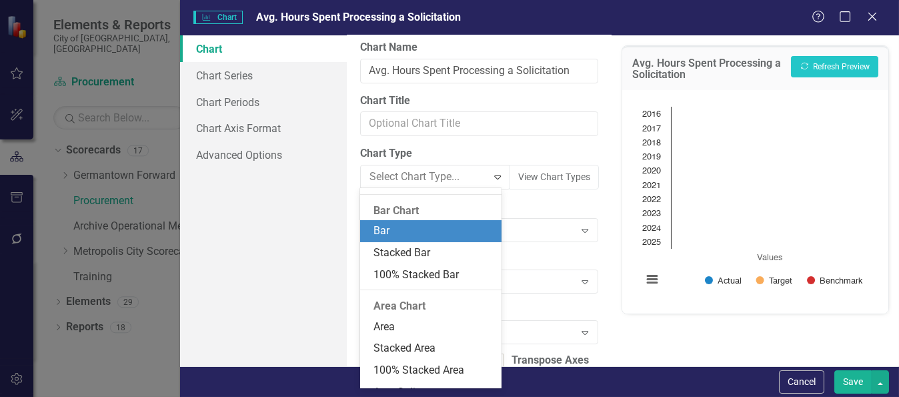
click at [378, 231] on div "Bar" at bounding box center [433, 230] width 120 height 15
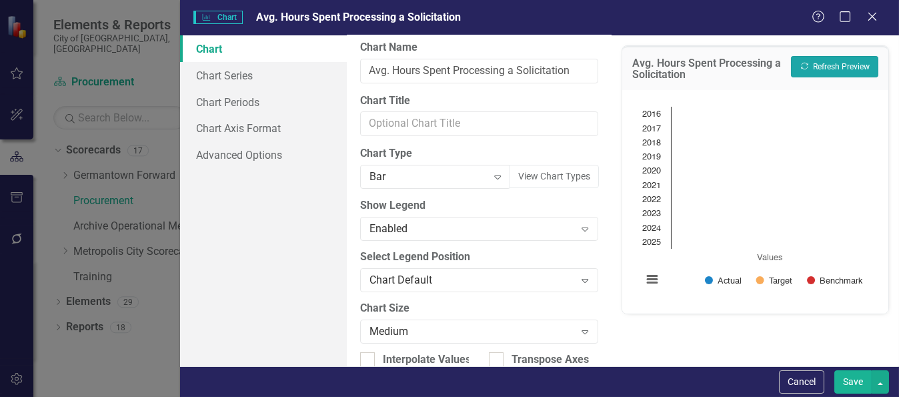
click at [844, 62] on button "Recalculate Refresh Preview" at bounding box center [834, 66] width 87 height 21
click at [494, 176] on icon at bounding box center [497, 177] width 7 height 4
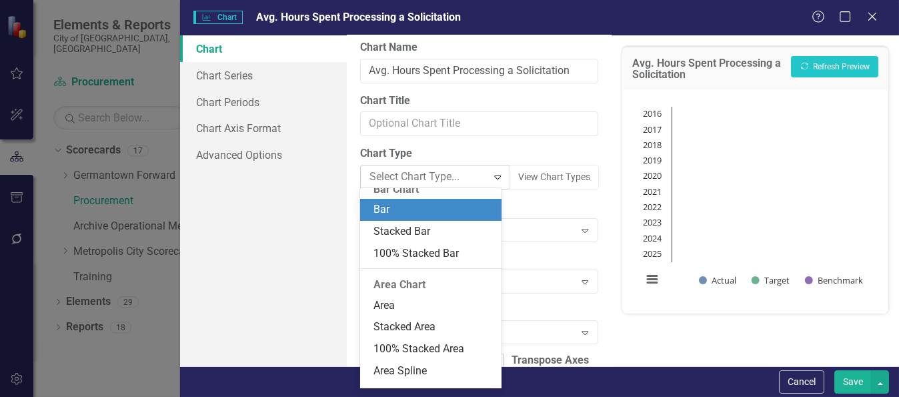
scroll to position [432, 0]
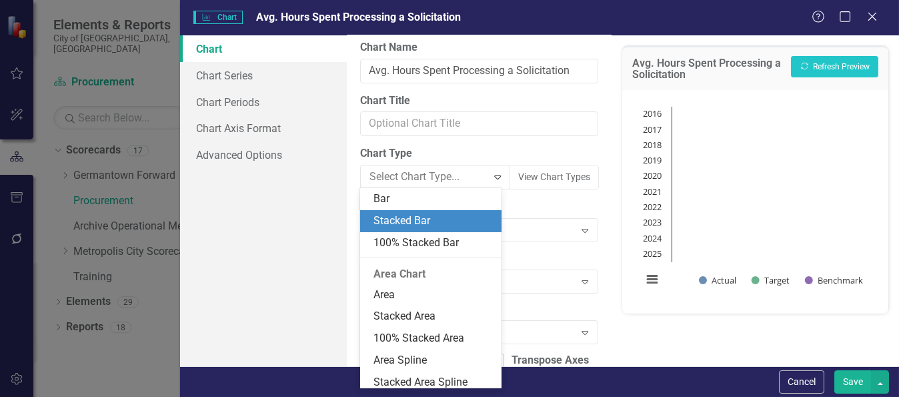
click at [405, 224] on div "Stacked Bar" at bounding box center [433, 220] width 120 height 15
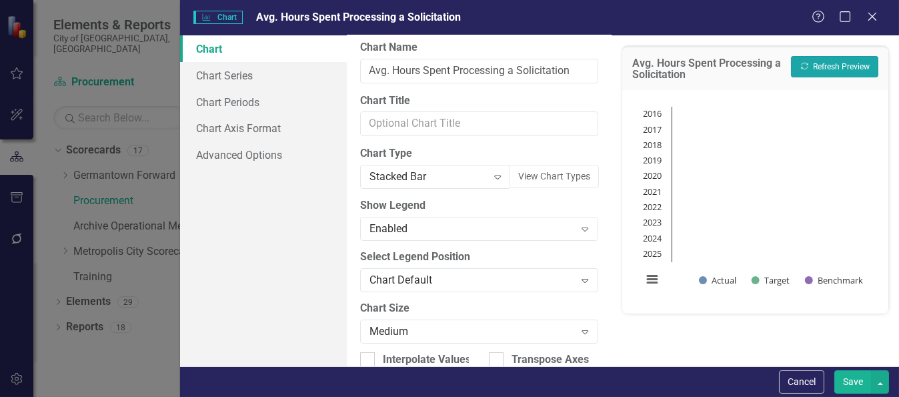
click at [821, 67] on button "Recalculate Refresh Preview" at bounding box center [834, 66] width 87 height 21
click at [491, 175] on icon "Expand" at bounding box center [497, 176] width 13 height 11
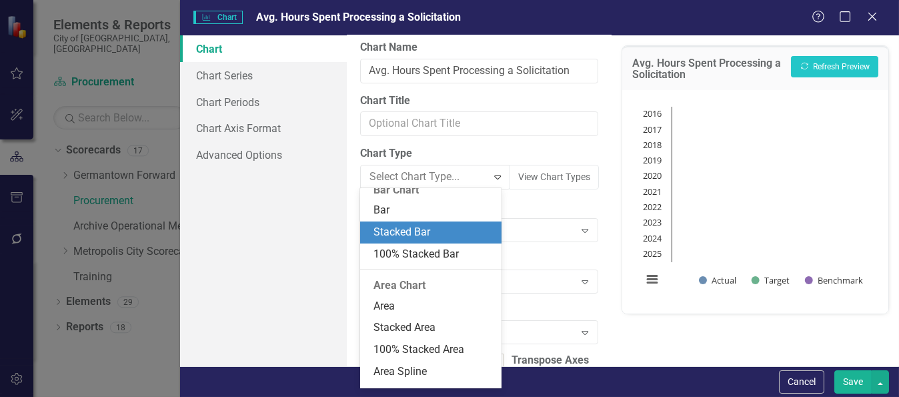
scroll to position [454, 0]
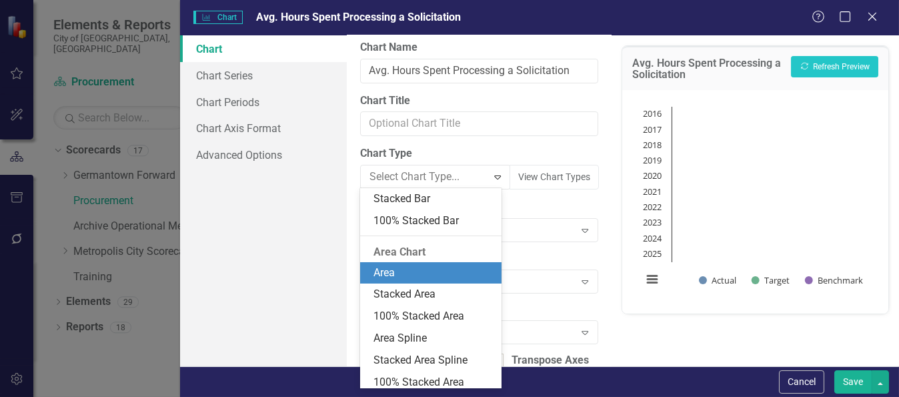
click at [405, 268] on div "Area" at bounding box center [433, 272] width 120 height 15
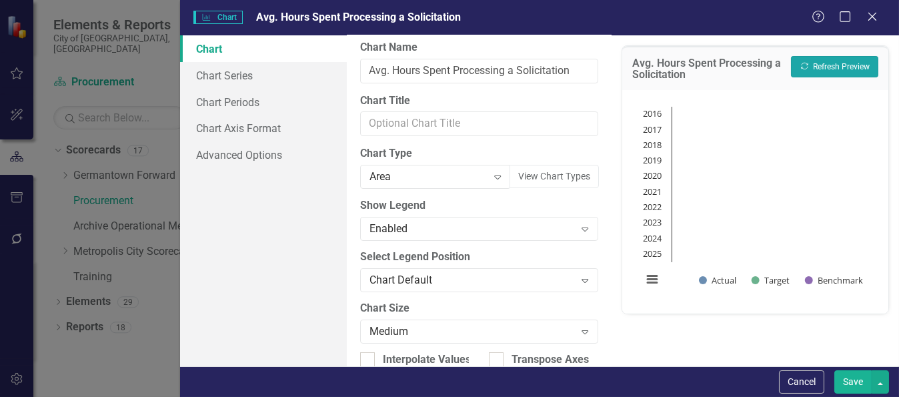
click at [829, 63] on button "Recalculate Refresh Preview" at bounding box center [834, 66] width 87 height 21
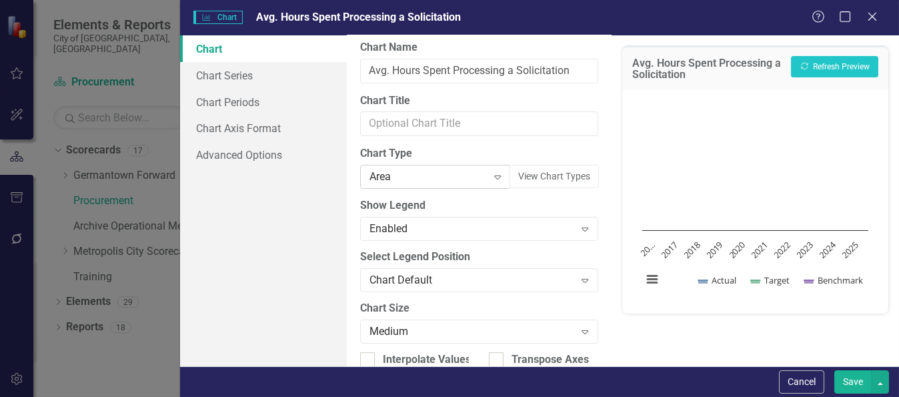
click at [491, 173] on icon "Expand" at bounding box center [497, 176] width 13 height 11
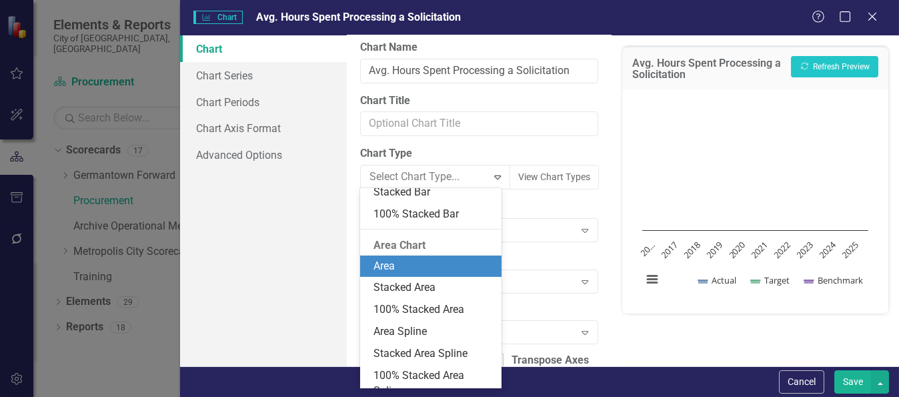
scroll to position [434, 0]
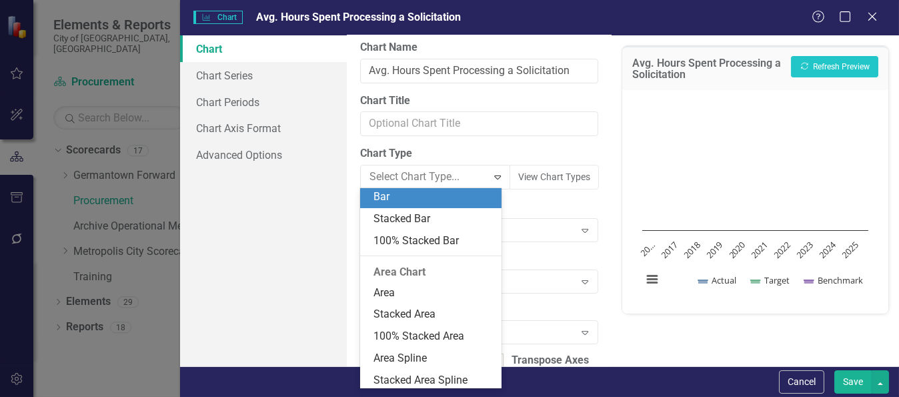
click at [377, 195] on div "Bar" at bounding box center [433, 196] width 120 height 15
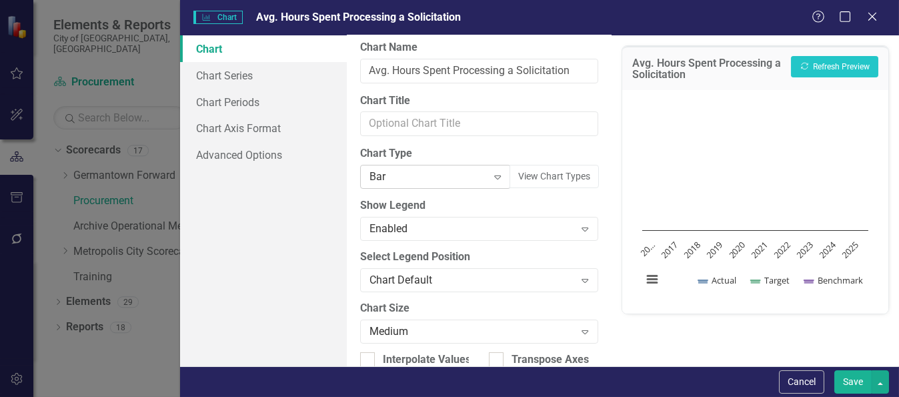
click at [491, 173] on icon "Expand" at bounding box center [497, 176] width 13 height 11
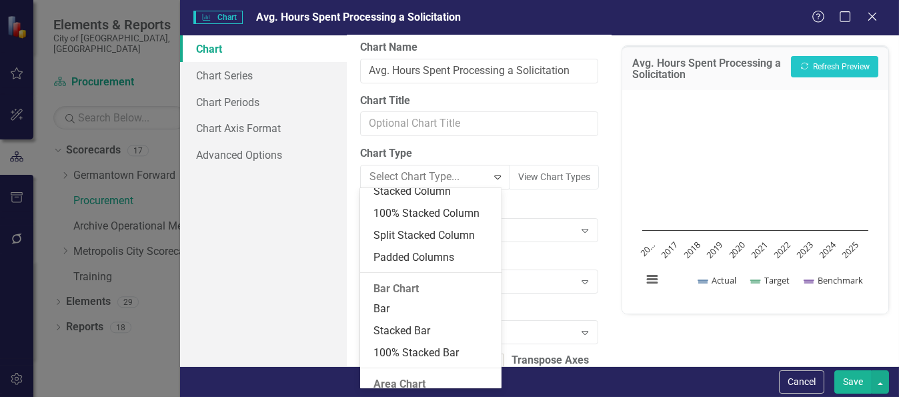
scroll to position [325, 0]
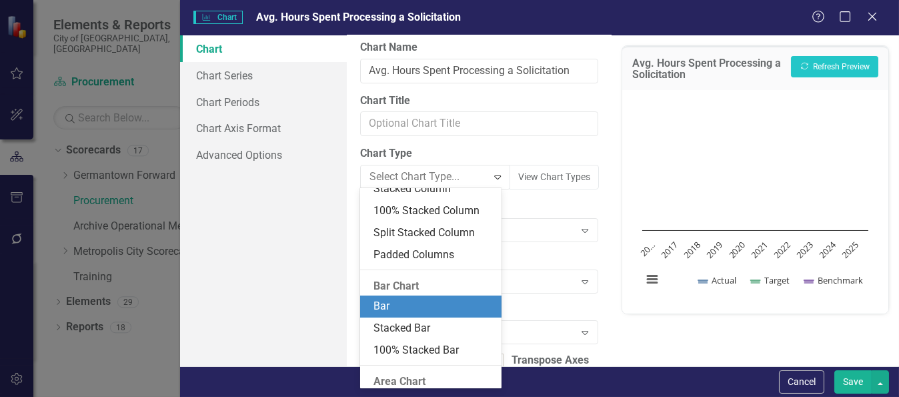
click at [395, 311] on div "Bar" at bounding box center [433, 306] width 120 height 15
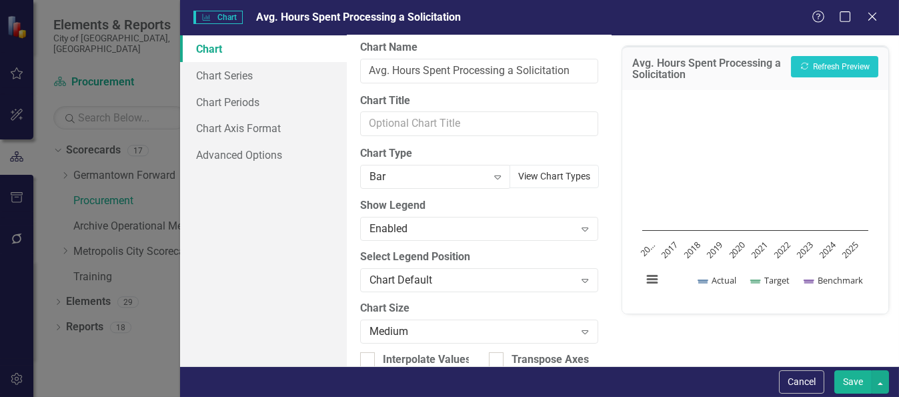
click at [565, 178] on button "View Chart Types" at bounding box center [553, 176] width 89 height 23
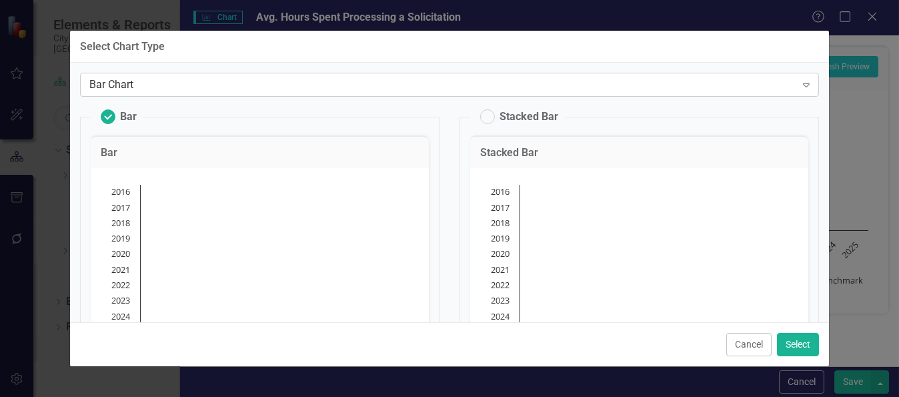
click at [799, 87] on icon "Expand" at bounding box center [805, 84] width 13 height 11
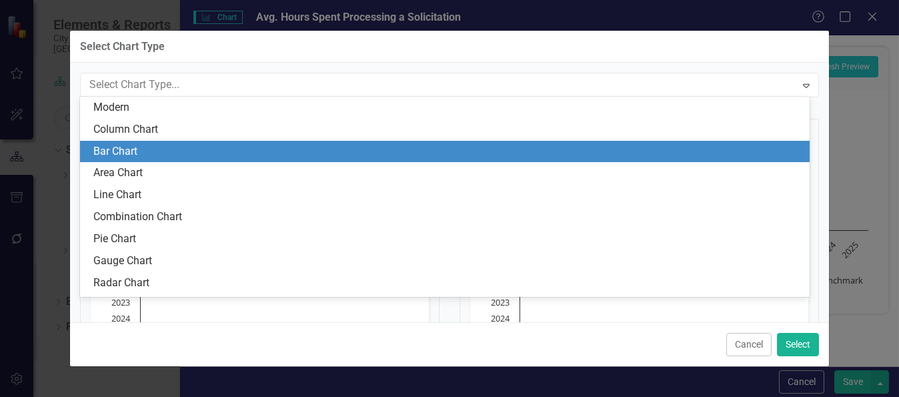
scroll to position [19, 0]
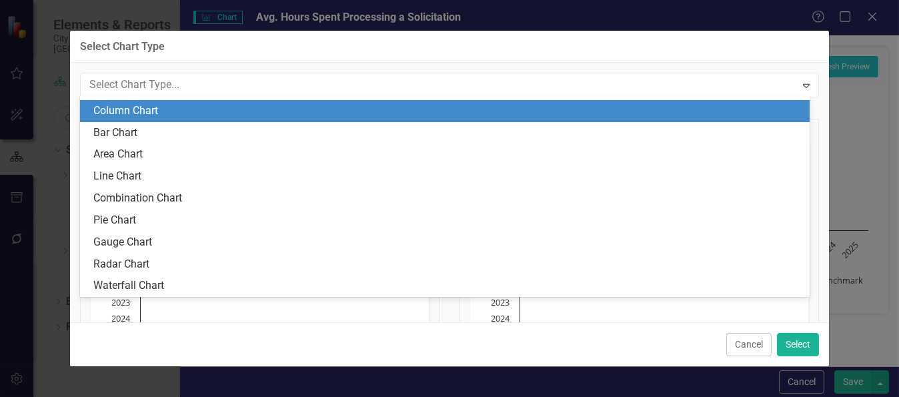
click at [130, 115] on div "Column Chart" at bounding box center [447, 110] width 708 height 15
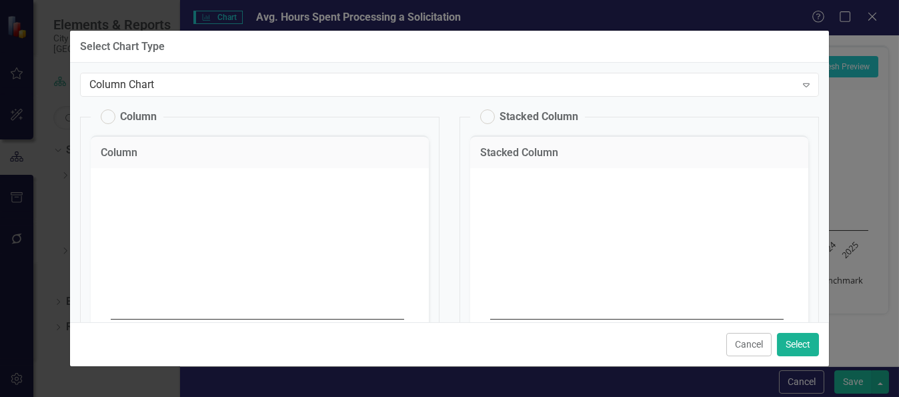
click at [109, 118] on label "Column" at bounding box center [129, 116] width 56 height 15
click at [106, 118] on input "Column" at bounding box center [101, 113] width 9 height 9
radio input "true"
click at [801, 343] on button "Select" at bounding box center [798, 344] width 42 height 23
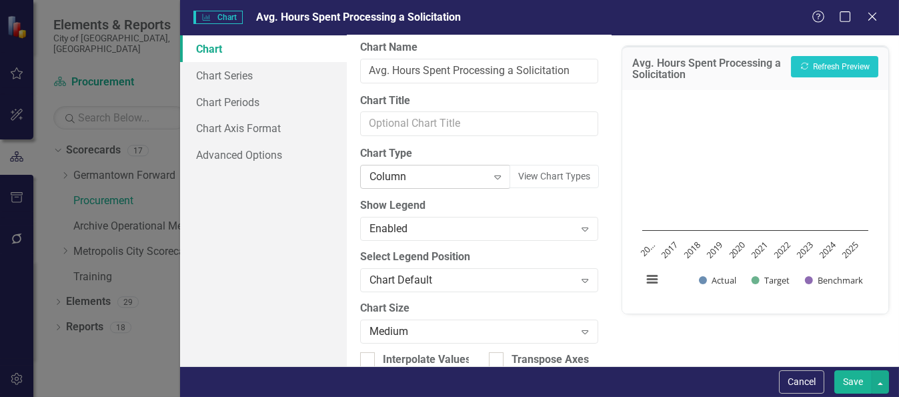
click at [494, 175] on icon at bounding box center [497, 177] width 7 height 4
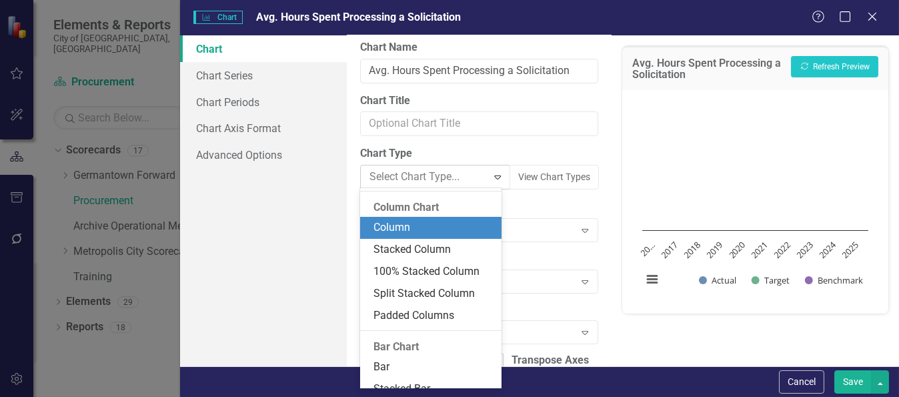
scroll to position [293, 0]
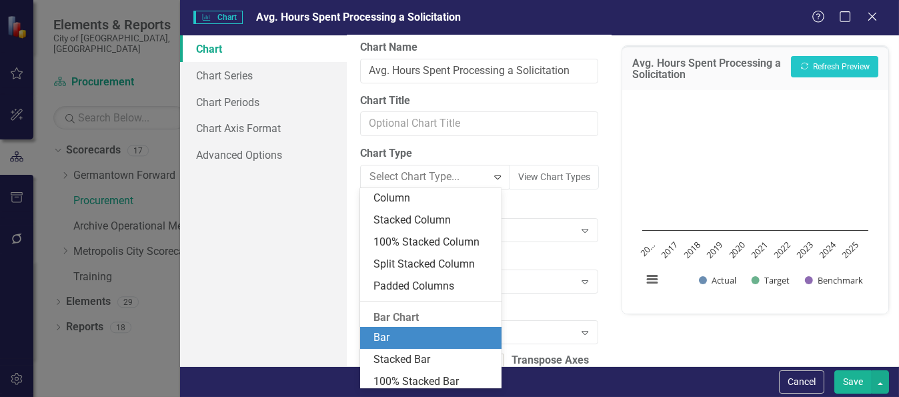
click at [405, 333] on div "Bar" at bounding box center [433, 337] width 120 height 15
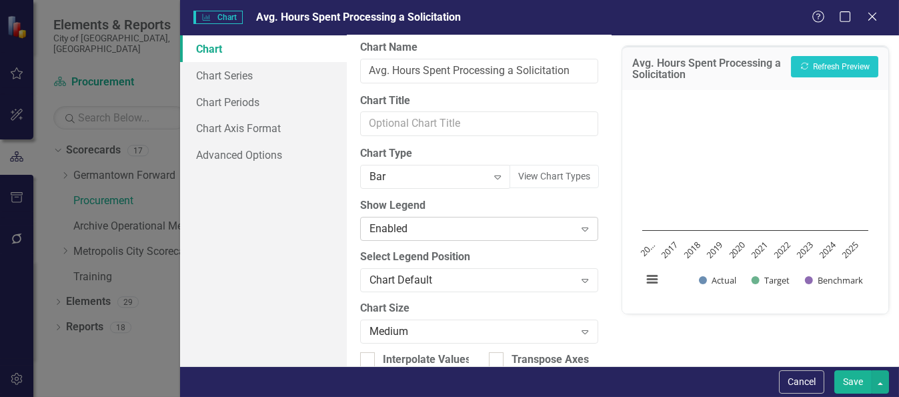
click at [578, 228] on icon "Expand" at bounding box center [584, 228] width 13 height 11
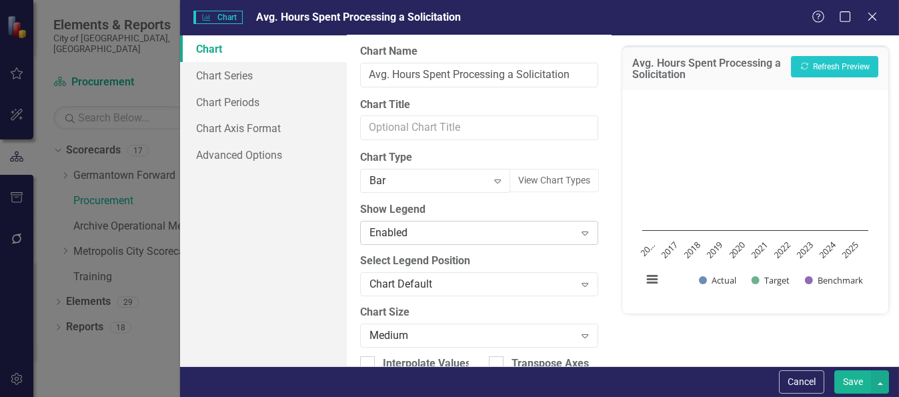
scroll to position [0, 0]
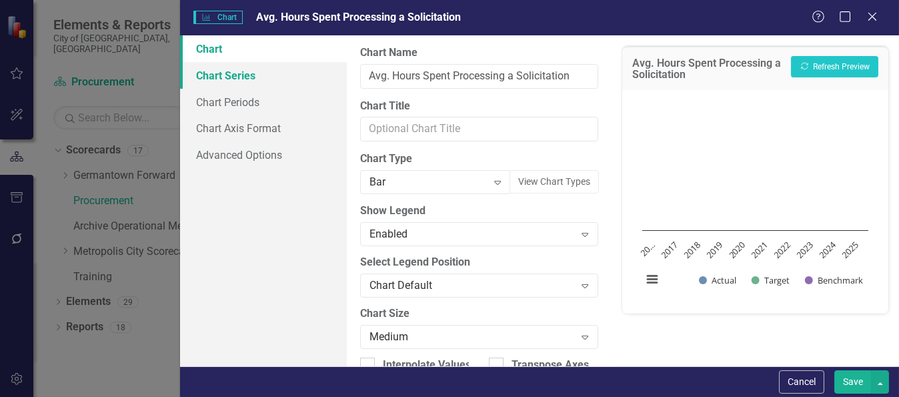
click at [229, 77] on link "Chart Series" at bounding box center [263, 75] width 167 height 27
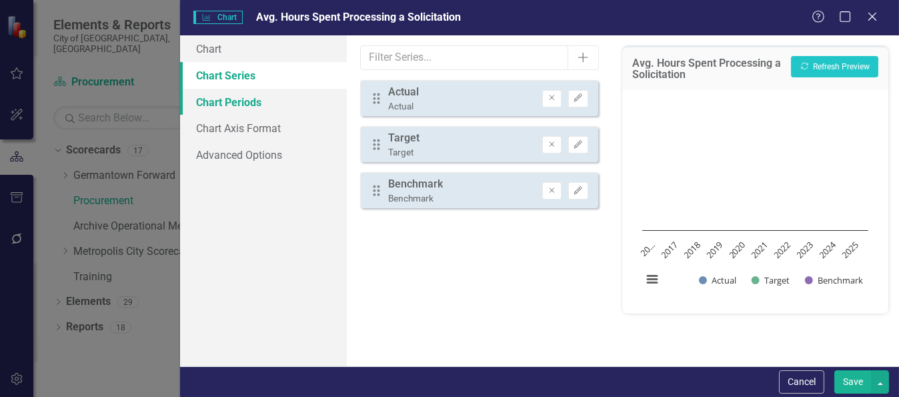
click at [239, 98] on link "Chart Periods" at bounding box center [263, 102] width 167 height 27
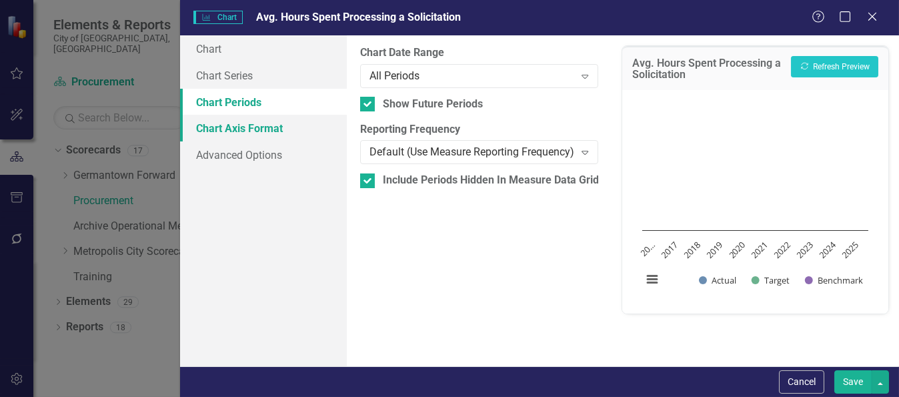
click at [251, 129] on link "Chart Axis Format" at bounding box center [263, 128] width 167 height 27
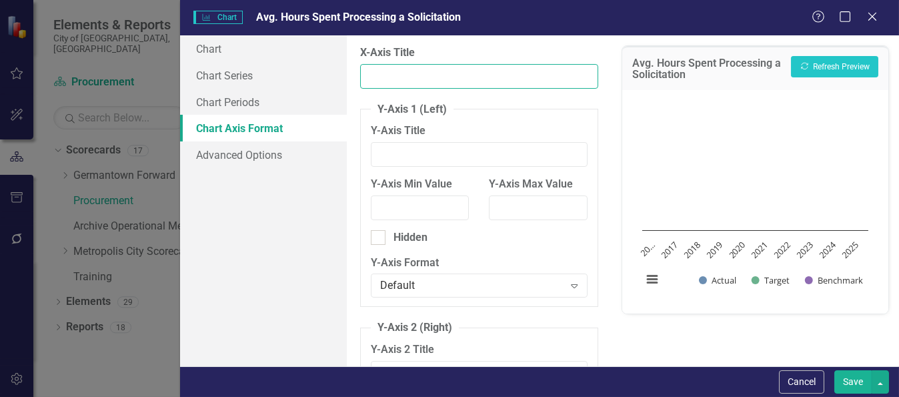
click at [414, 75] on input "X-Axis Title" at bounding box center [479, 76] width 238 height 25
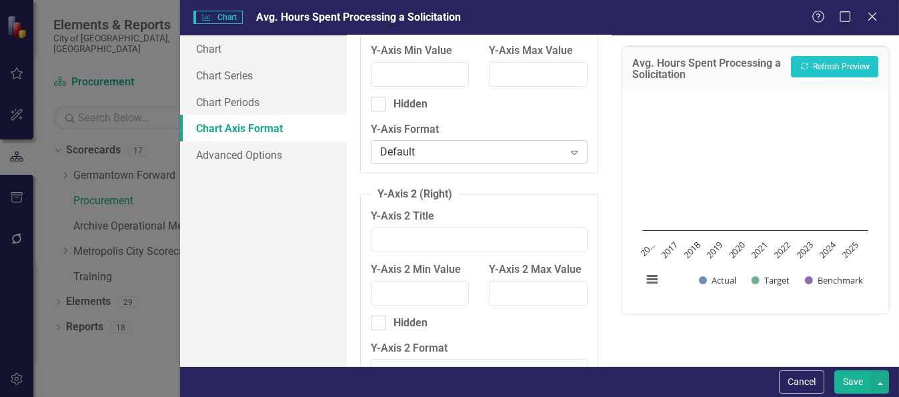
scroll to position [202, 0]
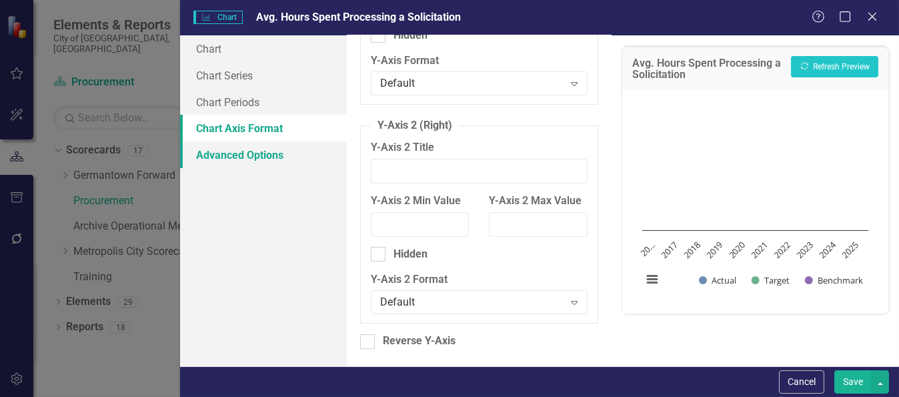
click at [254, 157] on link "Advanced Options" at bounding box center [263, 154] width 167 height 27
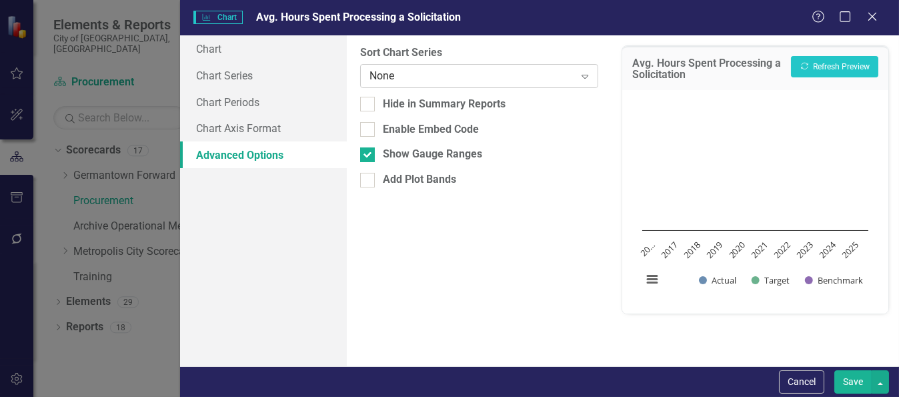
click at [583, 72] on icon "Expand" at bounding box center [584, 76] width 13 height 11
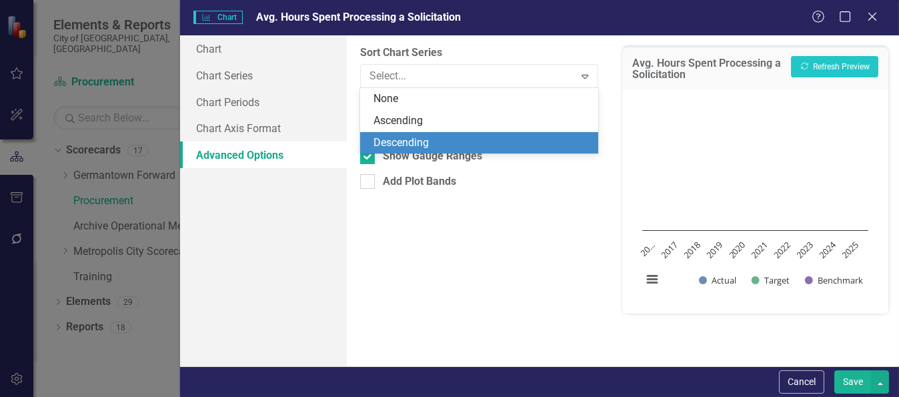
click at [551, 241] on div "From this tab, you can sort the chart series by value or hide the chart from su…" at bounding box center [479, 200] width 265 height 331
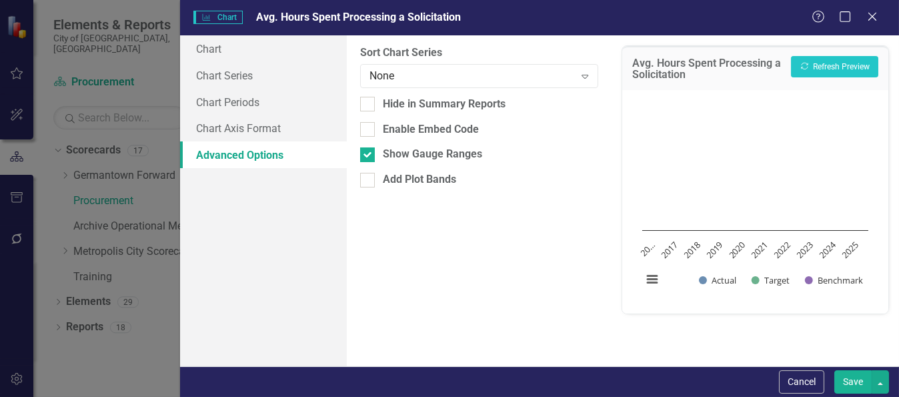
click at [853, 381] on button "Save" at bounding box center [852, 381] width 37 height 23
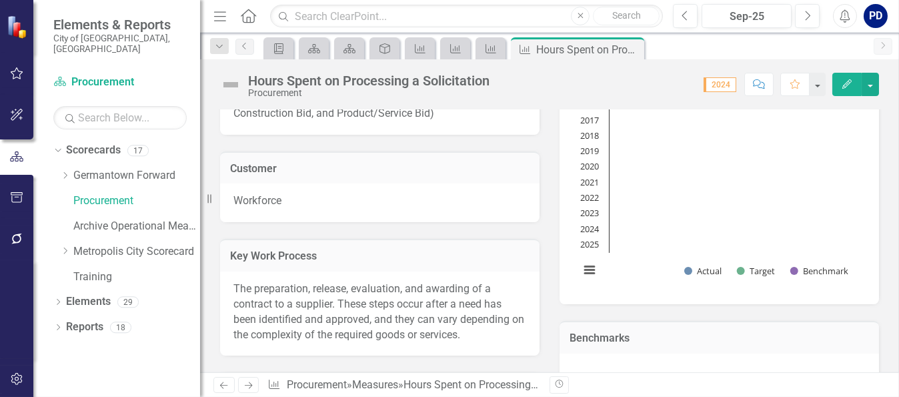
scroll to position [58, 0]
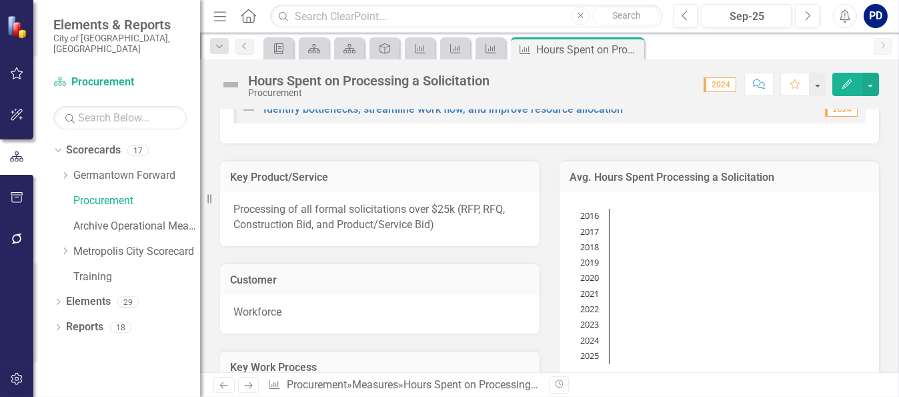
click at [877, 26] on div "PD" at bounding box center [875, 16] width 24 height 24
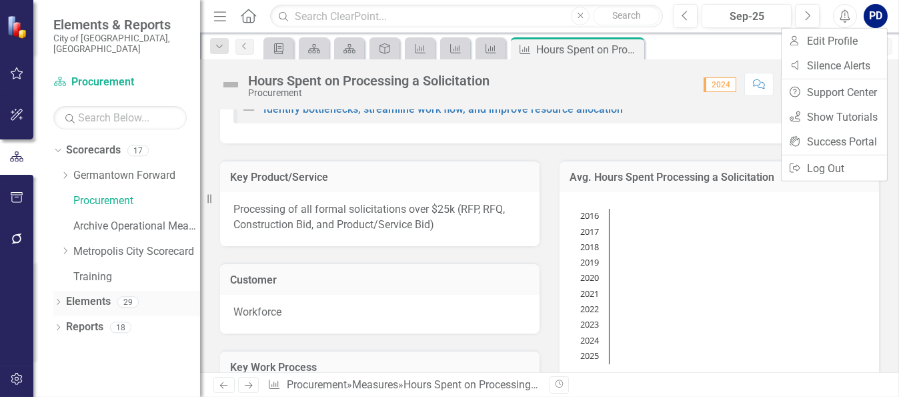
click at [87, 294] on link "Elements" at bounding box center [88, 301] width 45 height 15
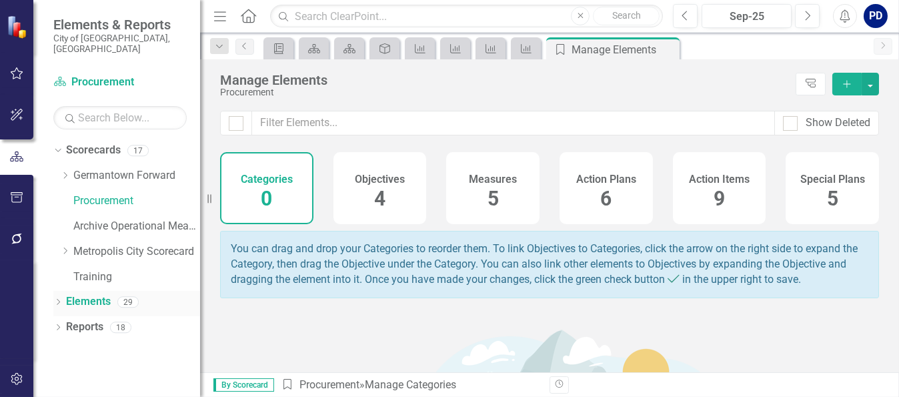
click at [59, 299] on icon "Dropdown" at bounding box center [57, 302] width 9 height 7
click at [109, 345] on link "Measure Measures" at bounding box center [106, 352] width 66 height 15
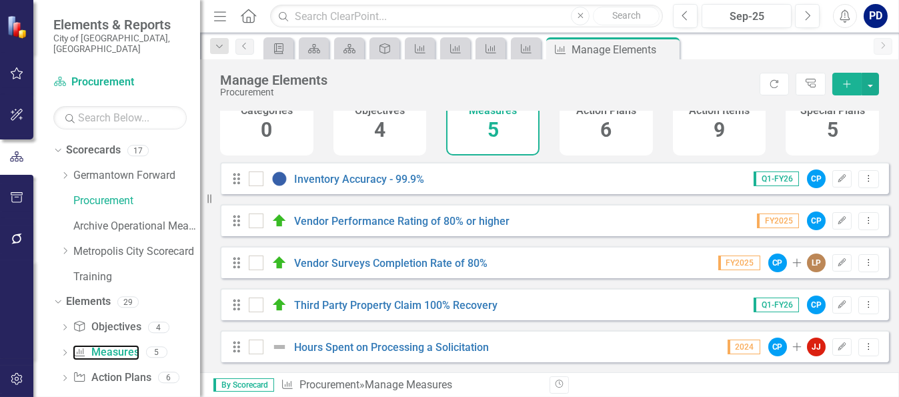
scroll to position [77, 0]
click at [838, 346] on icon "button" at bounding box center [842, 346] width 8 height 8
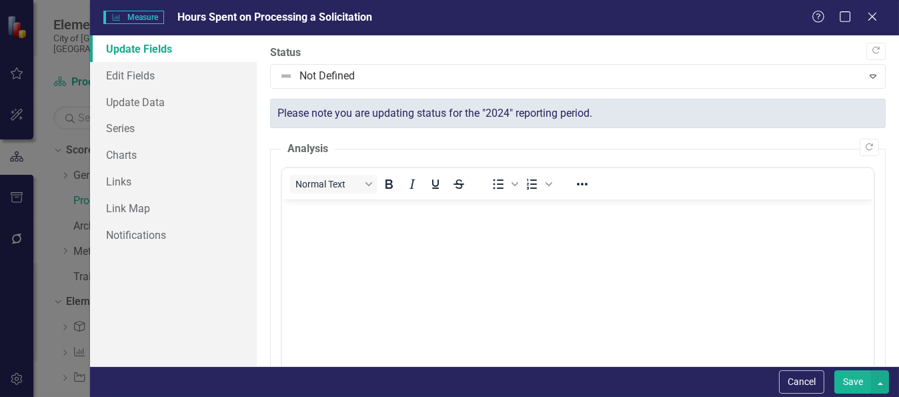
scroll to position [0, 0]
click at [109, 151] on link "Charts" at bounding box center [173, 154] width 167 height 27
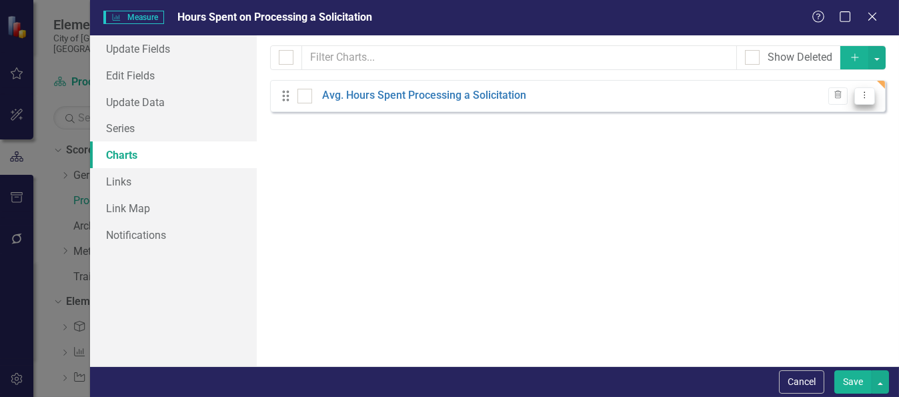
click at [867, 96] on icon "Dropdown Menu" at bounding box center [864, 95] width 11 height 9
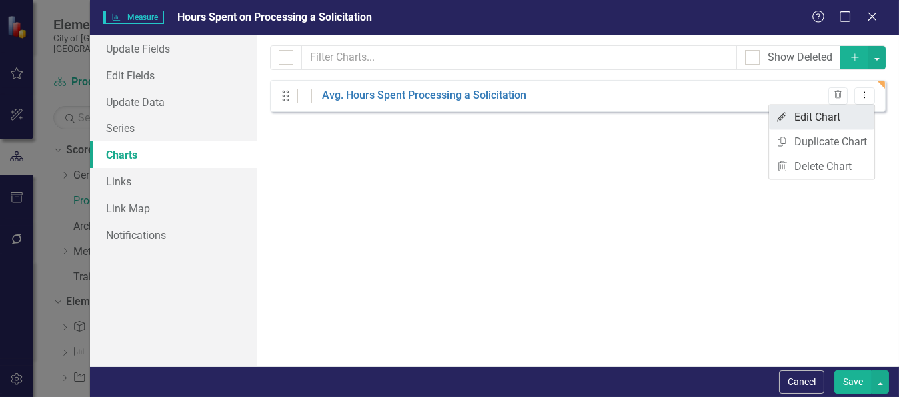
click at [810, 120] on link "Edit Edit Chart" at bounding box center [821, 117] width 105 height 25
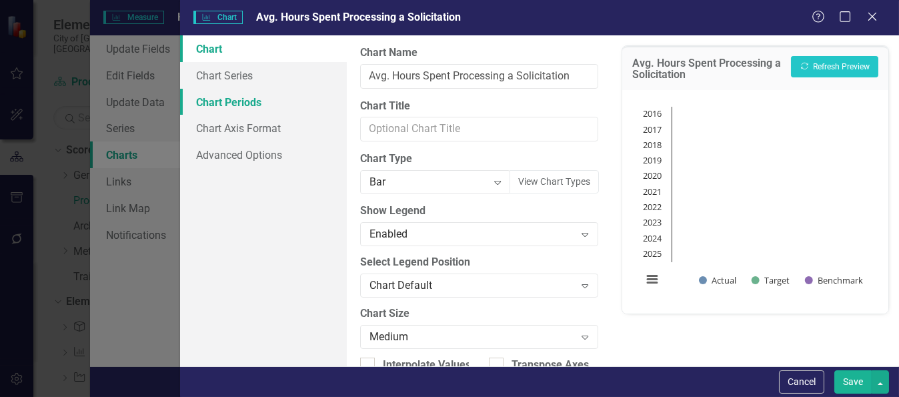
click at [249, 103] on link "Chart Periods" at bounding box center [263, 102] width 167 height 27
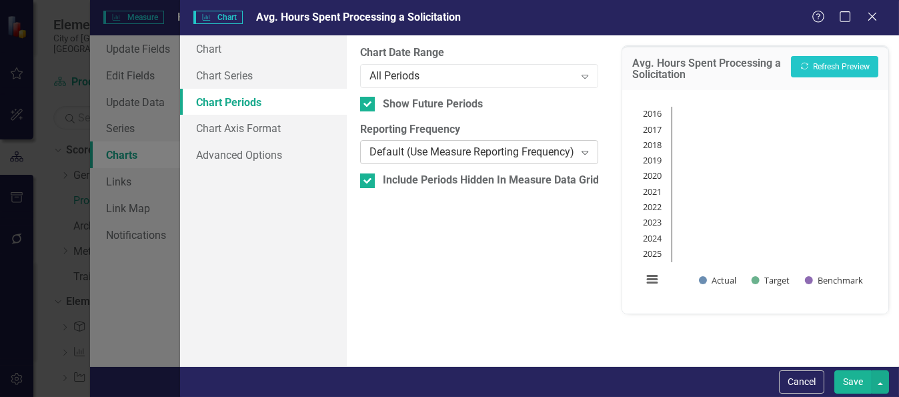
click at [585, 153] on icon "Expand" at bounding box center [584, 152] width 13 height 11
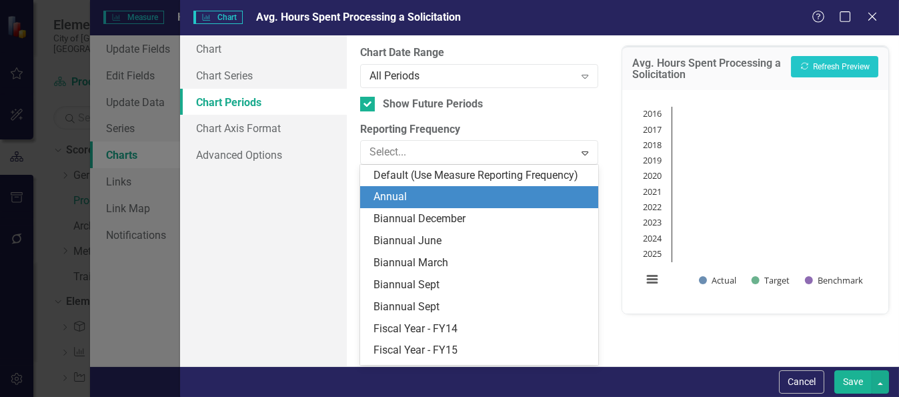
click at [398, 201] on div "Annual" at bounding box center [481, 196] width 217 height 15
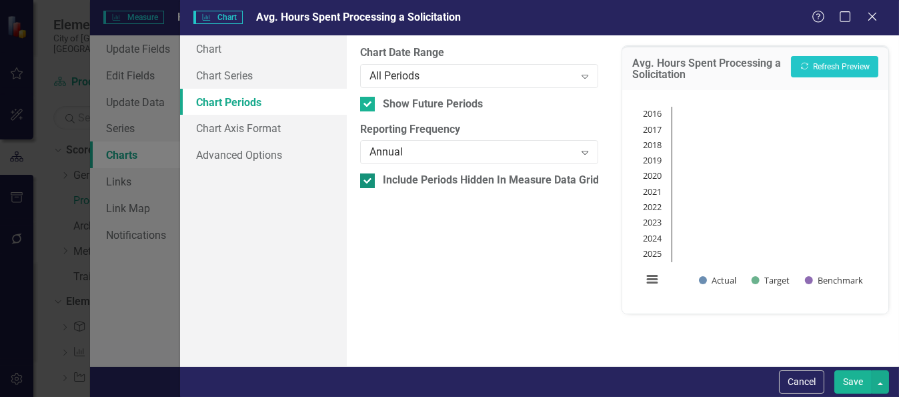
click at [365, 182] on div at bounding box center [367, 180] width 15 height 15
click at [365, 182] on input "Include Periods Hidden In Measure Data Grid" at bounding box center [364, 177] width 9 height 9
checkbox input "false"
click at [841, 63] on button "Recalculate Refresh Preview" at bounding box center [834, 66] width 87 height 21
click at [229, 159] on link "Advanced Options" at bounding box center [263, 154] width 167 height 27
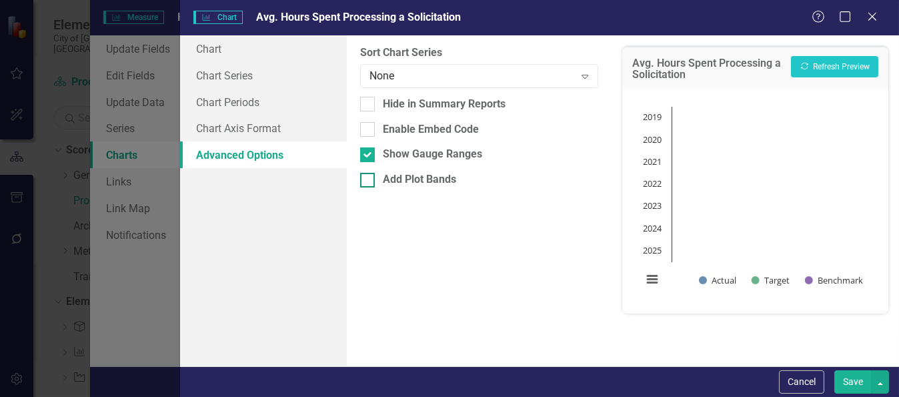
click at [368, 178] on div at bounding box center [367, 180] width 15 height 15
click at [368, 178] on input "Add Plot Bands" at bounding box center [364, 177] width 9 height 9
checkbox input "true"
click at [370, 153] on div at bounding box center [367, 154] width 15 height 15
click at [369, 153] on input "Show Gauge Ranges" at bounding box center [364, 151] width 9 height 9
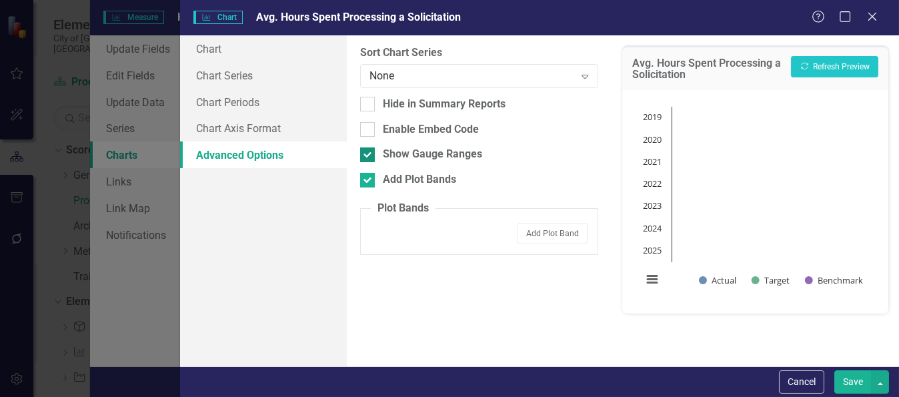
checkbox input "false"
click at [827, 68] on button "Recalculate Refresh Preview" at bounding box center [834, 66] width 87 height 21
click at [541, 235] on button "Add Plot Band" at bounding box center [552, 233] width 70 height 21
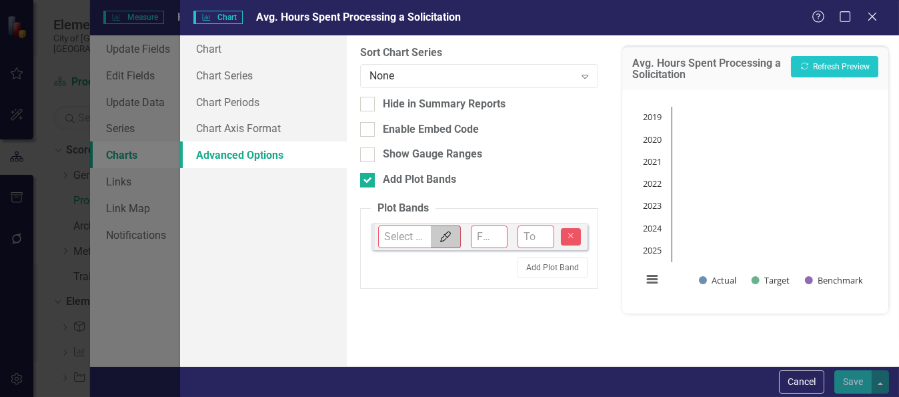
click at [445, 237] on icon "button" at bounding box center [445, 236] width 11 height 11
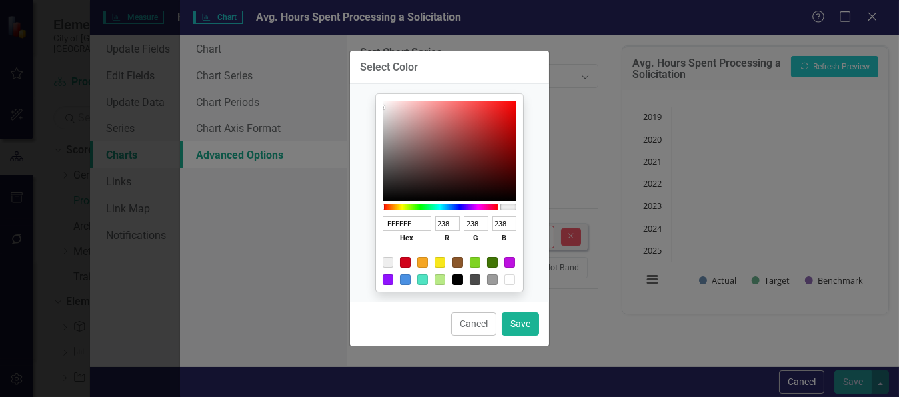
click at [423, 281] on div at bounding box center [422, 279] width 11 height 11
type input "50E3C2"
type input "80"
type input "227"
type input "194"
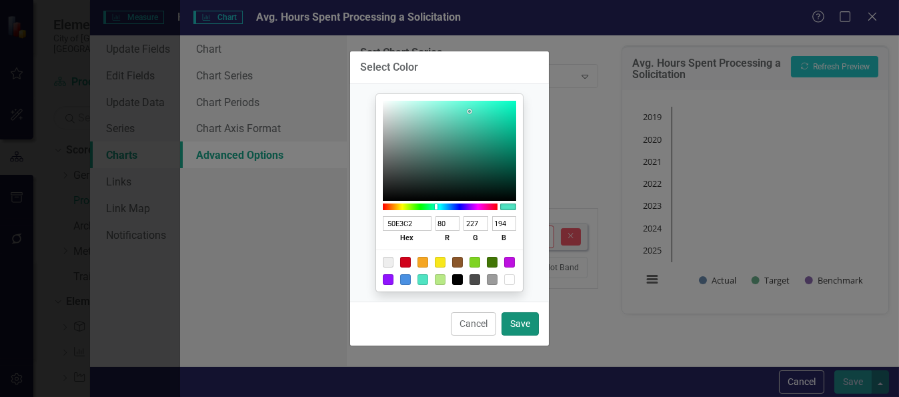
click at [522, 322] on button "Save" at bounding box center [519, 323] width 37 height 23
type input "#50e3c2"
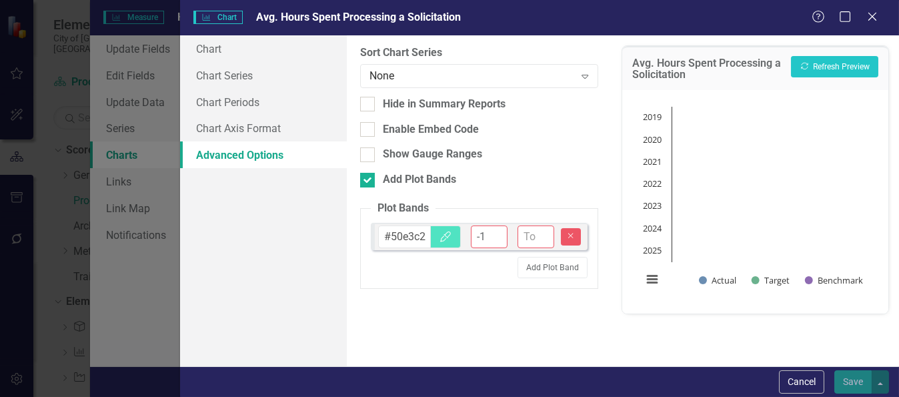
click at [497, 241] on input "-1" at bounding box center [489, 236] width 37 height 23
type input "0"
click at [497, 229] on input "0" at bounding box center [489, 236] width 37 height 23
click at [545, 233] on input "1" at bounding box center [535, 236] width 37 height 23
type input "0"
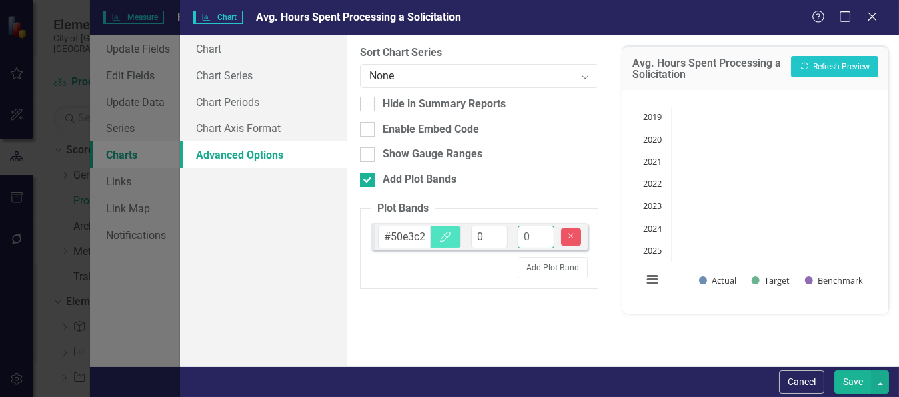
click at [544, 241] on input "0" at bounding box center [535, 236] width 37 height 23
click at [555, 264] on button "Add Plot Band" at bounding box center [552, 267] width 70 height 21
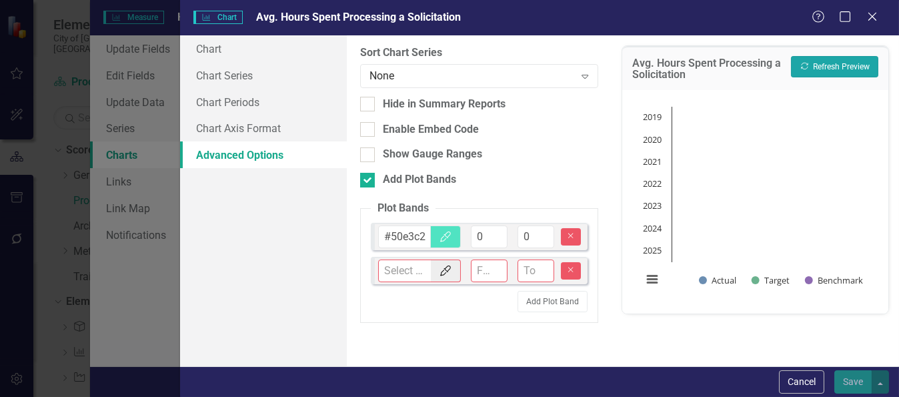
click at [825, 67] on button "Recalculate Refresh Preview" at bounding box center [834, 66] width 87 height 21
click at [482, 239] on input "0" at bounding box center [489, 236] width 37 height 23
type input "1"
click at [497, 234] on input "1" at bounding box center [489, 236] width 37 height 23
click at [544, 232] on input "1" at bounding box center [535, 236] width 37 height 23
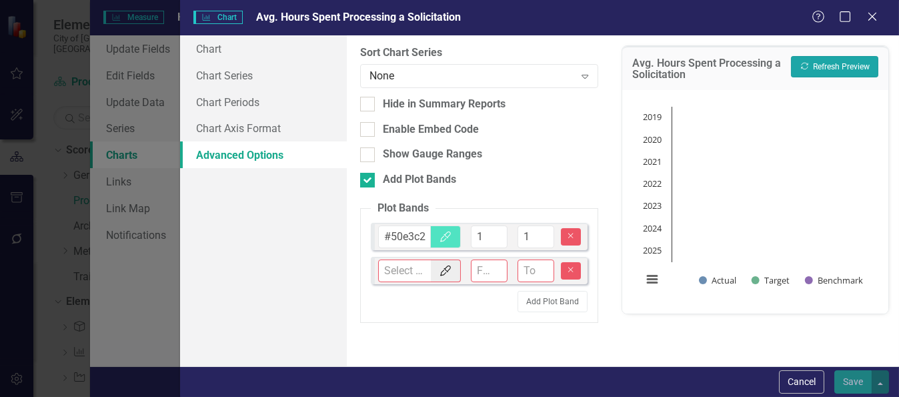
click at [820, 67] on button "Recalculate Refresh Preview" at bounding box center [834, 66] width 87 height 21
click at [543, 229] on input "2" at bounding box center [535, 236] width 37 height 23
click at [543, 229] on input "3" at bounding box center [535, 236] width 37 height 23
type input "4"
click at [543, 229] on input "4" at bounding box center [535, 236] width 37 height 23
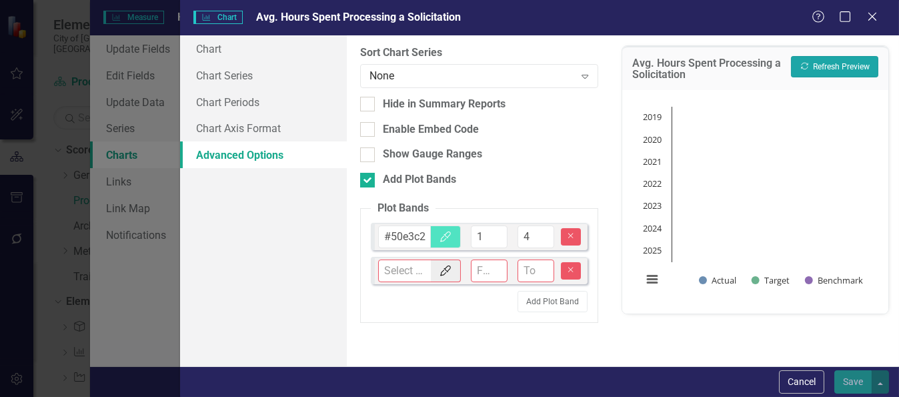
click at [819, 63] on button "Recalculate Refresh Preview" at bounding box center [834, 66] width 87 height 21
click at [448, 269] on icon "button" at bounding box center [445, 270] width 11 height 11
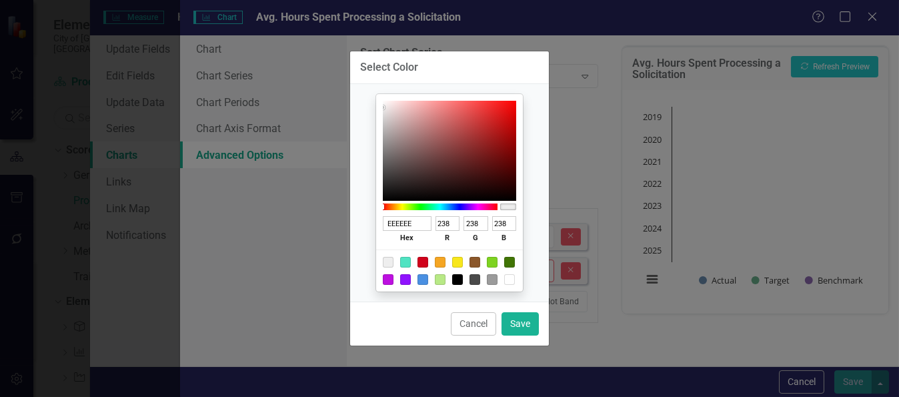
click at [437, 279] on div at bounding box center [440, 279] width 11 height 11
type input "B8E986"
type input "184"
type input "233"
type input "134"
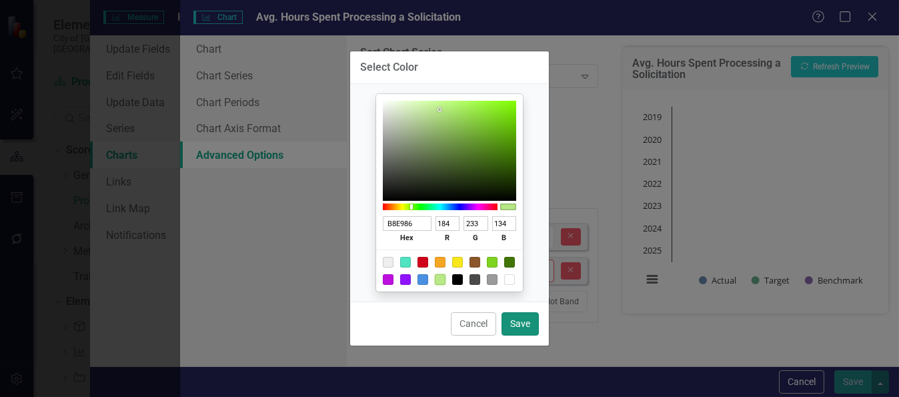
click at [522, 323] on button "Save" at bounding box center [519, 323] width 37 height 23
type input "#b8e986"
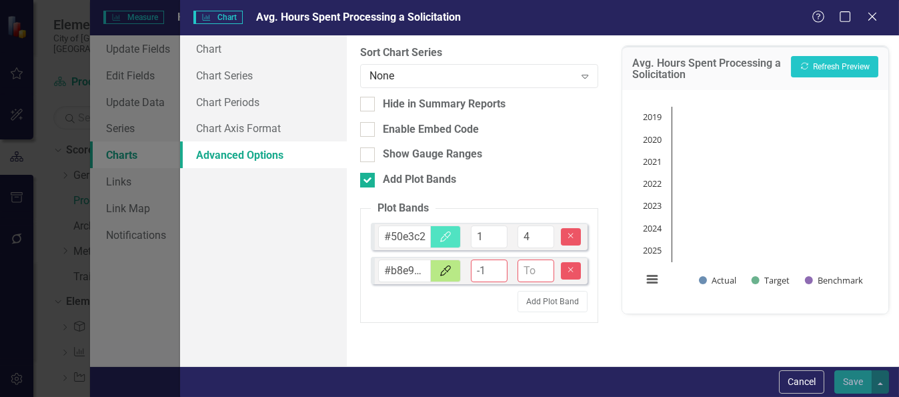
click at [497, 271] on input "-1" at bounding box center [489, 270] width 37 height 23
click at [496, 264] on input "0" at bounding box center [489, 270] width 37 height 23
type input "1"
click at [496, 264] on input "1" at bounding box center [489, 270] width 37 height 23
click at [544, 263] on input "1" at bounding box center [535, 270] width 37 height 23
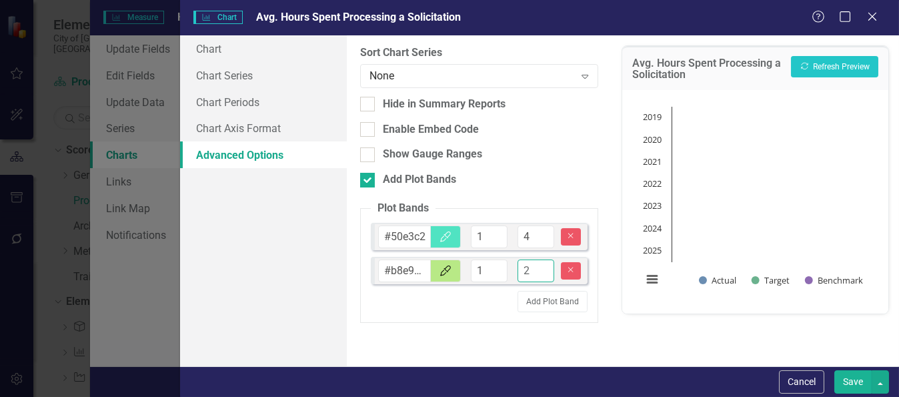
click at [544, 263] on input "2" at bounding box center [535, 270] width 37 height 23
click at [544, 263] on input "4" at bounding box center [535, 270] width 37 height 23
click at [544, 263] on input "5" at bounding box center [535, 270] width 37 height 23
type input "4"
click at [543, 272] on input "4" at bounding box center [535, 270] width 37 height 23
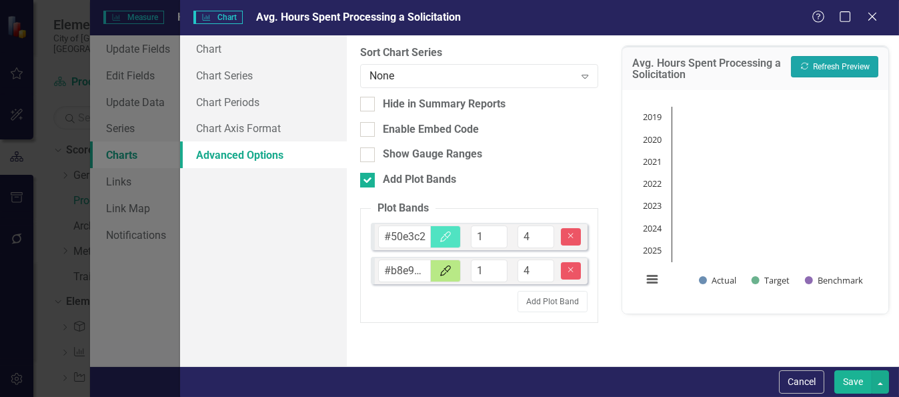
click at [843, 63] on button "Recalculate Refresh Preview" at bounding box center [834, 66] width 87 height 21
click at [569, 237] on icon "Remove" at bounding box center [570, 236] width 10 height 8
type input "#b8e986"
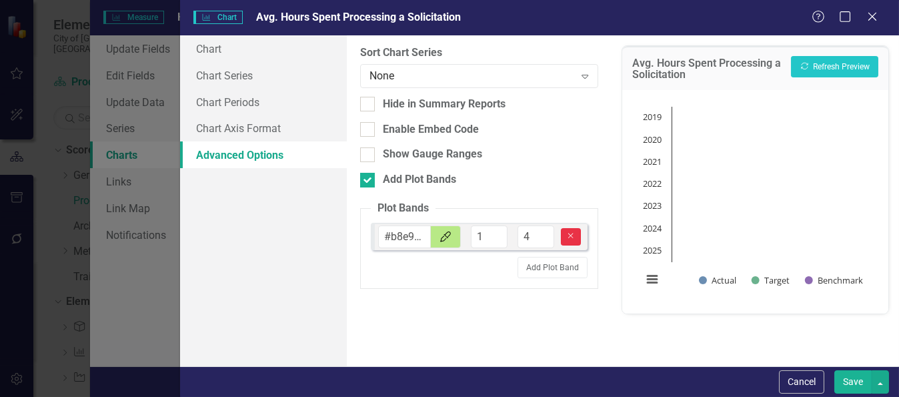
click at [571, 237] on icon "Remove" at bounding box center [570, 236] width 10 height 8
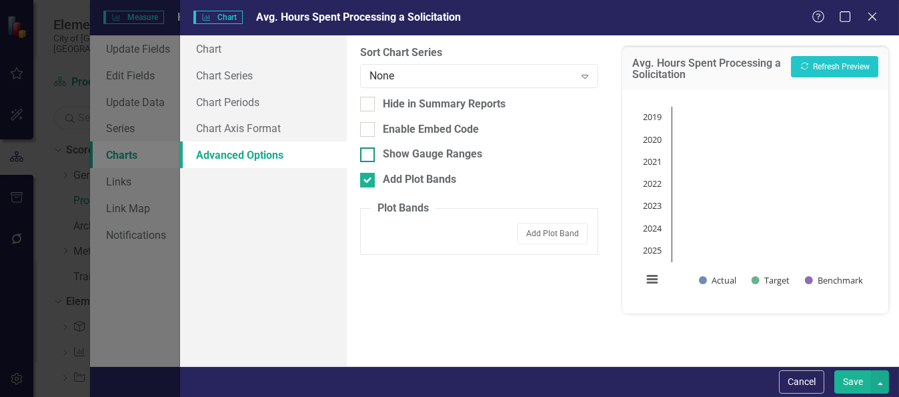
click at [367, 156] on div at bounding box center [367, 154] width 15 height 15
click at [367, 156] on input "Show Gauge Ranges" at bounding box center [364, 151] width 9 height 9
checkbox input "true"
click at [372, 130] on div at bounding box center [367, 129] width 15 height 15
click at [369, 130] on input "Enable Embed Code" at bounding box center [364, 126] width 9 height 9
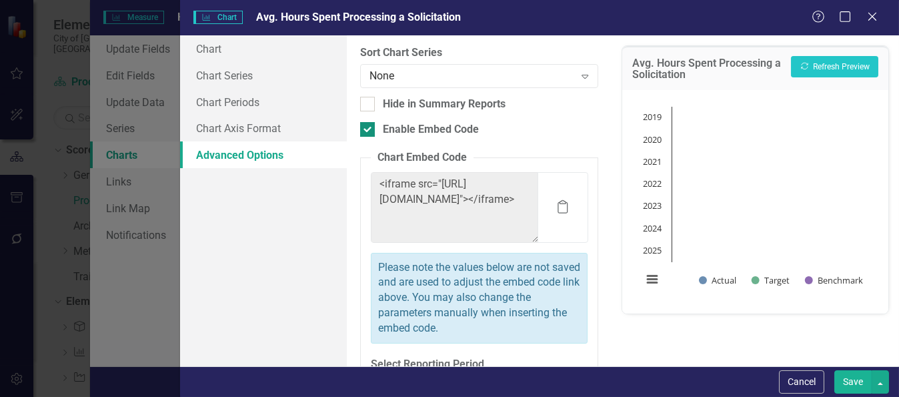
click at [365, 126] on input "Enable Embed Code" at bounding box center [364, 126] width 9 height 9
checkbox input "false"
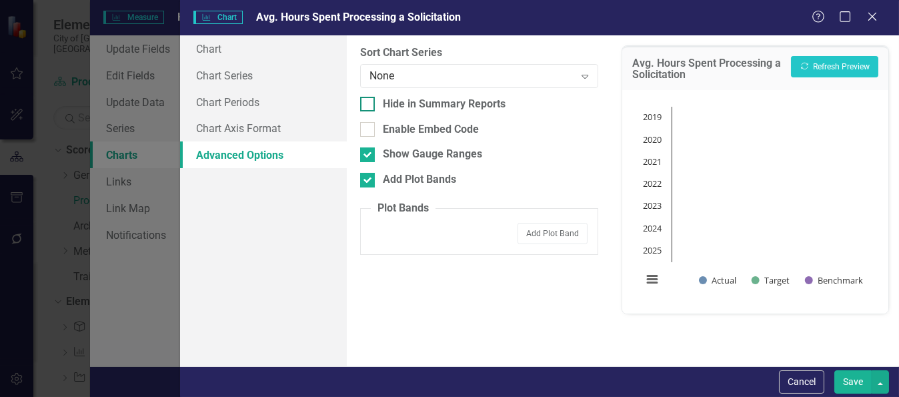
click at [369, 105] on div at bounding box center [367, 104] width 15 height 15
click at [369, 105] on input "Hide in Summary Reports" at bounding box center [364, 101] width 9 height 9
click at [369, 105] on div at bounding box center [367, 104] width 15 height 15
click at [369, 105] on input "Hide in Summary Reports" at bounding box center [364, 101] width 9 height 9
checkbox input "false"
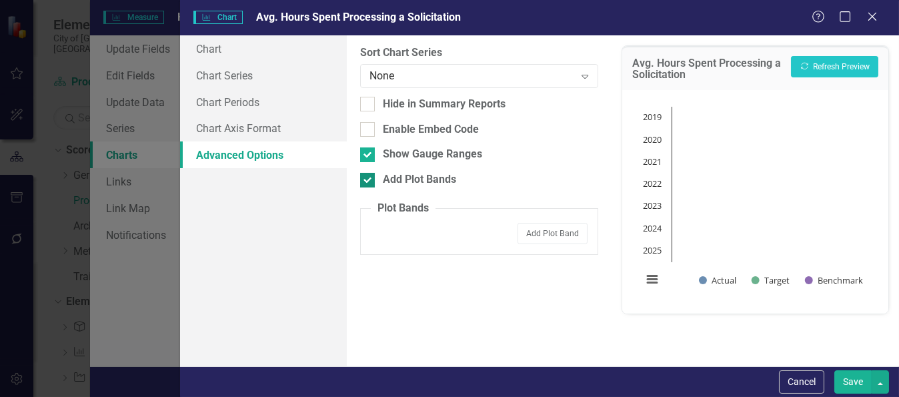
click at [363, 179] on input "Add Plot Bands" at bounding box center [364, 177] width 9 height 9
checkbox input "false"
click at [221, 51] on link "Chart" at bounding box center [263, 48] width 167 height 27
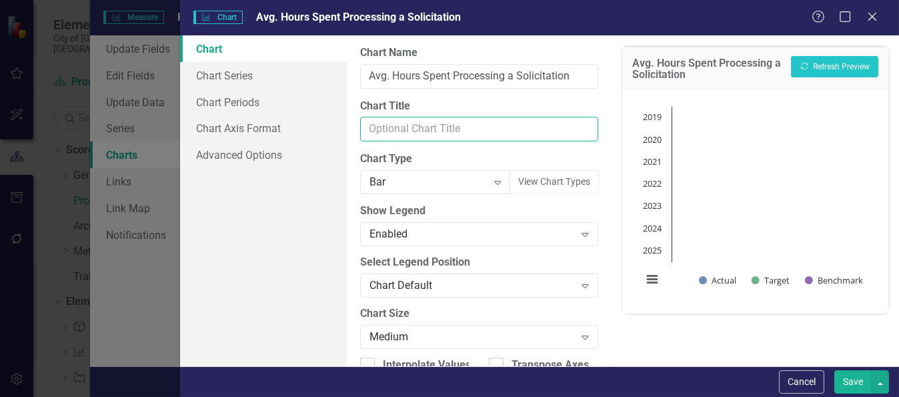
click at [441, 131] on input "Chart Title" at bounding box center [479, 129] width 238 height 25
click at [581, 233] on icon at bounding box center [584, 235] width 7 height 4
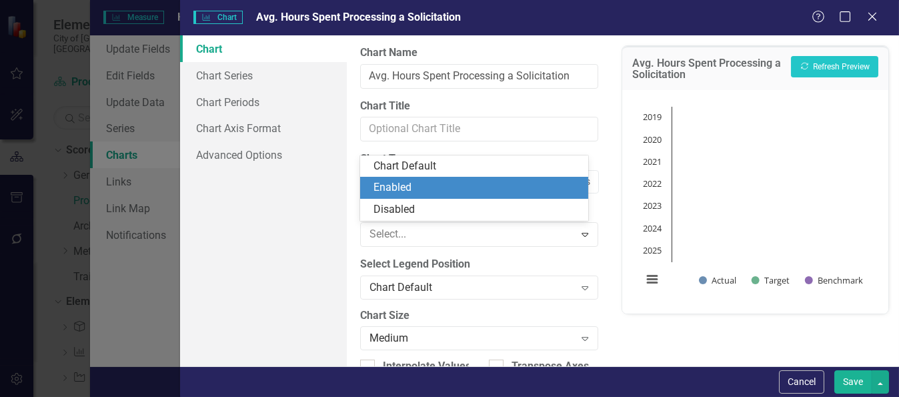
click at [421, 184] on div "Enabled" at bounding box center [476, 187] width 207 height 15
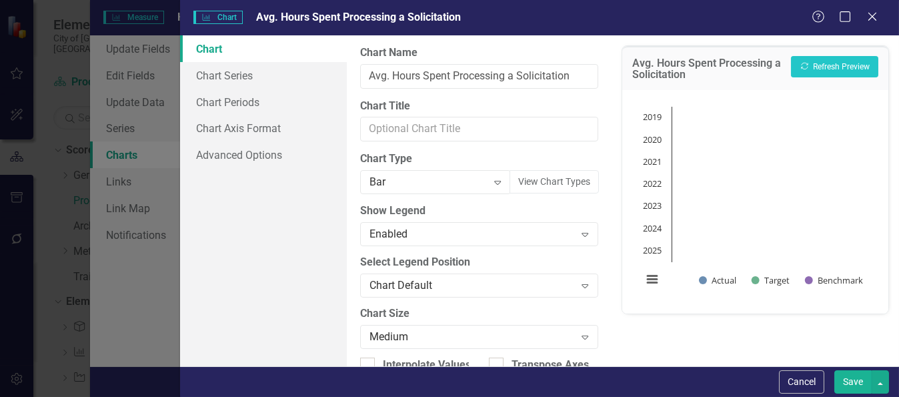
scroll to position [67, 0]
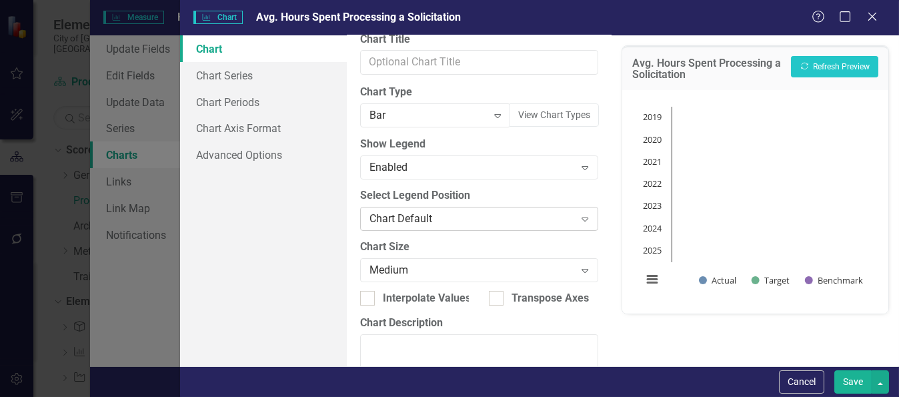
click at [578, 217] on icon "Expand" at bounding box center [584, 218] width 13 height 11
click at [578, 266] on icon "Expand" at bounding box center [584, 270] width 13 height 11
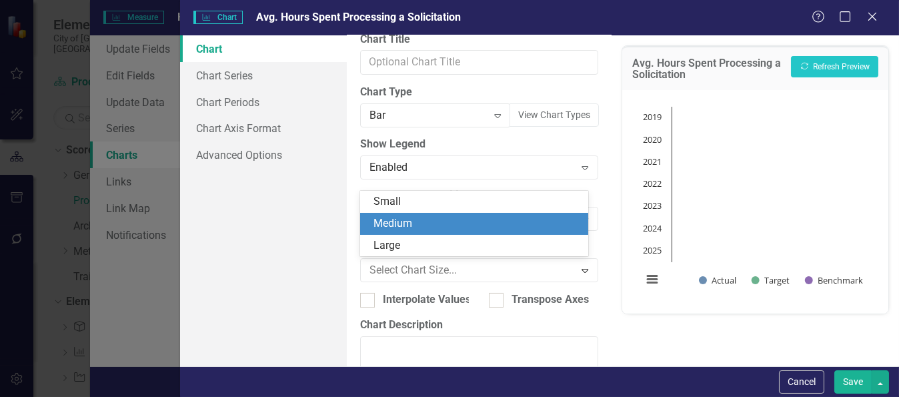
click at [535, 228] on div "Medium" at bounding box center [476, 223] width 207 height 15
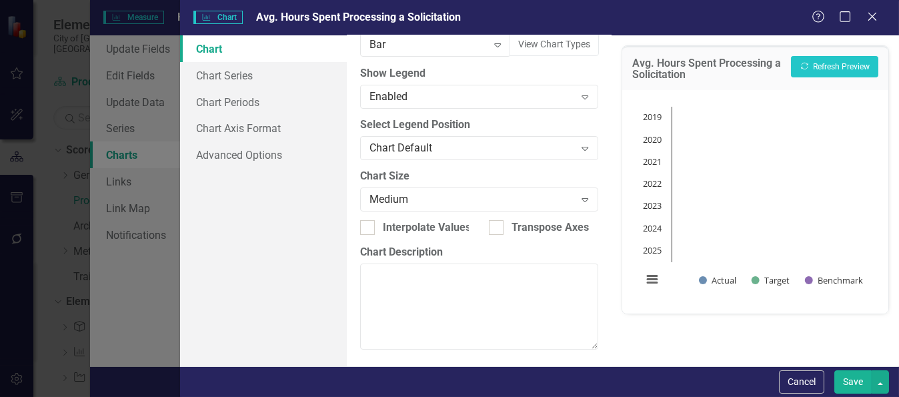
scroll to position [139, 0]
click at [231, 75] on link "Chart Series" at bounding box center [263, 75] width 167 height 27
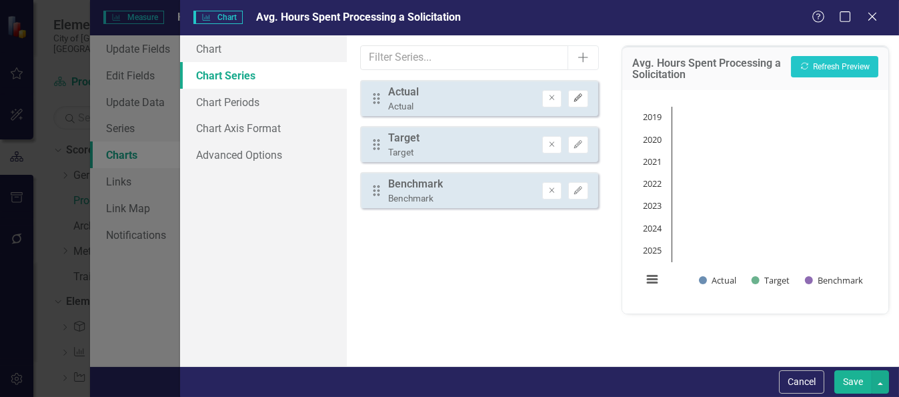
click at [574, 98] on icon "Edit" at bounding box center [578, 98] width 10 height 8
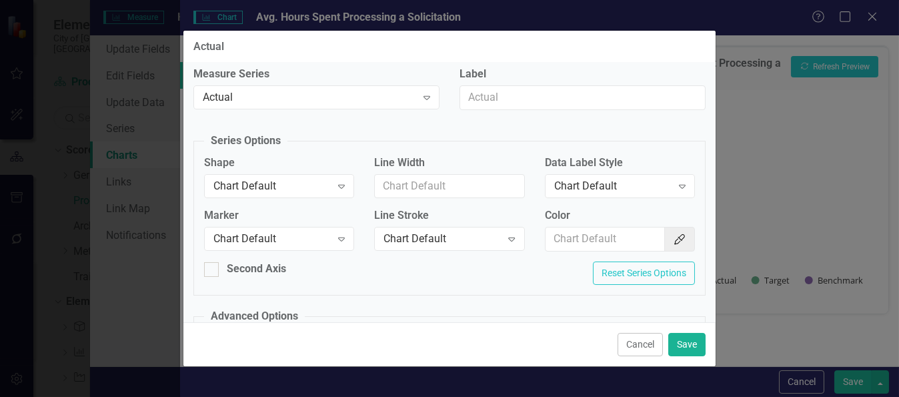
scroll to position [73, 0]
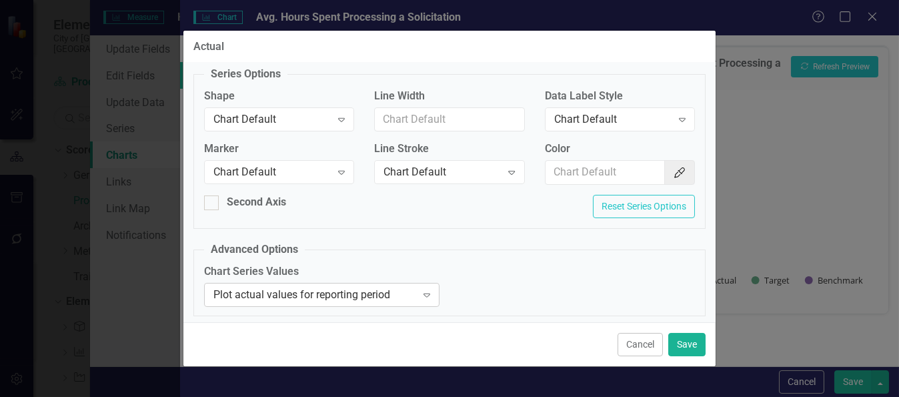
click at [420, 292] on icon "Expand" at bounding box center [426, 294] width 13 height 11
click at [523, 264] on div "Chart Series Values Plot actual values for reporting period Expand" at bounding box center [449, 289] width 511 height 51
click at [689, 347] on button "Save" at bounding box center [686, 344] width 37 height 23
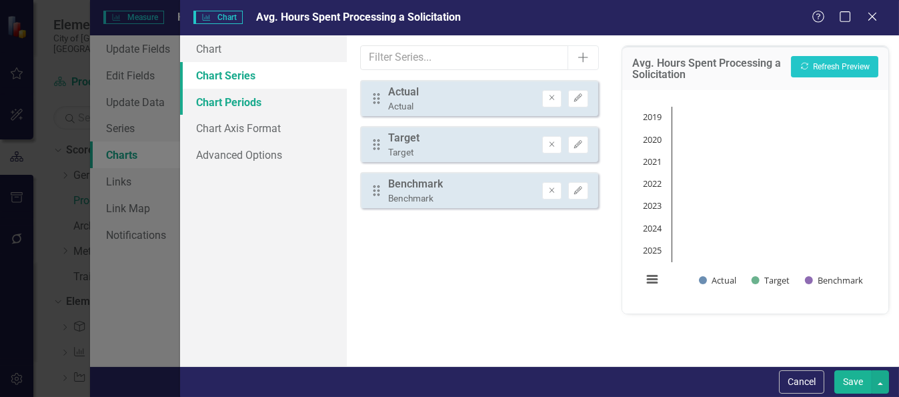
click at [210, 103] on link "Chart Periods" at bounding box center [263, 102] width 167 height 27
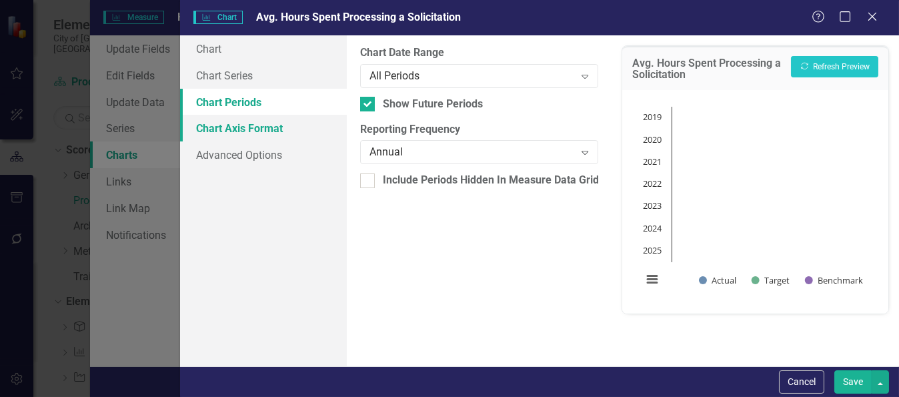
click at [255, 128] on link "Chart Axis Format" at bounding box center [263, 128] width 167 height 27
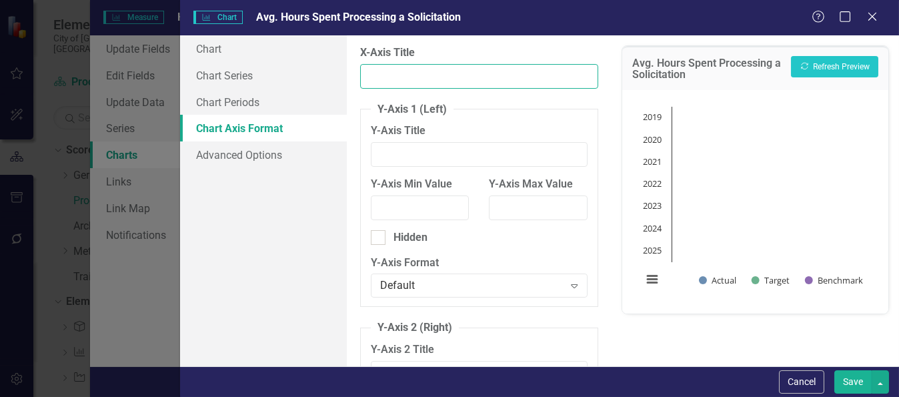
click at [455, 79] on input "X-Axis Title" at bounding box center [479, 76] width 238 height 25
type input "Hours"
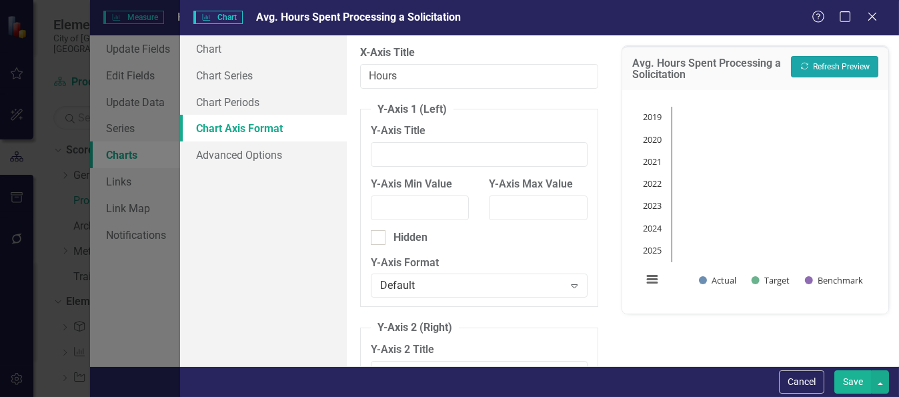
click at [826, 65] on button "Recalculate Refresh Preview" at bounding box center [834, 66] width 87 height 21
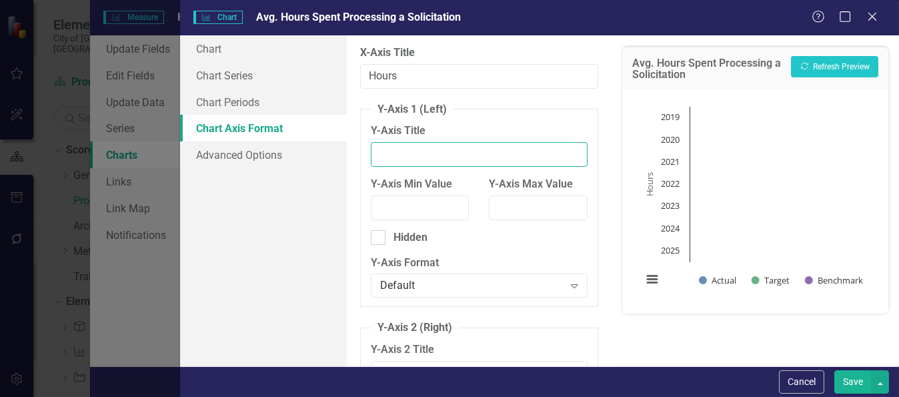
click at [395, 152] on input "Y-Axis Title" at bounding box center [479, 154] width 217 height 25
type input "Solicitation Type"
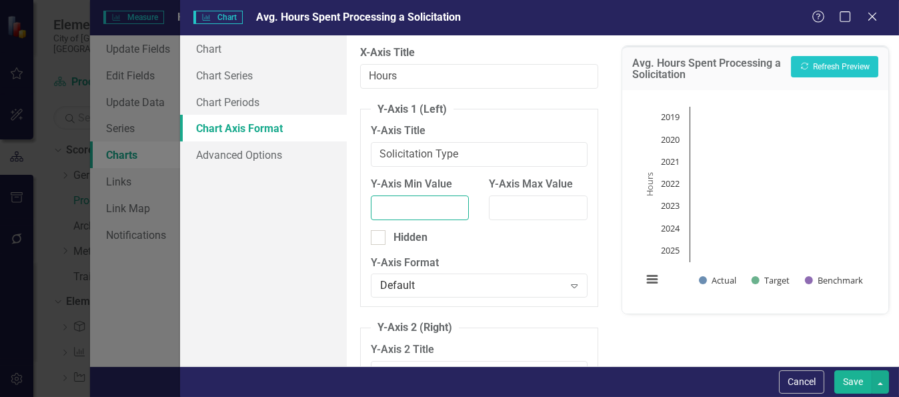
click at [403, 200] on input "Y-Axis Min Value" at bounding box center [420, 207] width 99 height 25
click at [821, 61] on button "Recalculate Refresh Preview" at bounding box center [834, 66] width 87 height 21
click at [449, 201] on input "1" at bounding box center [420, 207] width 99 height 25
click at [449, 209] on input "0" at bounding box center [420, 207] width 99 height 25
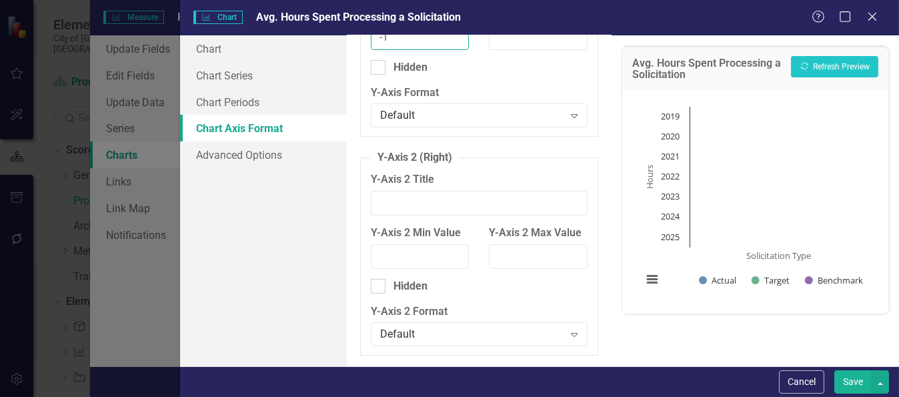
scroll to position [202, 0]
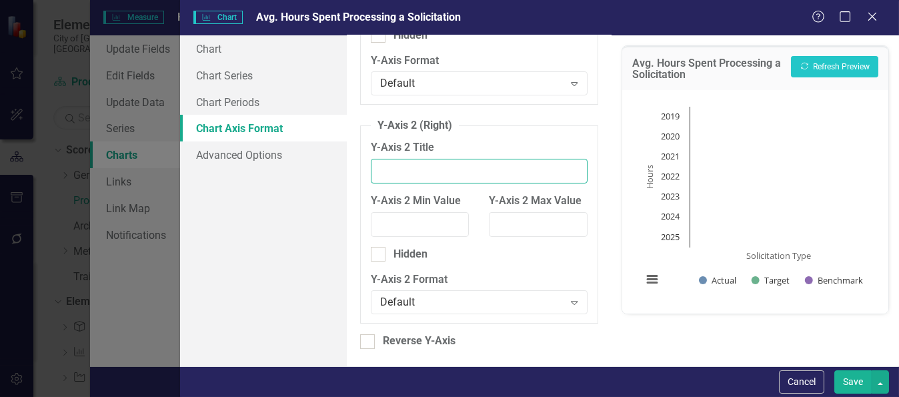
click at [459, 161] on input "Y-Axis 2 Title" at bounding box center [479, 171] width 217 height 25
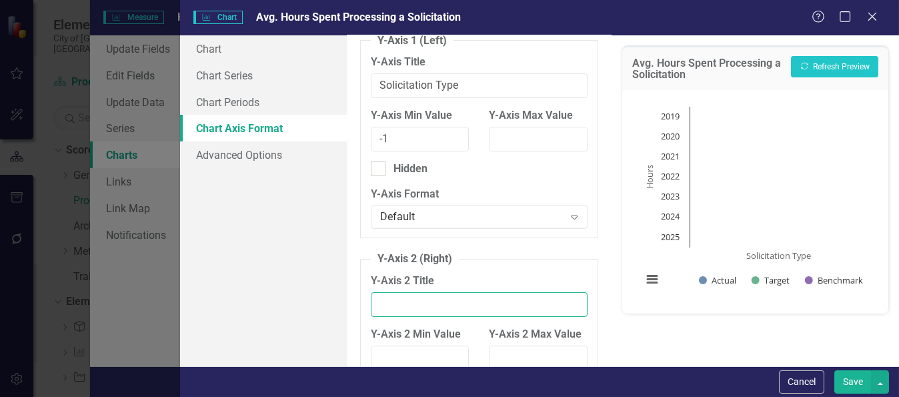
scroll to position [0, 0]
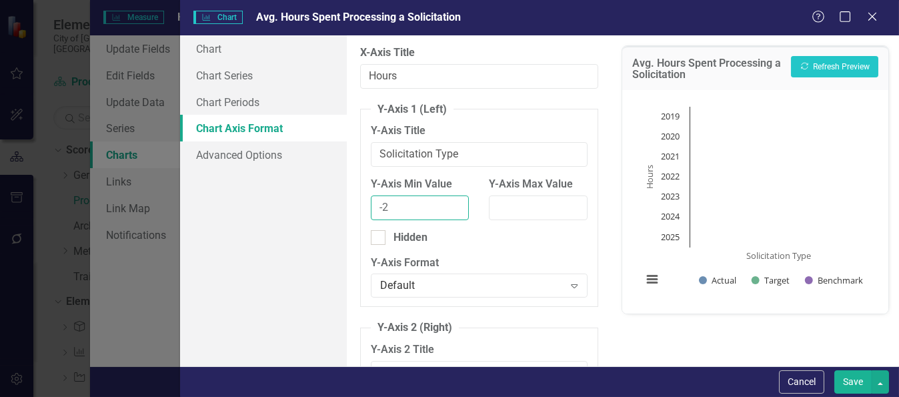
click at [450, 210] on input "-2" at bounding box center [420, 207] width 99 height 25
click at [450, 201] on input "-1" at bounding box center [420, 207] width 99 height 25
type input "0"
click at [450, 201] on input "0" at bounding box center [420, 207] width 99 height 25
click at [254, 79] on link "Chart Series" at bounding box center [263, 75] width 167 height 27
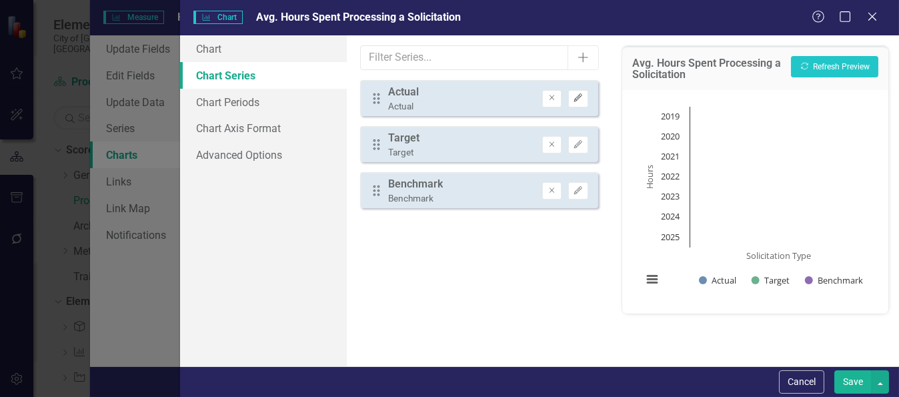
click at [578, 95] on icon "Edit" at bounding box center [578, 98] width 10 height 8
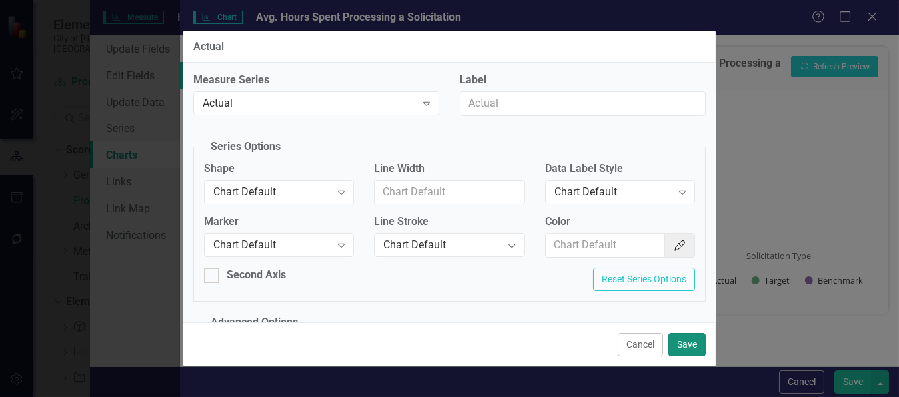
click at [681, 346] on button "Save" at bounding box center [686, 344] width 37 height 23
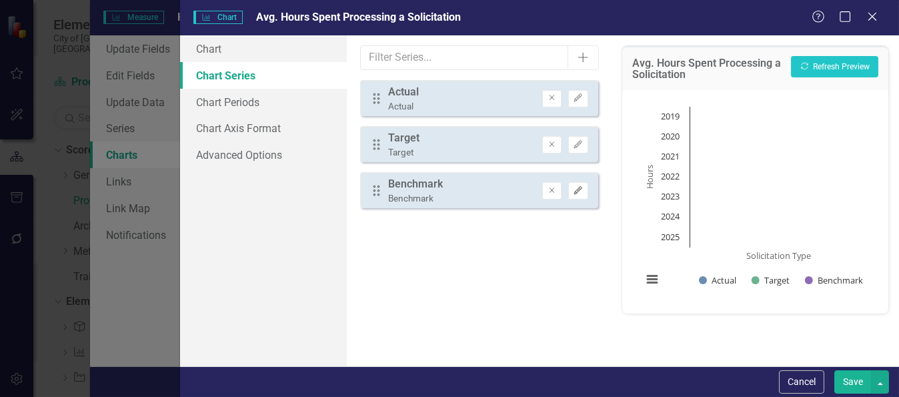
click at [581, 192] on icon "Edit" at bounding box center [578, 191] width 10 height 8
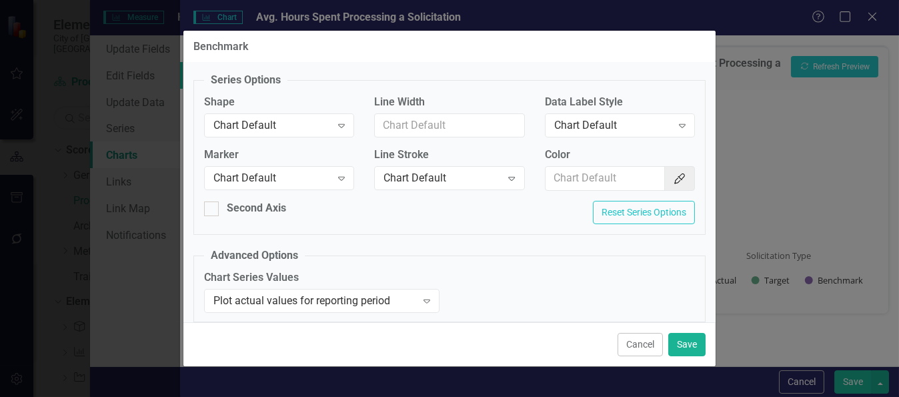
scroll to position [73, 0]
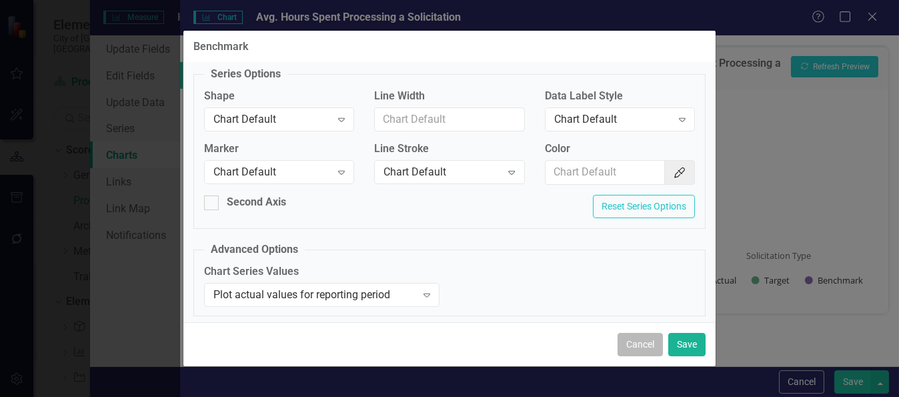
click at [632, 346] on button "Cancel" at bounding box center [639, 344] width 45 height 23
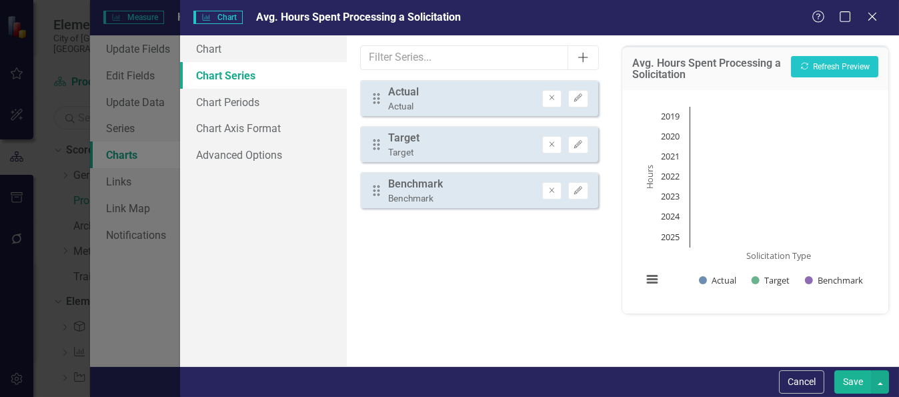
click at [587, 58] on icon "Add" at bounding box center [582, 57] width 13 height 11
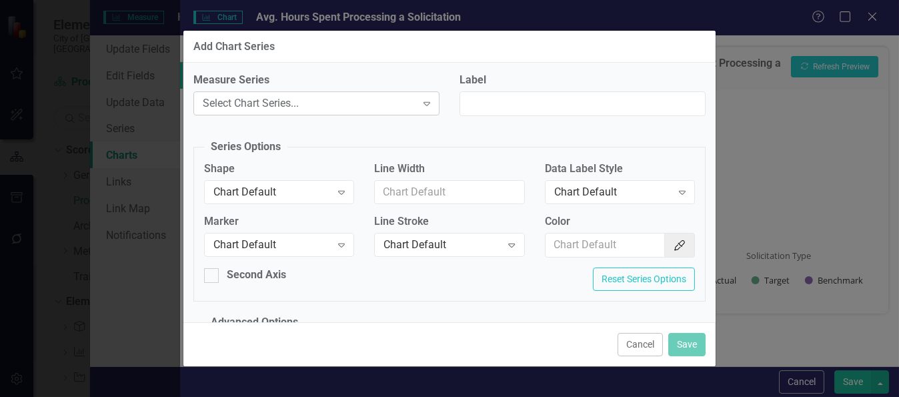
click at [428, 103] on icon "Expand" at bounding box center [426, 103] width 13 height 11
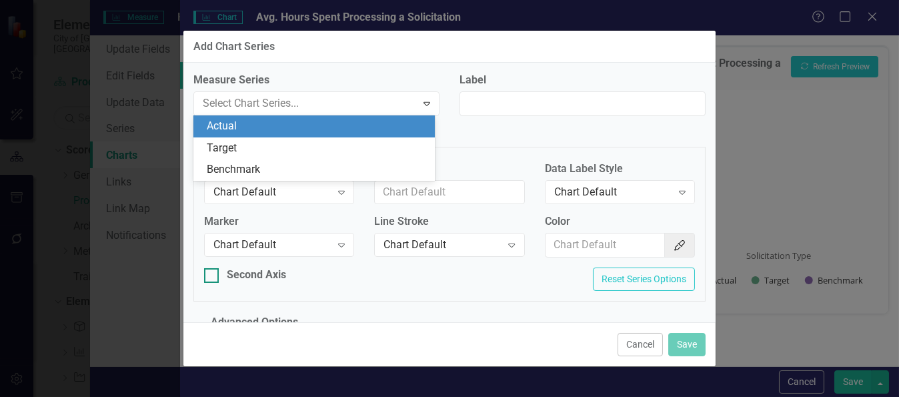
click at [209, 274] on input "Second Axis" at bounding box center [208, 272] width 9 height 9
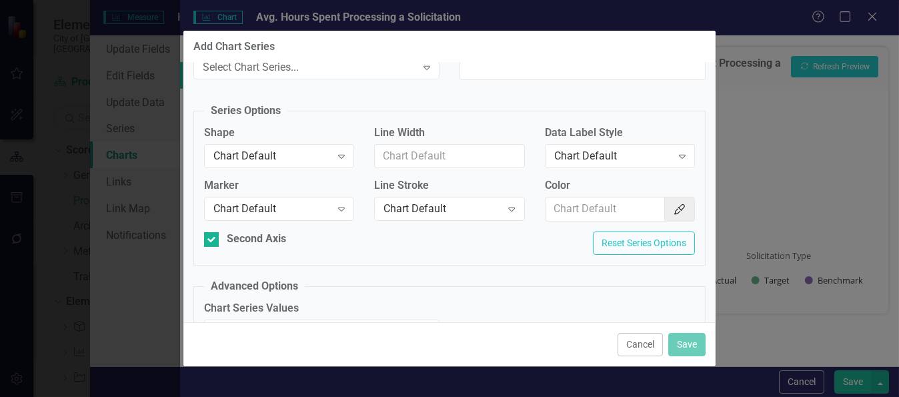
scroll to position [6, 0]
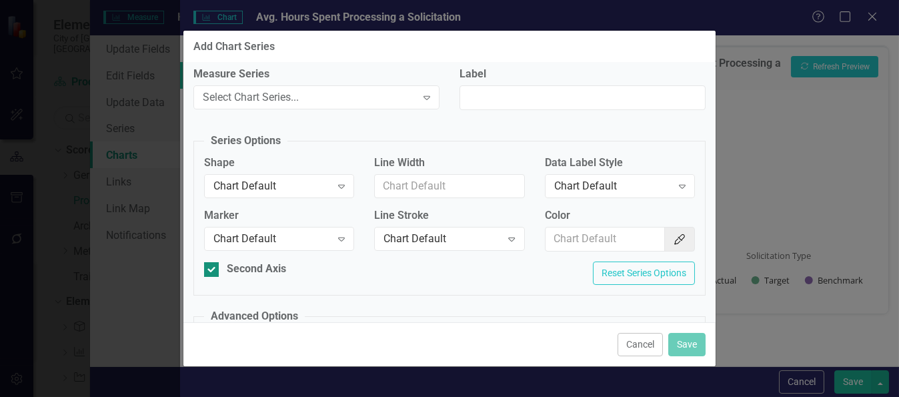
click at [207, 267] on input "Second Axis" at bounding box center [208, 266] width 9 height 9
click at [208, 267] on input "Second Axis" at bounding box center [208, 266] width 9 height 9
checkbox input "true"
click at [628, 342] on button "Cancel" at bounding box center [639, 344] width 45 height 23
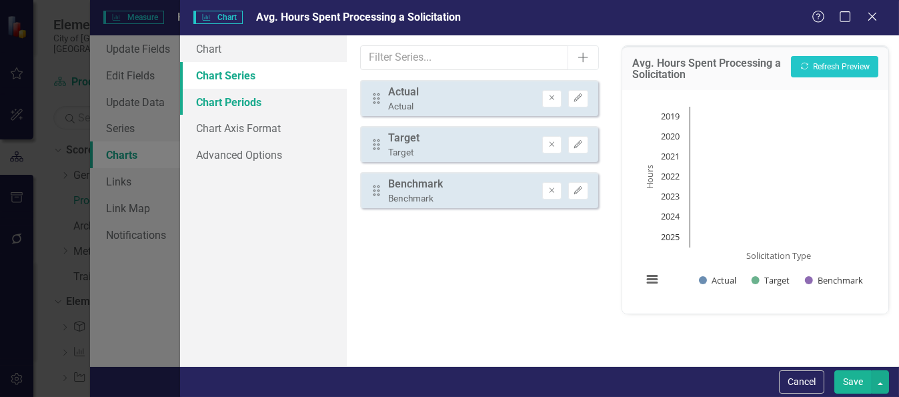
click at [213, 105] on link "Chart Periods" at bounding box center [263, 102] width 167 height 27
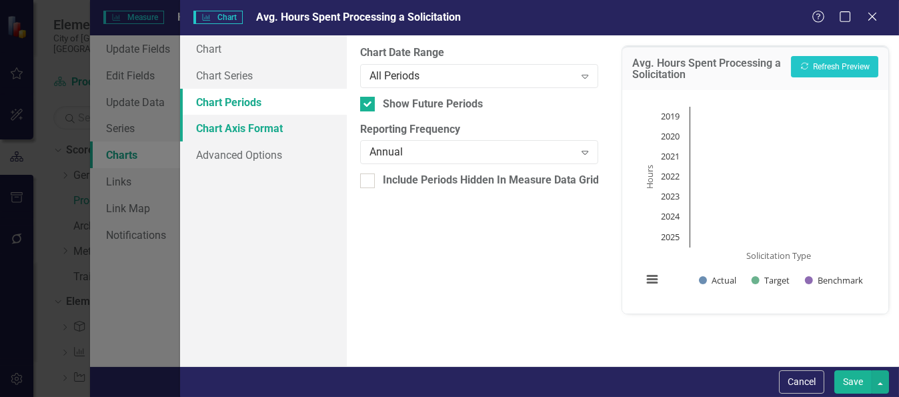
click at [237, 128] on link "Chart Axis Format" at bounding box center [263, 128] width 167 height 27
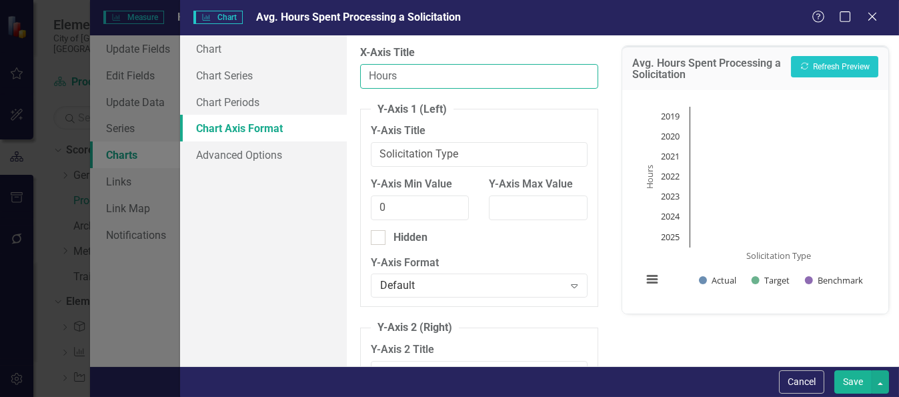
click at [400, 79] on input "Hours" at bounding box center [479, 76] width 238 height 25
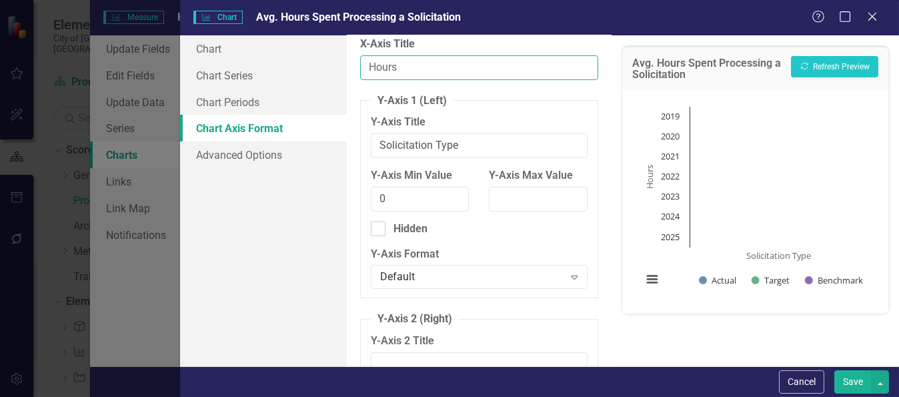
scroll to position [0, 0]
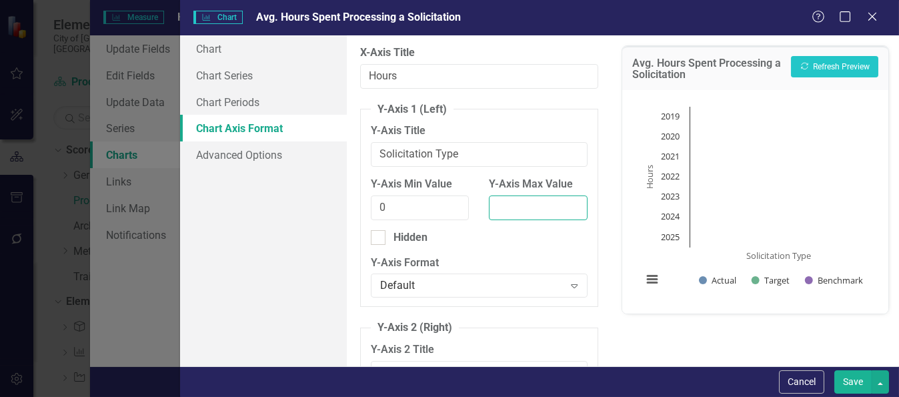
click at [527, 203] on input "Y-Axis Max Value" at bounding box center [538, 207] width 99 height 25
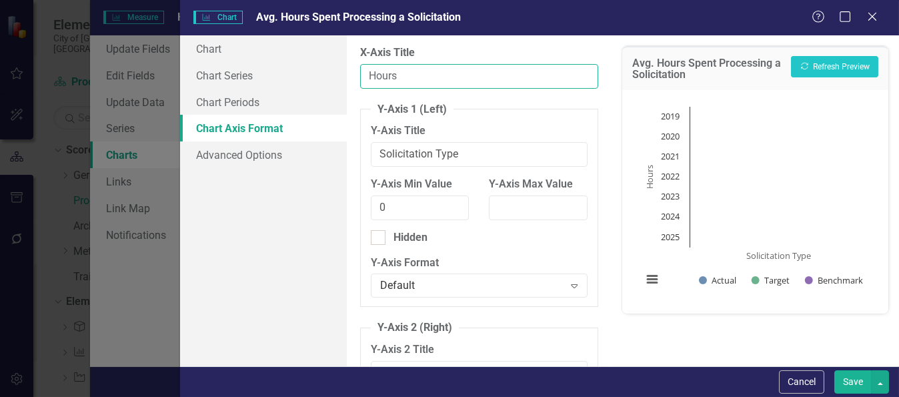
click at [406, 77] on input "Hours" at bounding box center [479, 76] width 238 height 25
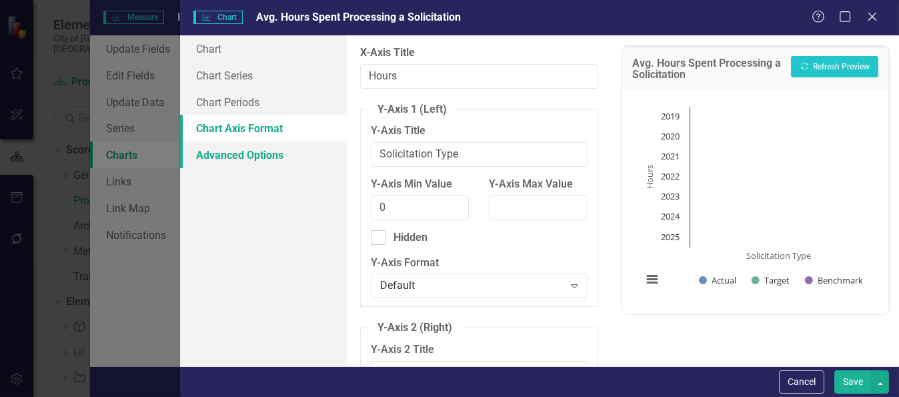
click at [229, 149] on link "Advanced Options" at bounding box center [263, 154] width 167 height 27
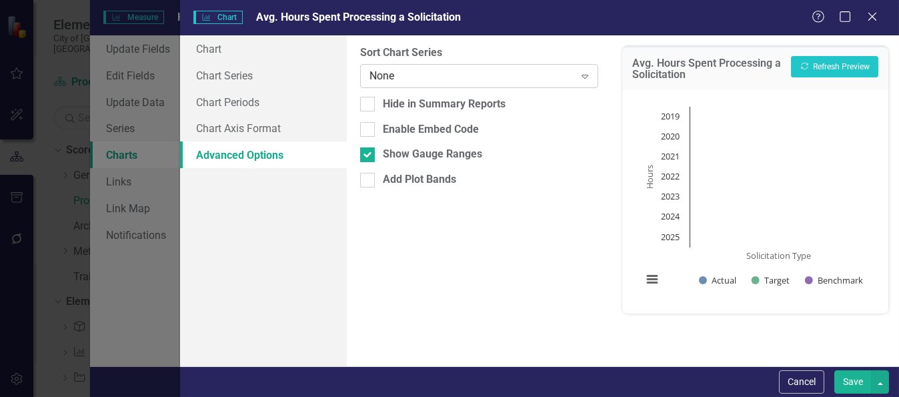
click at [583, 76] on icon "Expand" at bounding box center [584, 76] width 13 height 11
click at [844, 68] on button "Recalculate Refresh Preview" at bounding box center [834, 66] width 87 height 21
